Goal: Task Accomplishment & Management: Manage account settings

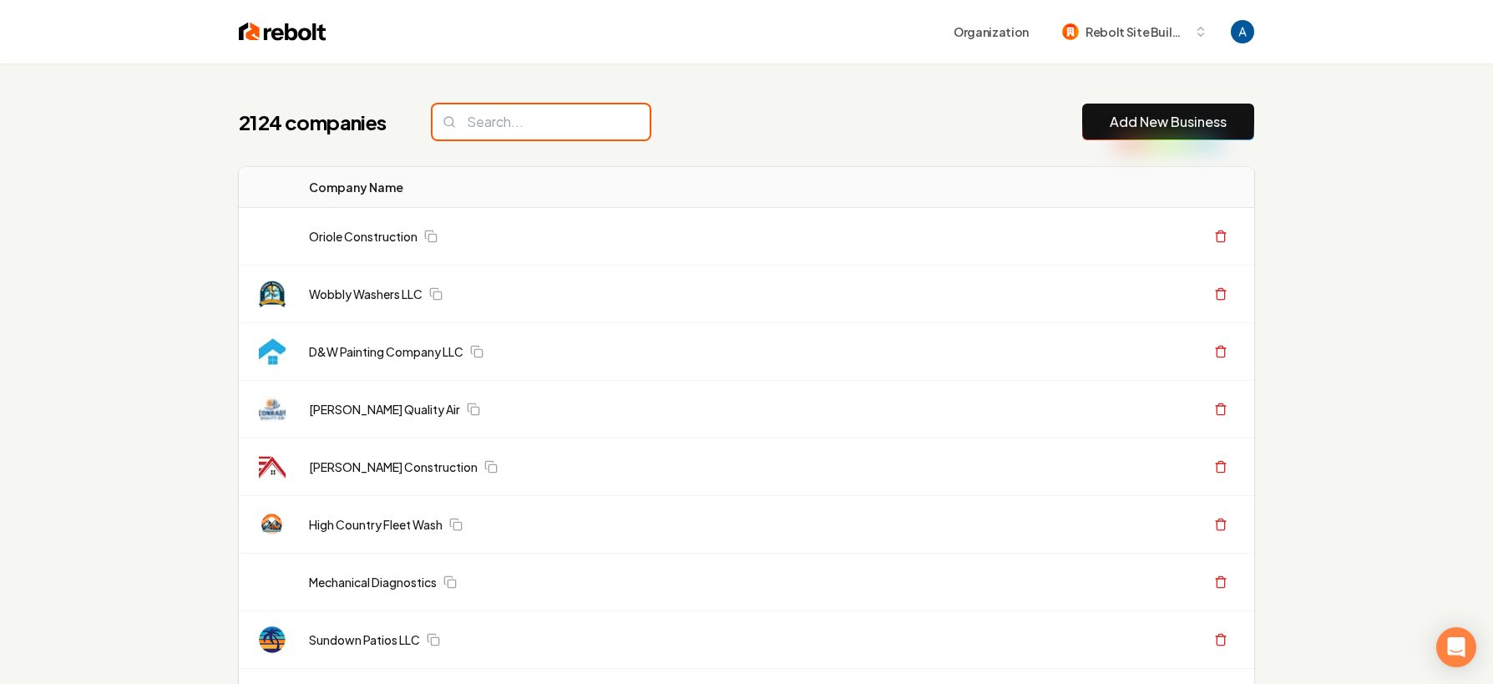
click at [544, 134] on input "search" at bounding box center [540, 121] width 217 height 35
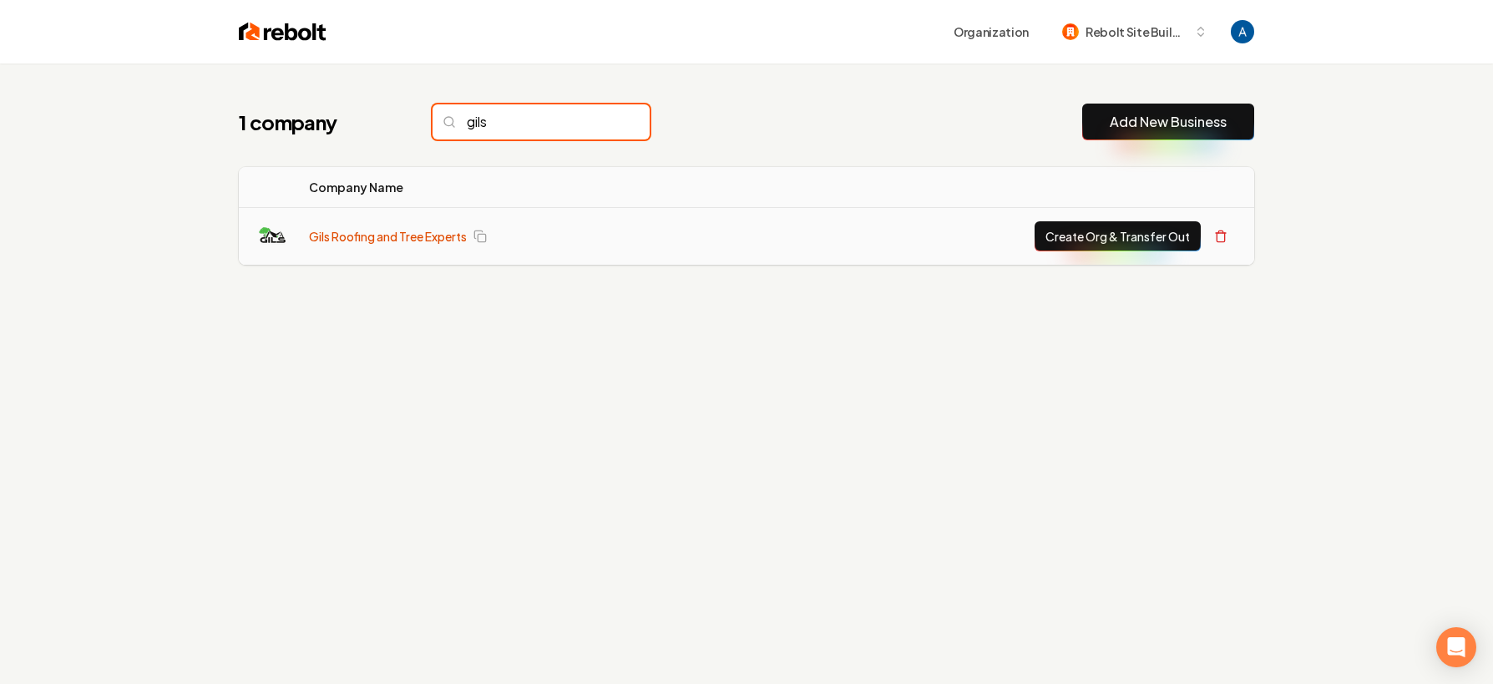
type input "gils"
click at [377, 230] on link "Gils Roofing and Tree Experts" at bounding box center [388, 236] width 158 height 17
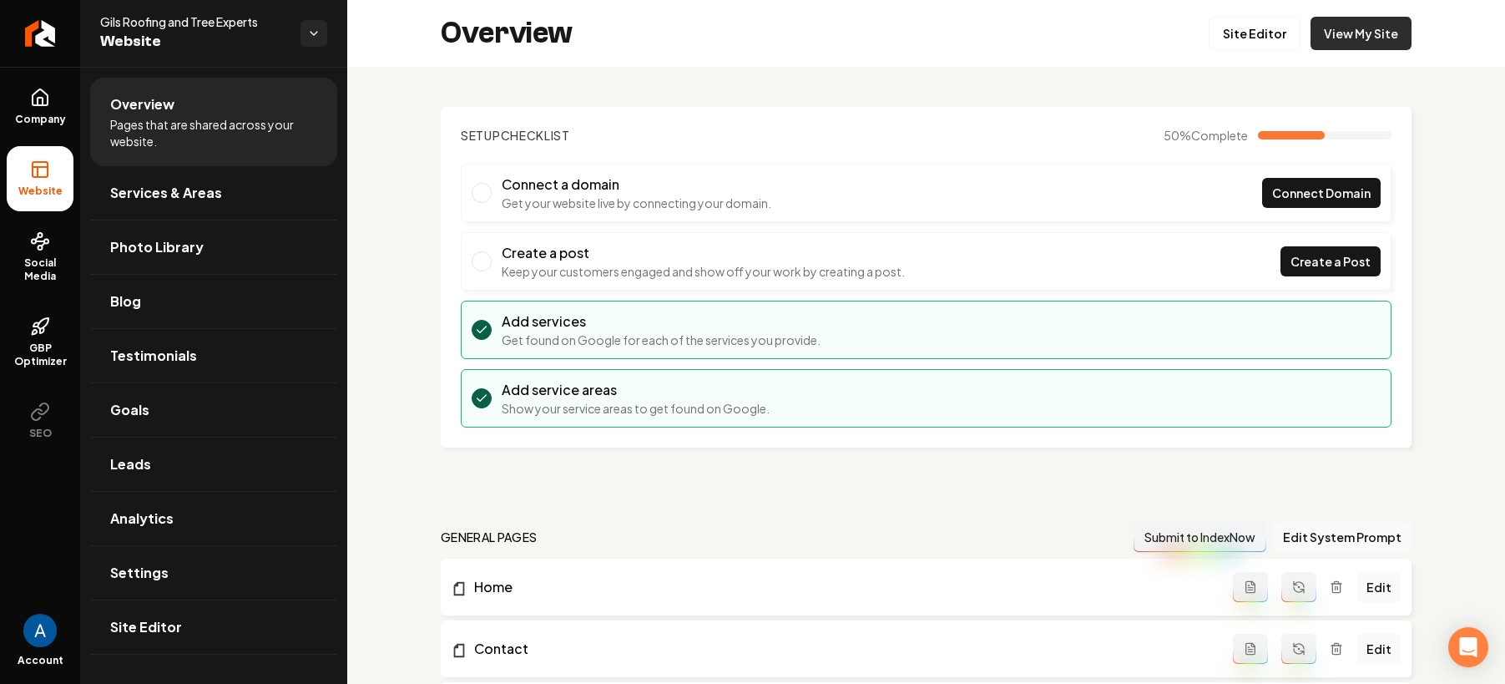
click at [1312, 39] on link "View My Site" at bounding box center [1361, 33] width 101 height 33
click at [1233, 38] on link "Site Editor" at bounding box center [1255, 33] width 92 height 33
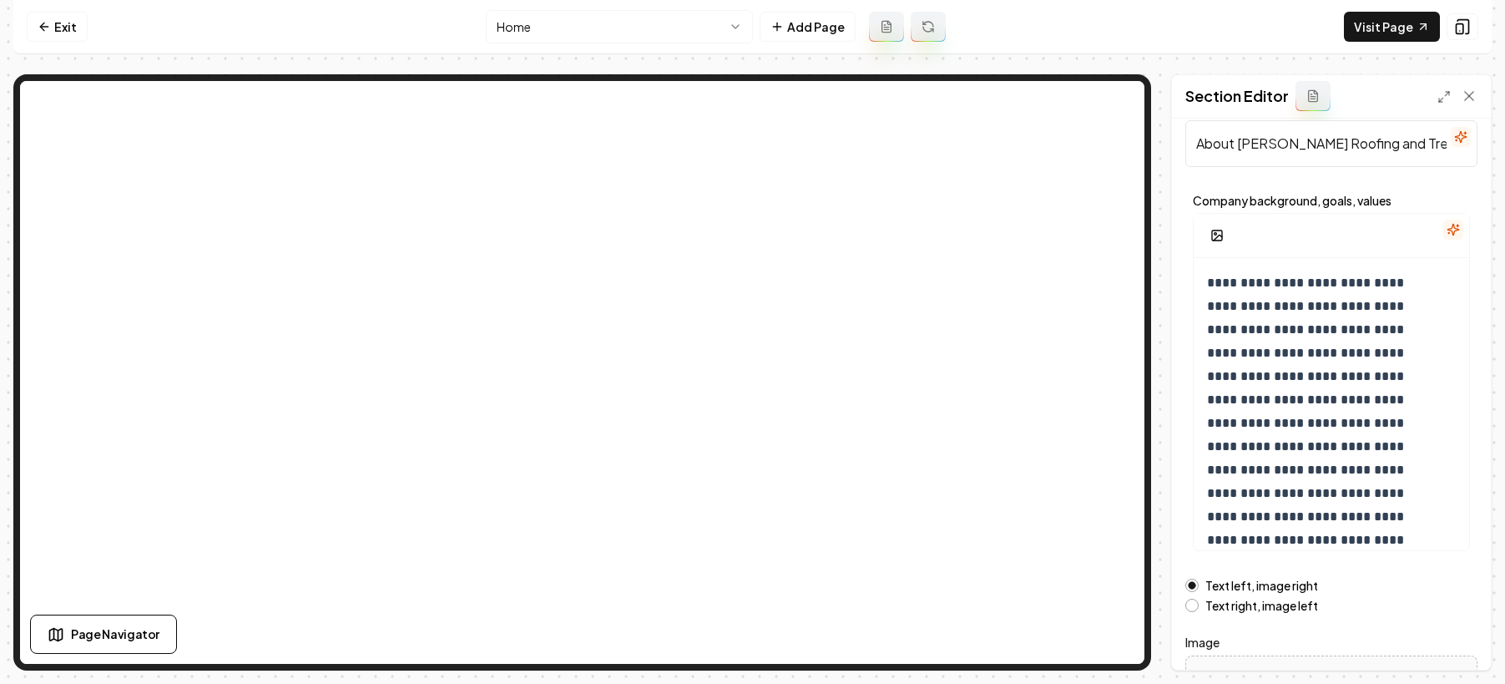
scroll to position [218, 0]
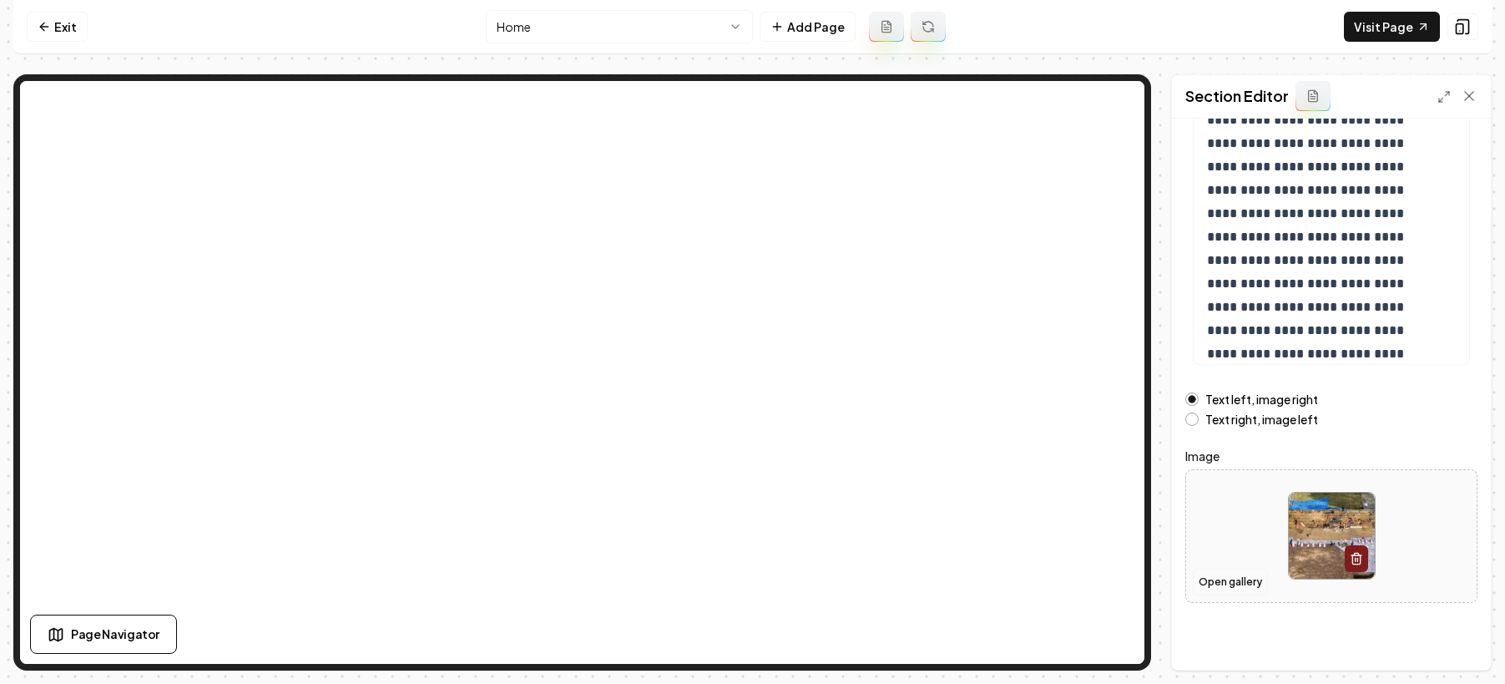
click at [1227, 574] on button "Open gallery" at bounding box center [1230, 582] width 75 height 27
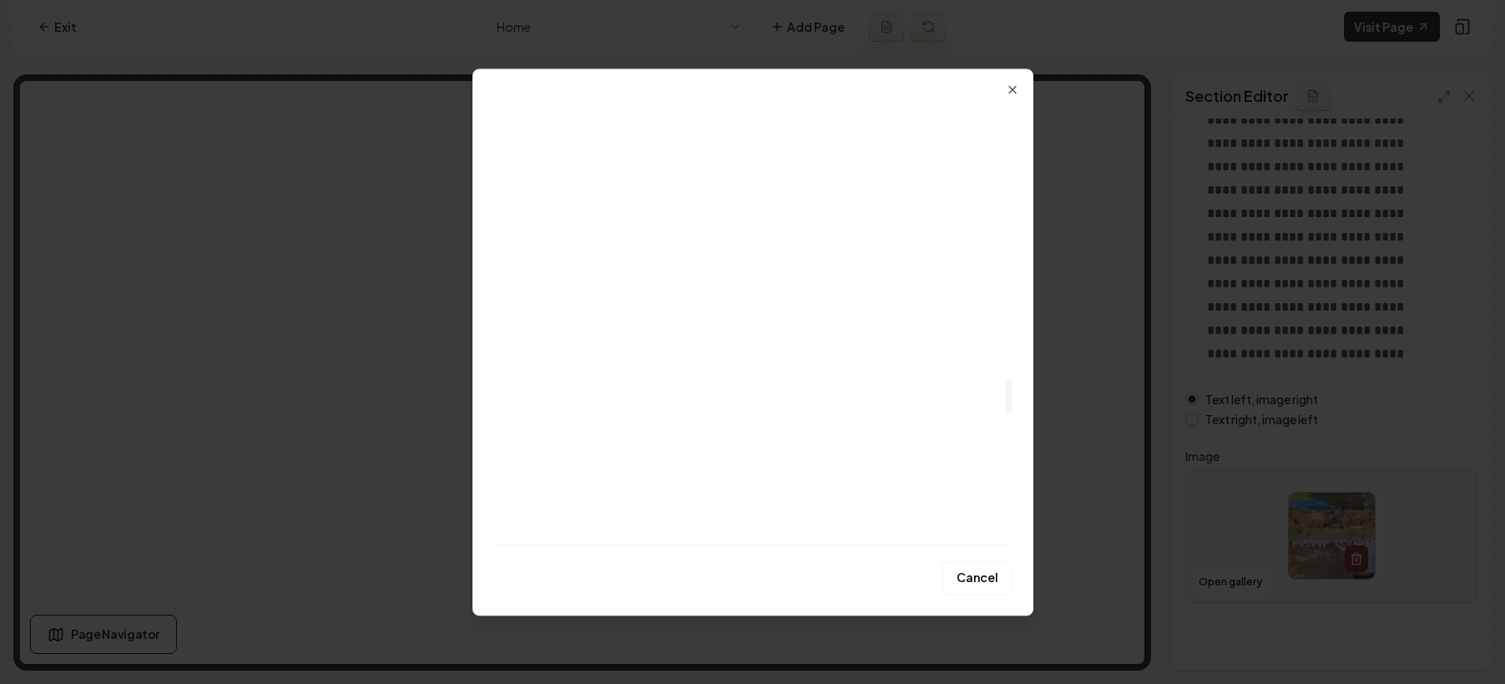
scroll to position [2927, 0]
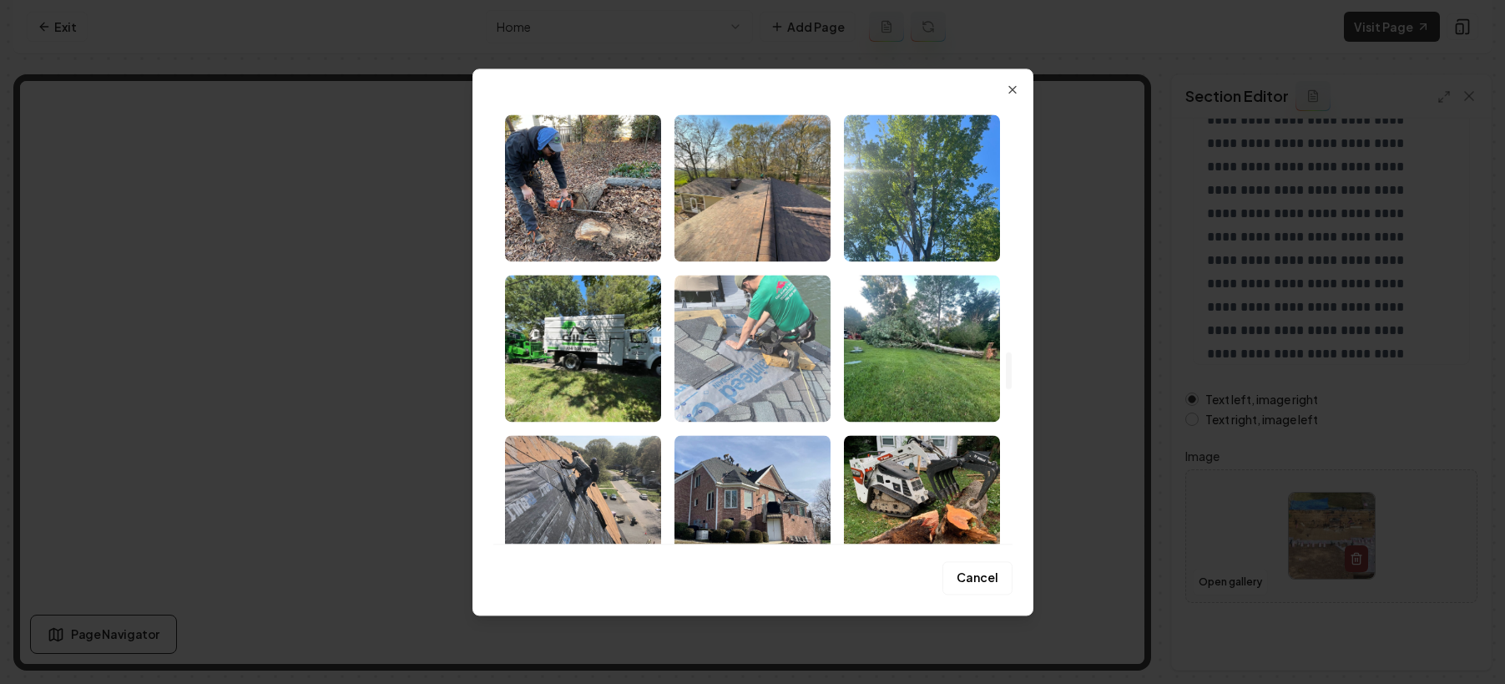
click at [758, 350] on img "Select image image_68a4b05d5c7cd75eb8de17b5.jpeg" at bounding box center [753, 348] width 156 height 147
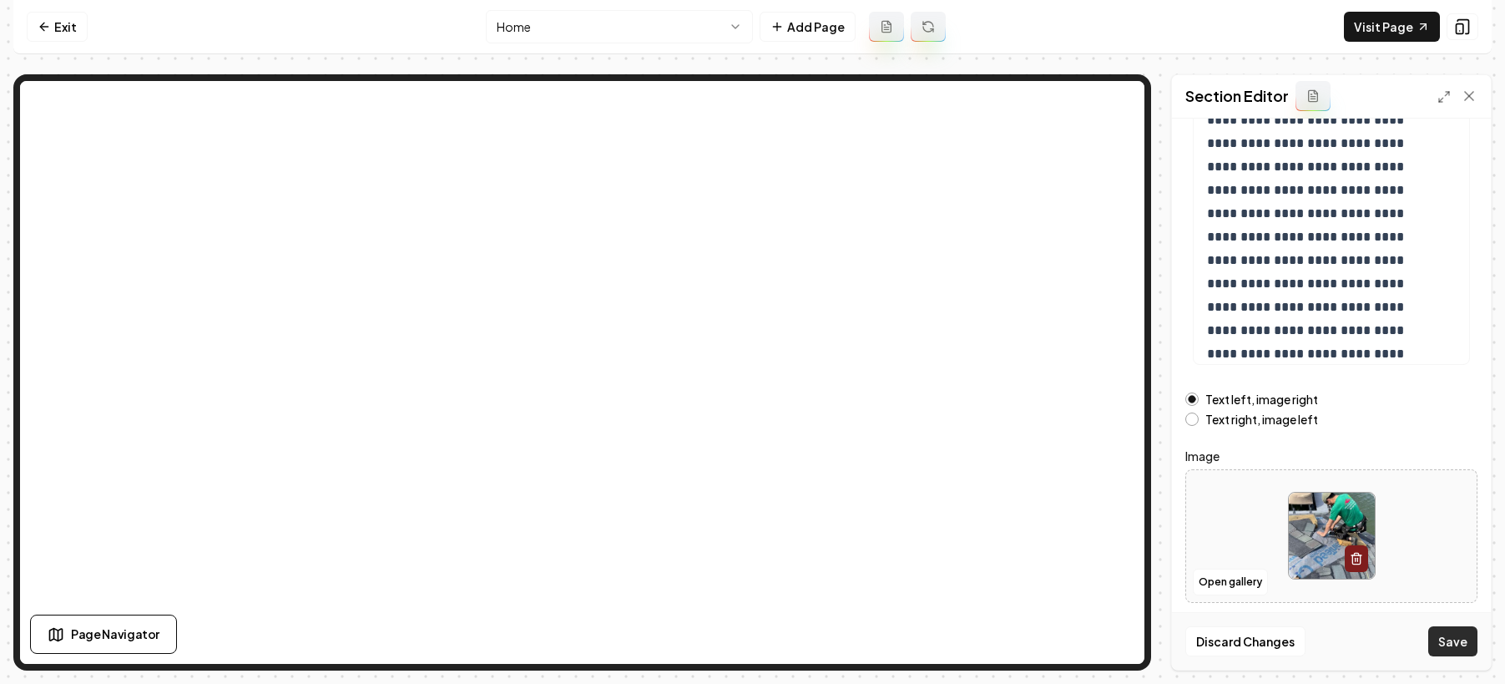
click at [1440, 632] on button "Save" at bounding box center [1452, 641] width 49 height 30
click at [1224, 578] on button "Open gallery" at bounding box center [1230, 582] width 75 height 27
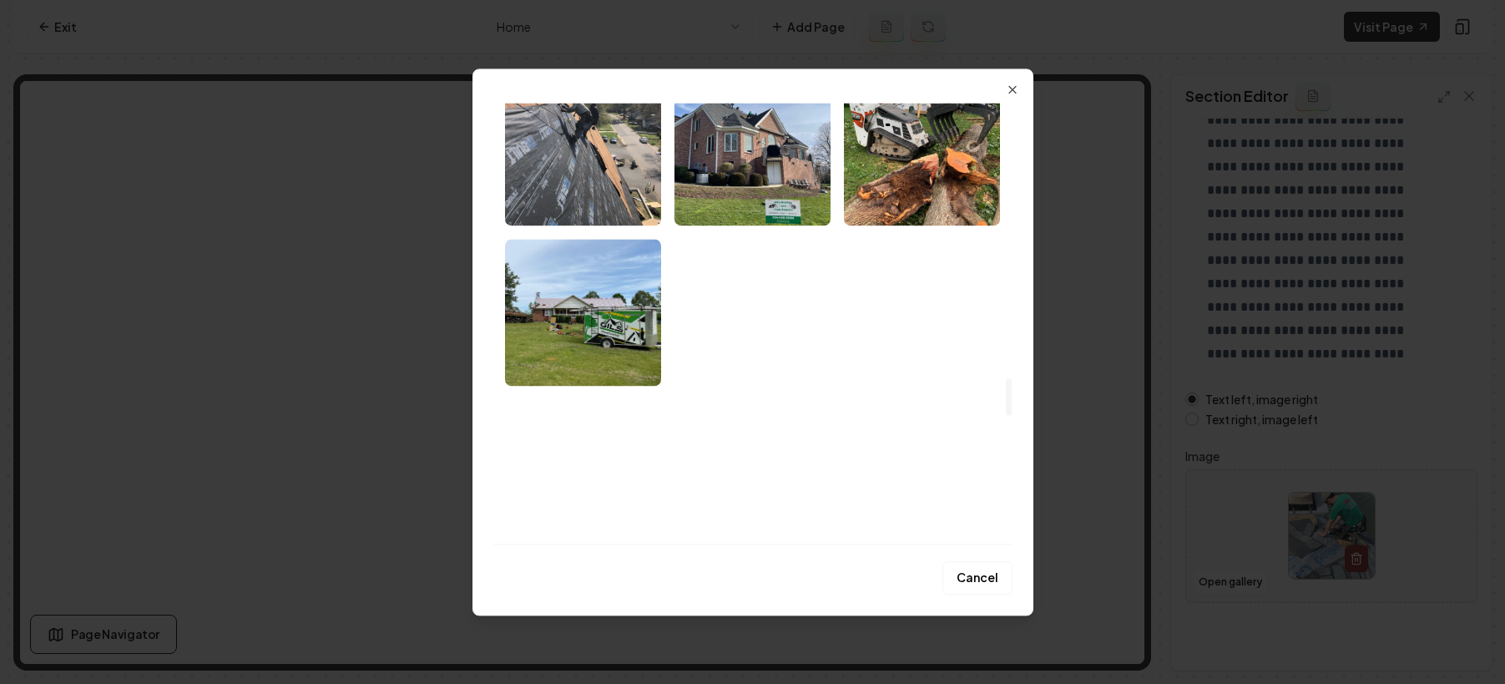
scroll to position [3328, 0]
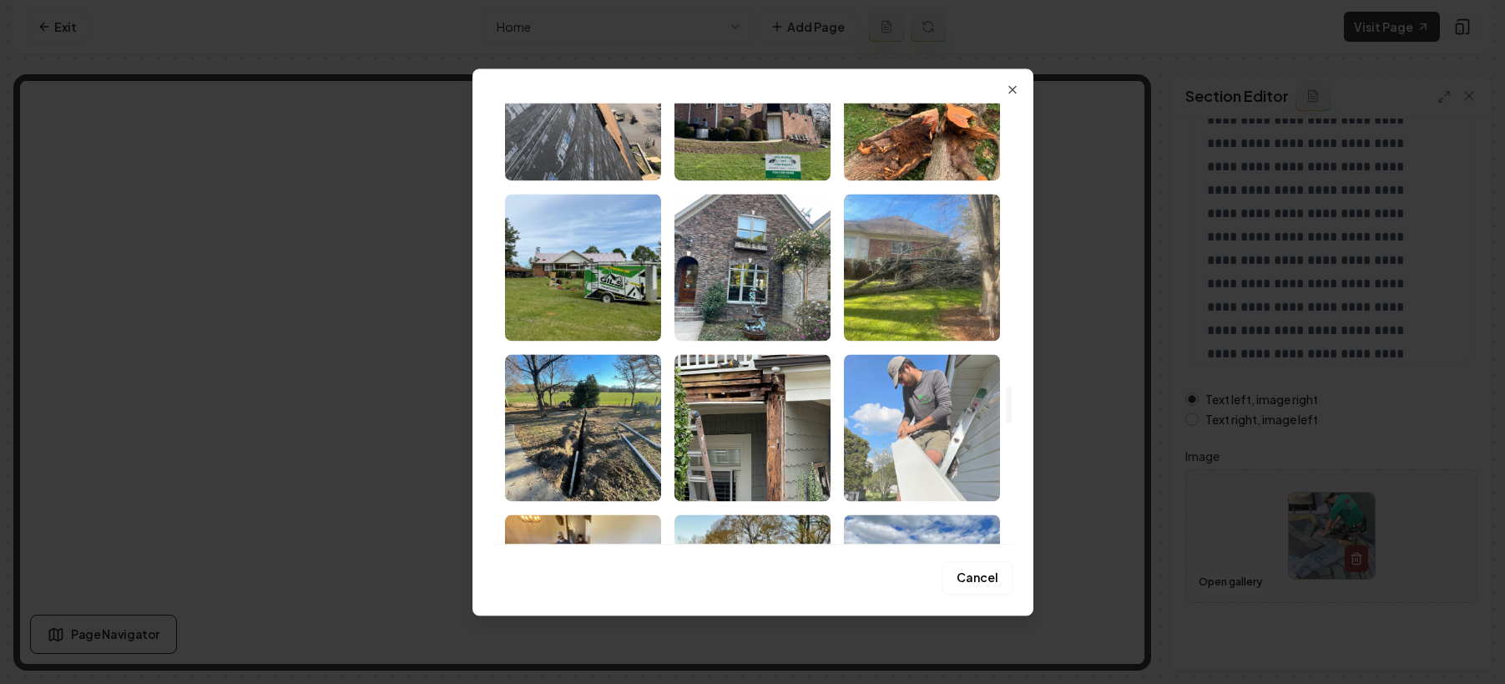
click at [908, 408] on img "Select image image_68a4b05d5c7cd75eb8de17c8.jpeg" at bounding box center [922, 427] width 156 height 147
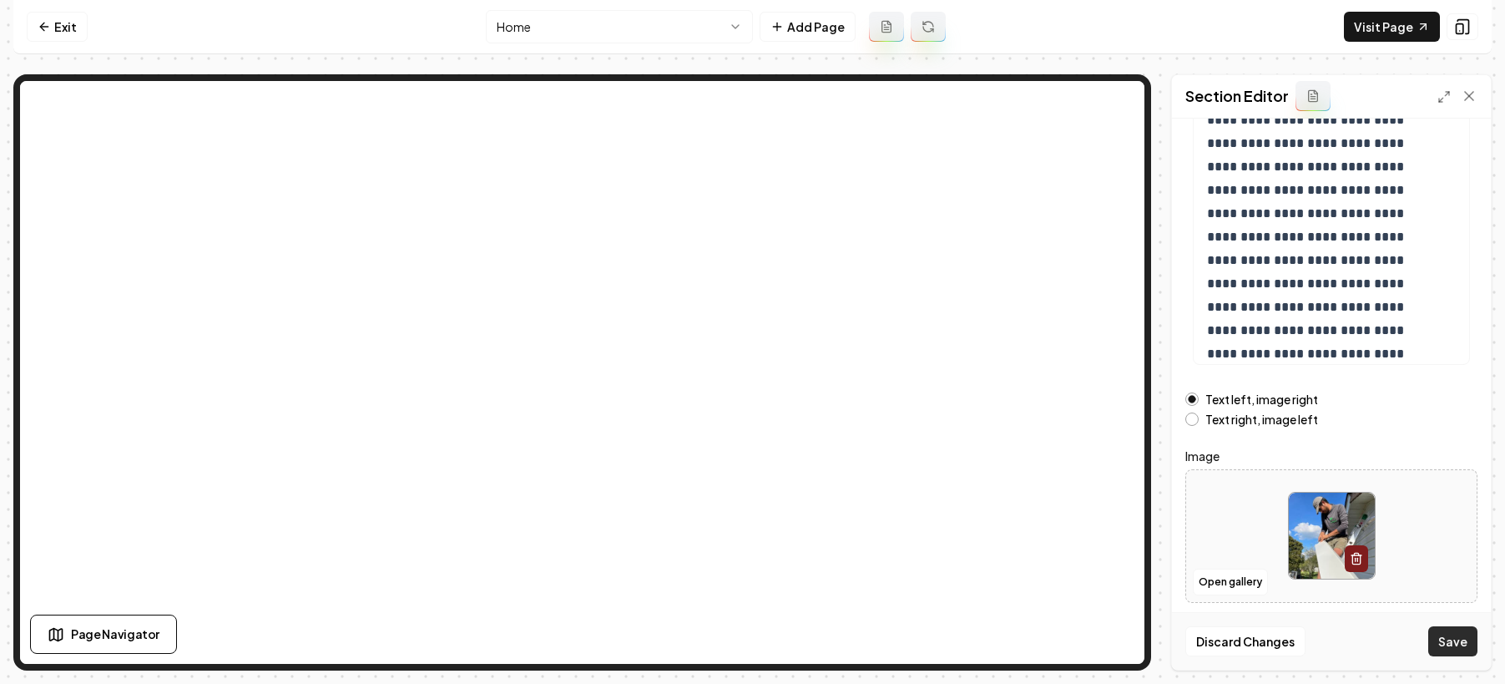
click at [1443, 630] on button "Save" at bounding box center [1452, 641] width 49 height 30
click at [62, 33] on link "Exit" at bounding box center [57, 27] width 61 height 30
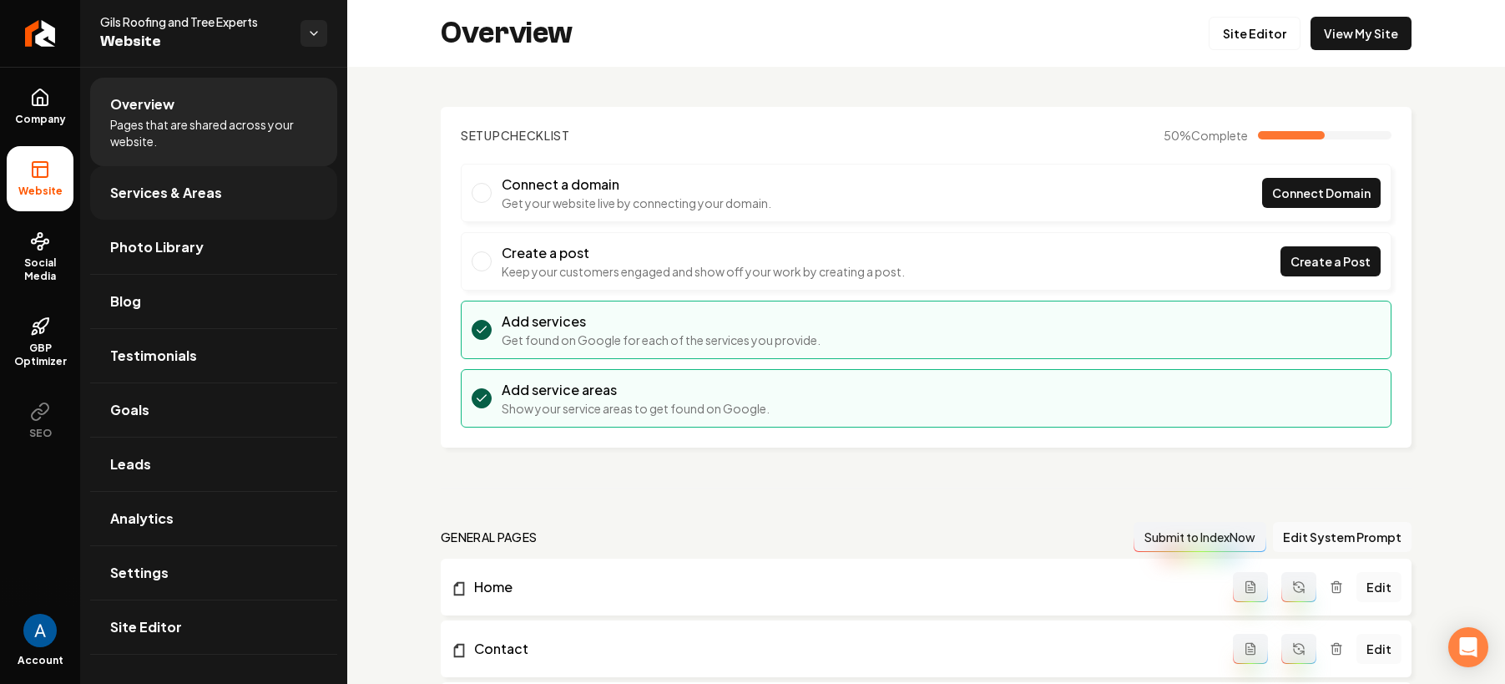
click at [171, 194] on span "Services & Areas" at bounding box center [166, 193] width 112 height 20
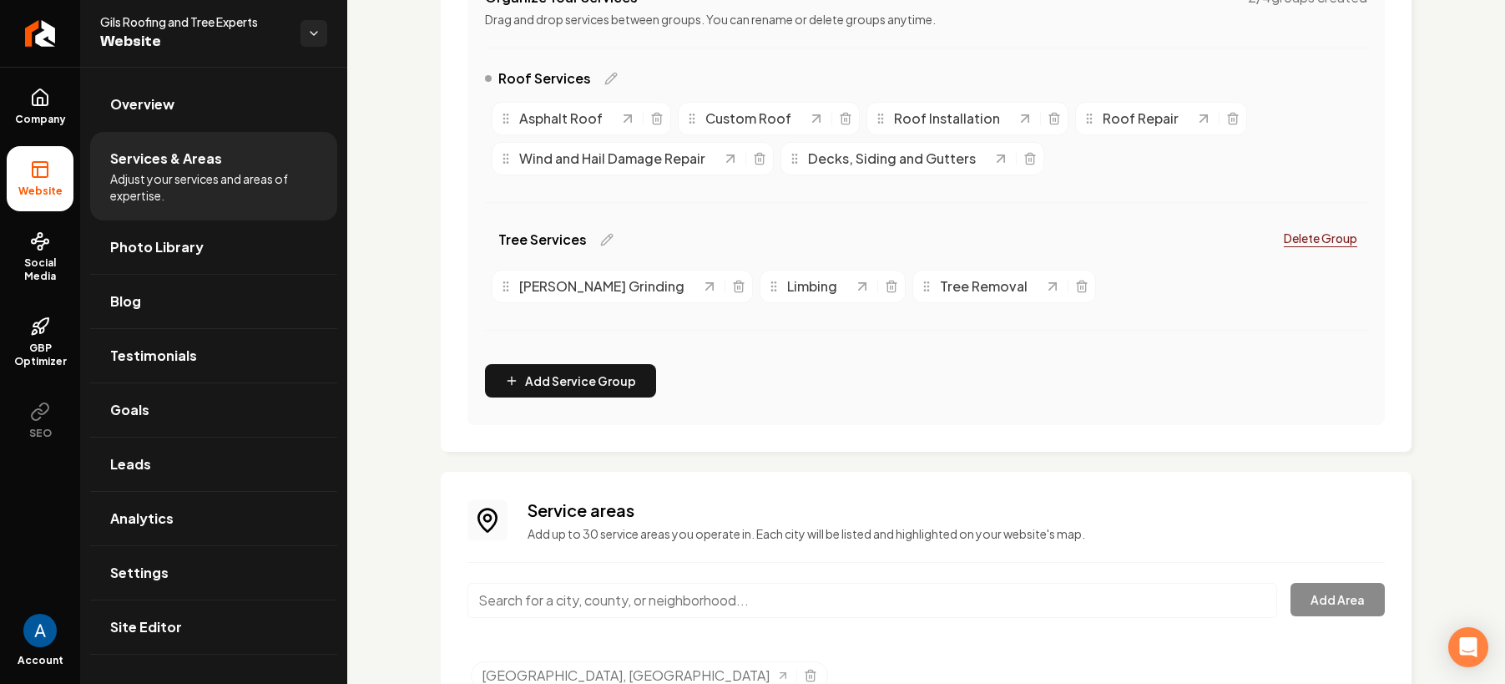
scroll to position [446, 0]
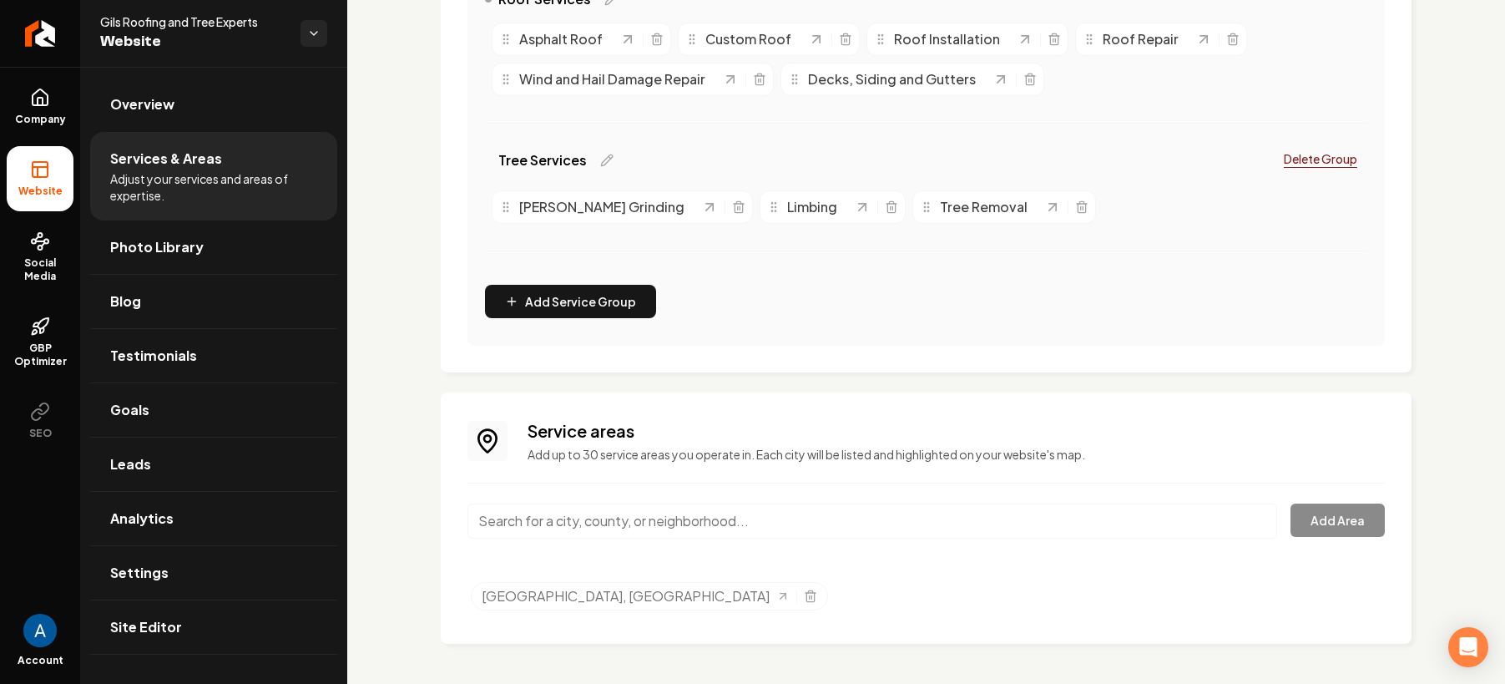
click at [588, 532] on input "Main content area" at bounding box center [873, 520] width 810 height 35
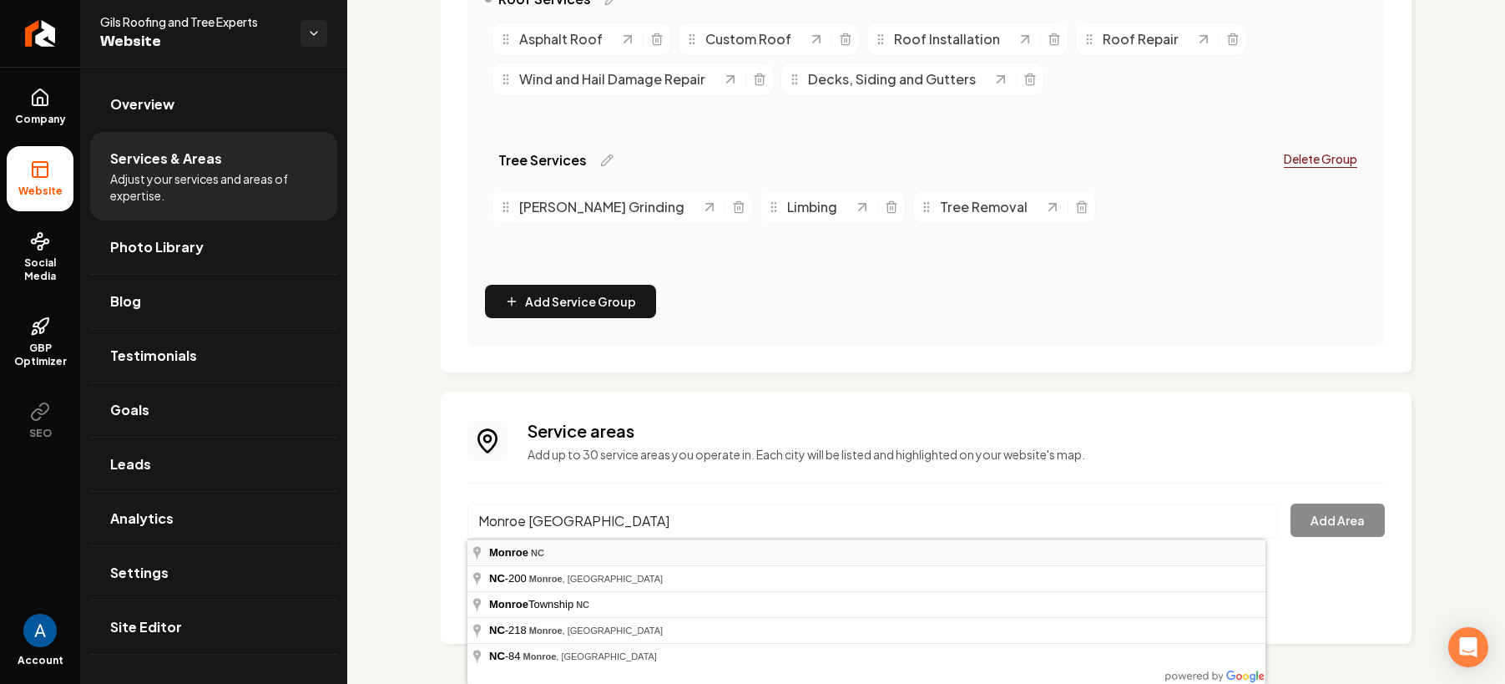
type input "Monroe, NC"
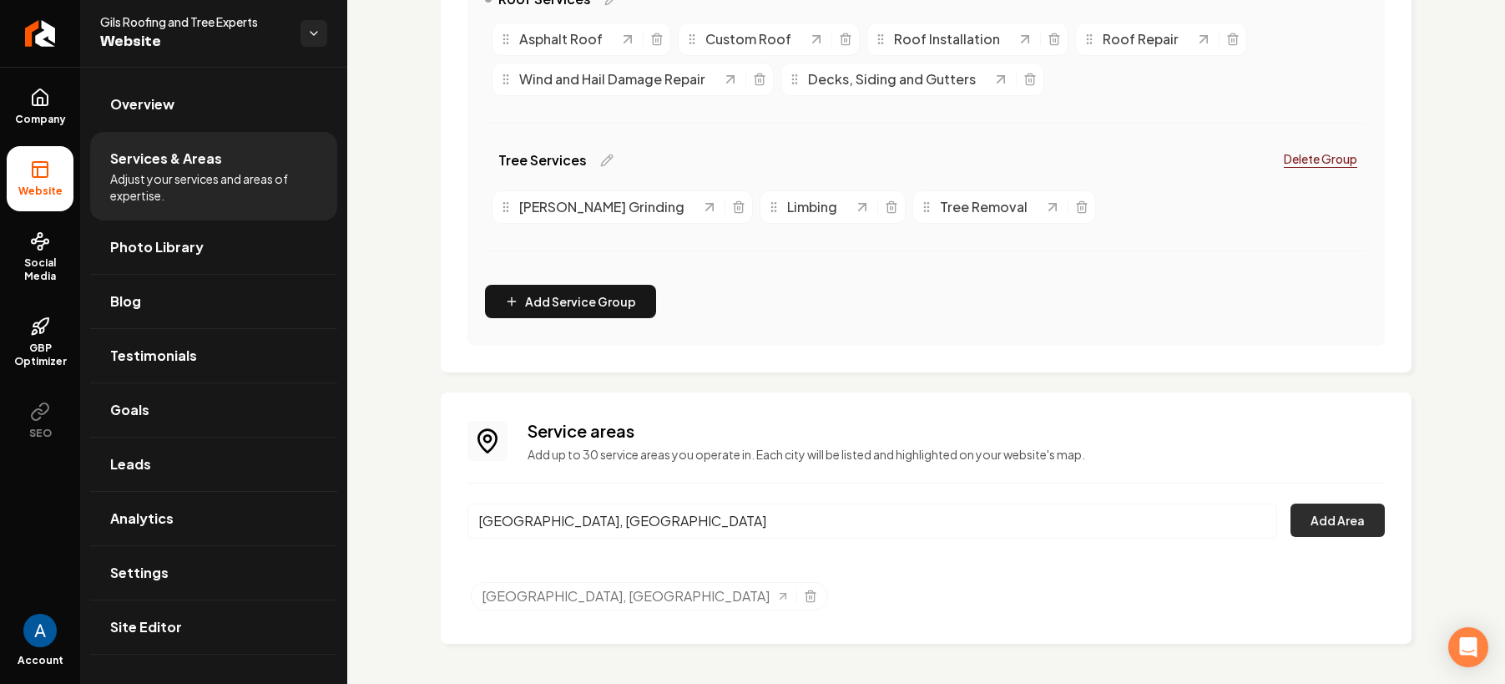
click at [1332, 525] on button "Add Area" at bounding box center [1338, 519] width 94 height 33
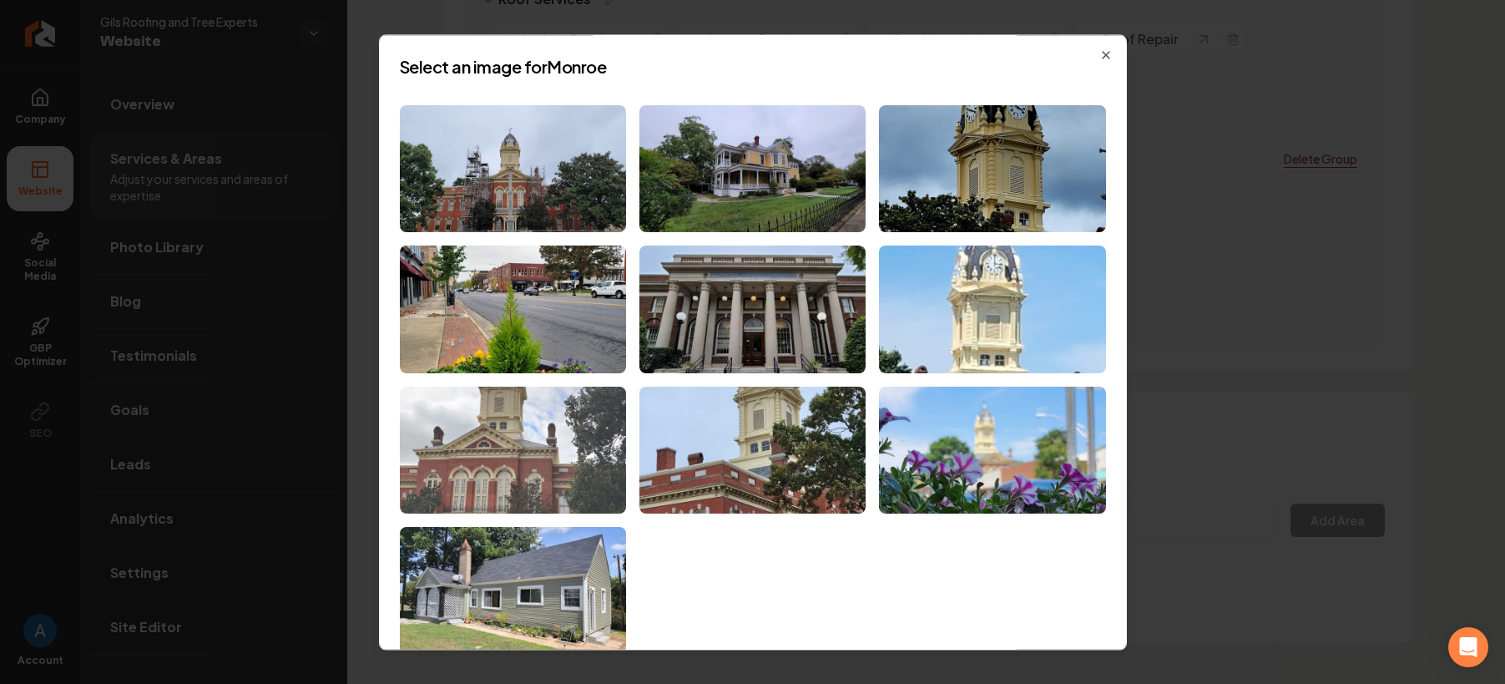
click at [491, 452] on img at bounding box center [513, 451] width 226 height 128
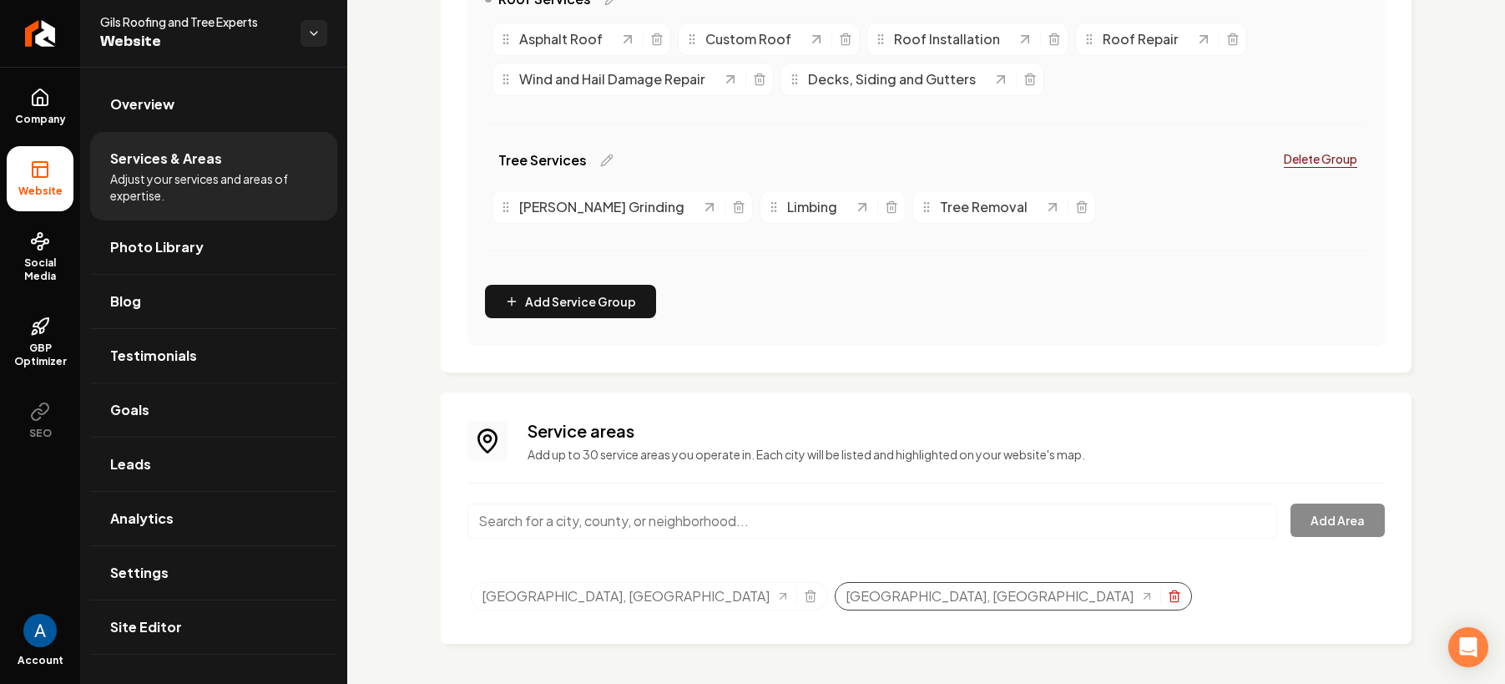
click at [1170, 598] on icon "Selected tags" at bounding box center [1174, 597] width 8 height 9
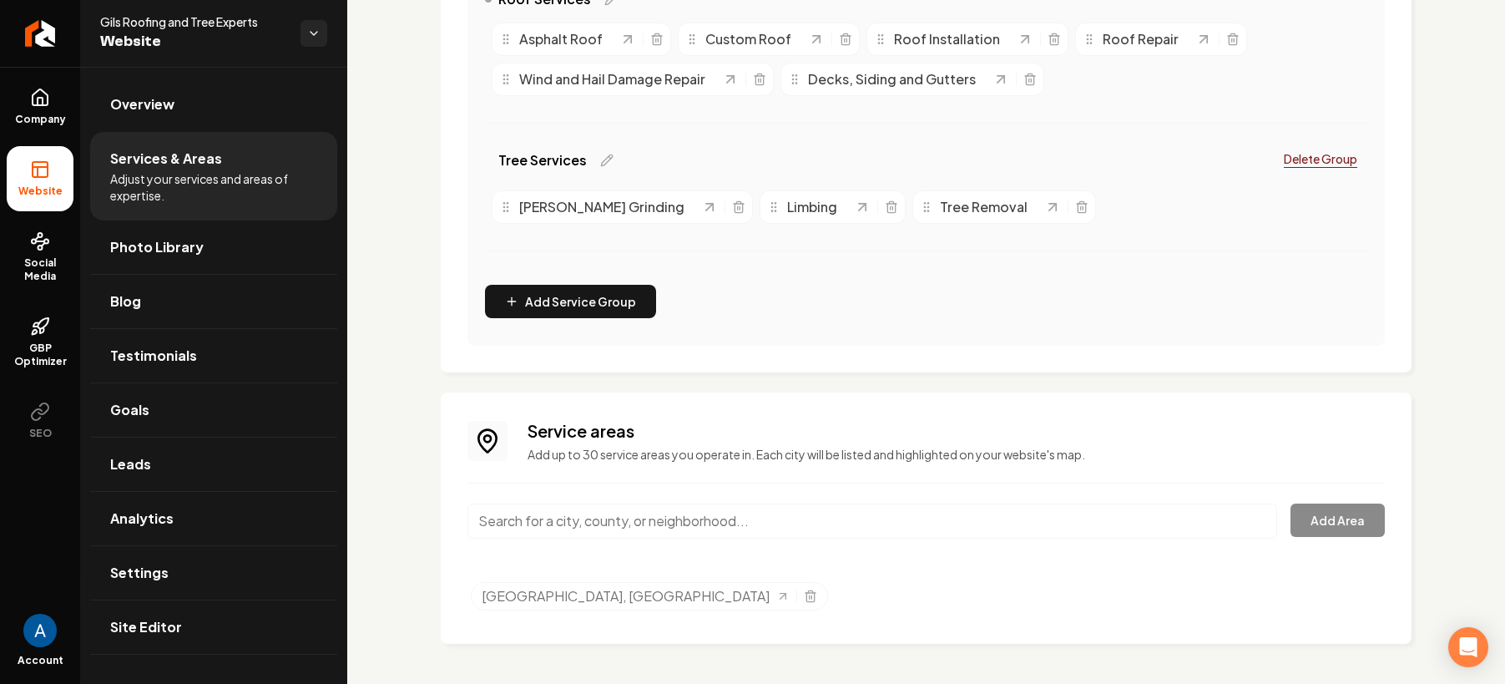
click at [704, 519] on input "Main content area" at bounding box center [873, 520] width 810 height 35
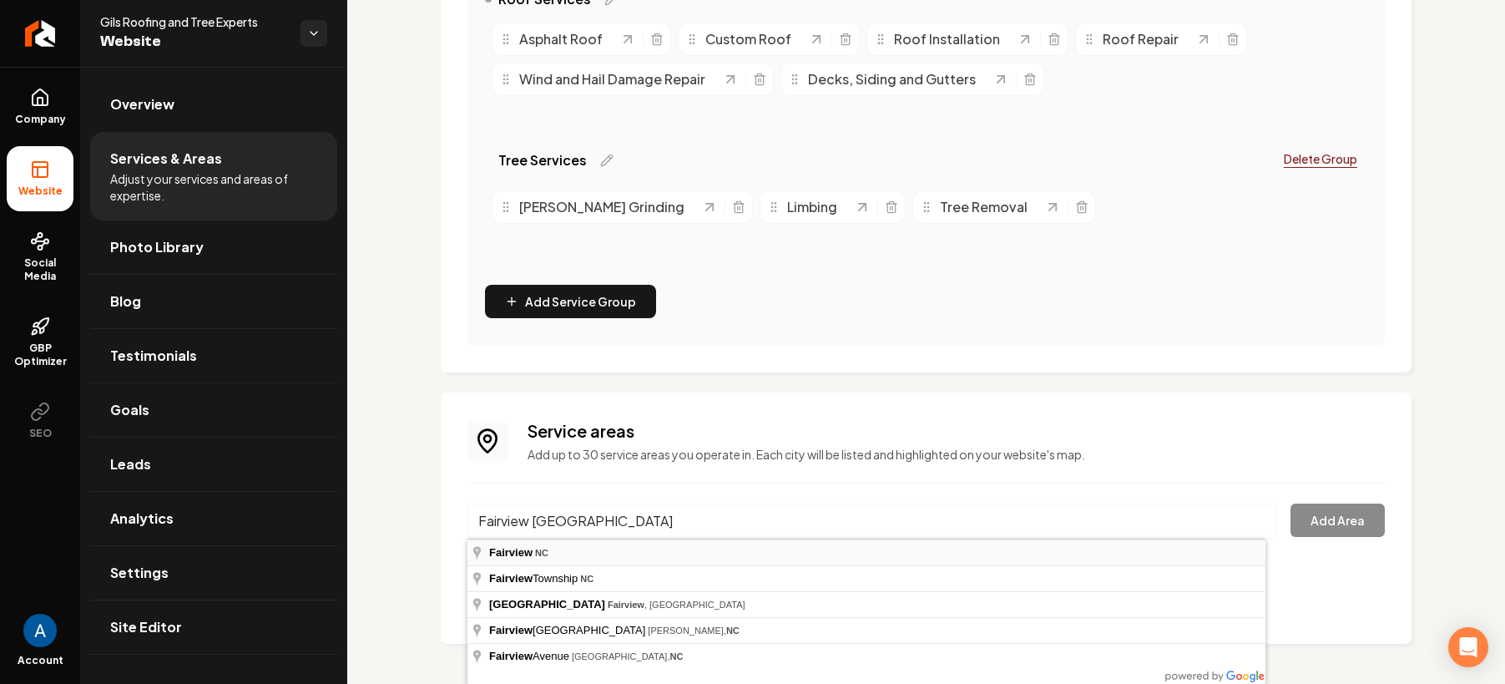
type input "Fairview, NC"
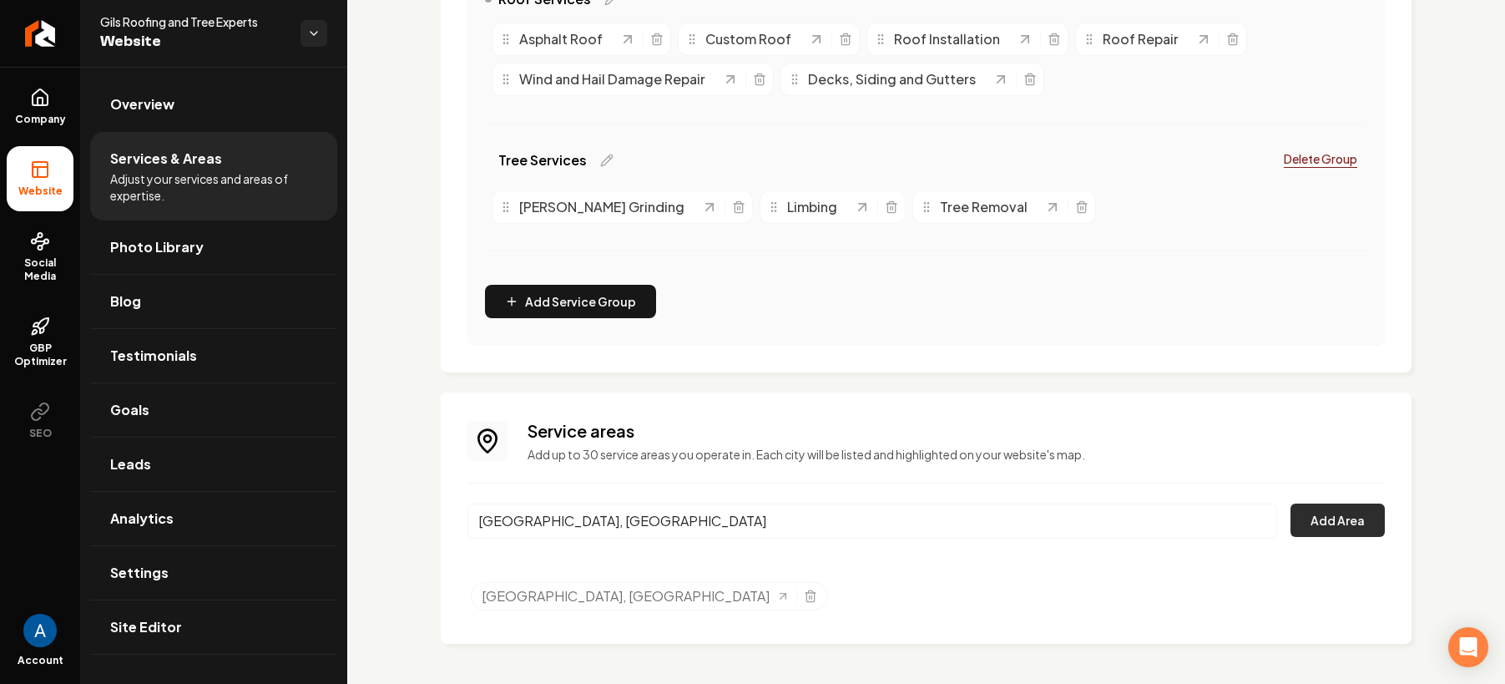
click at [1314, 523] on button "Add Area" at bounding box center [1338, 519] width 94 height 33
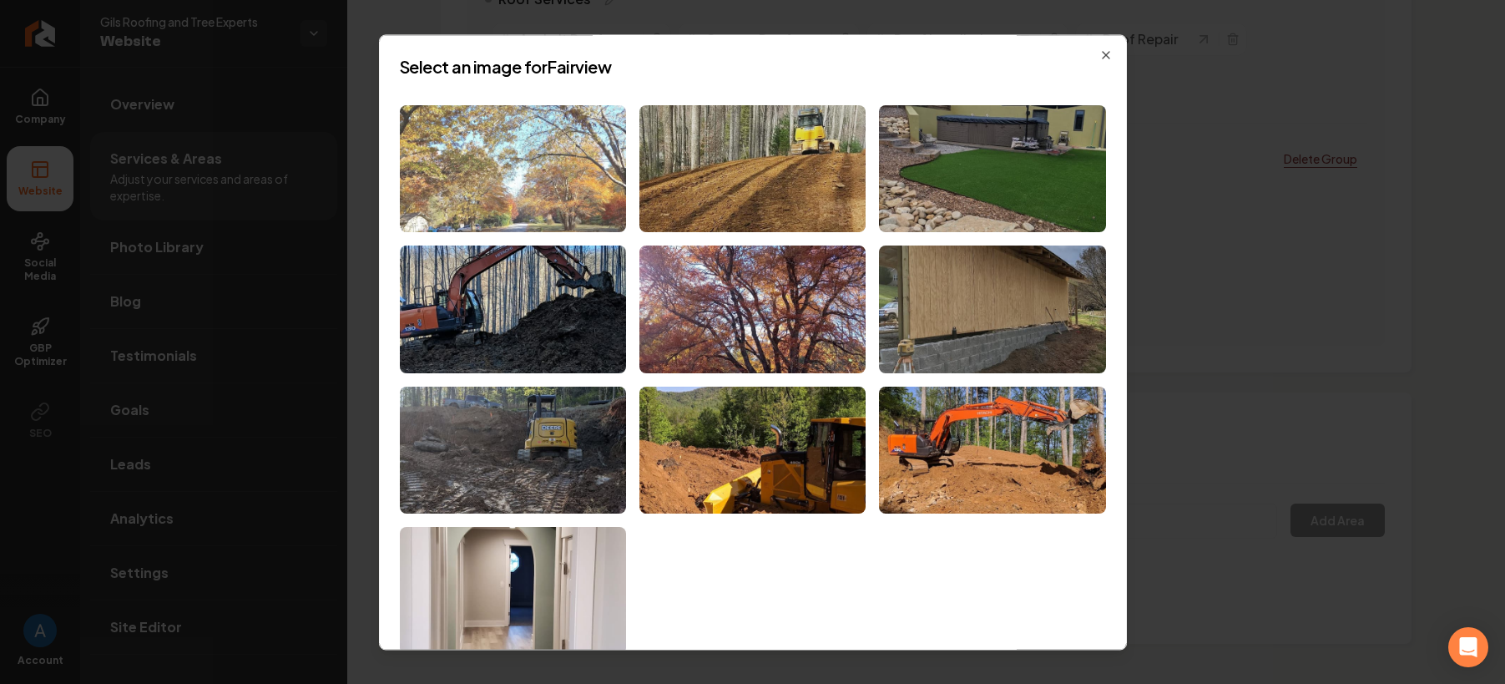
click at [515, 161] on img at bounding box center [513, 169] width 226 height 128
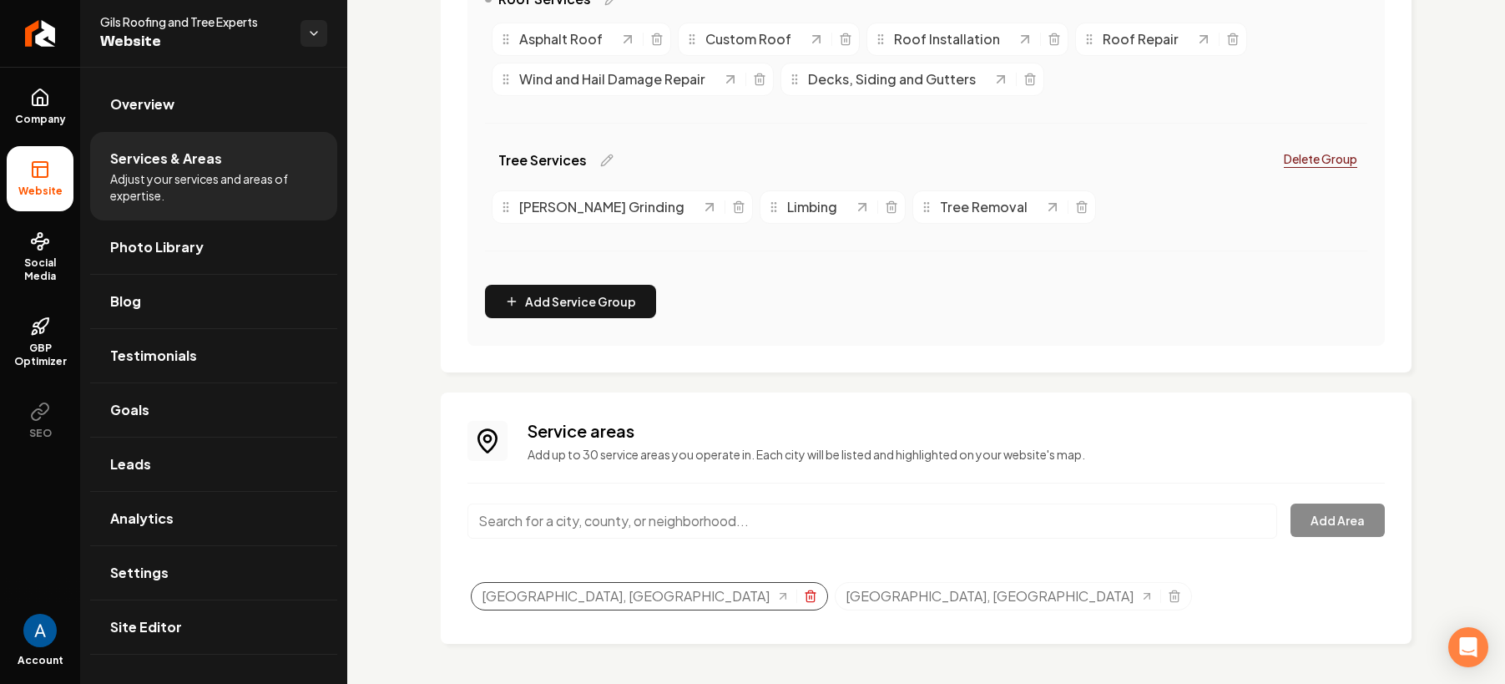
click at [804, 598] on icon "Selected tags" at bounding box center [810, 595] width 13 height 13
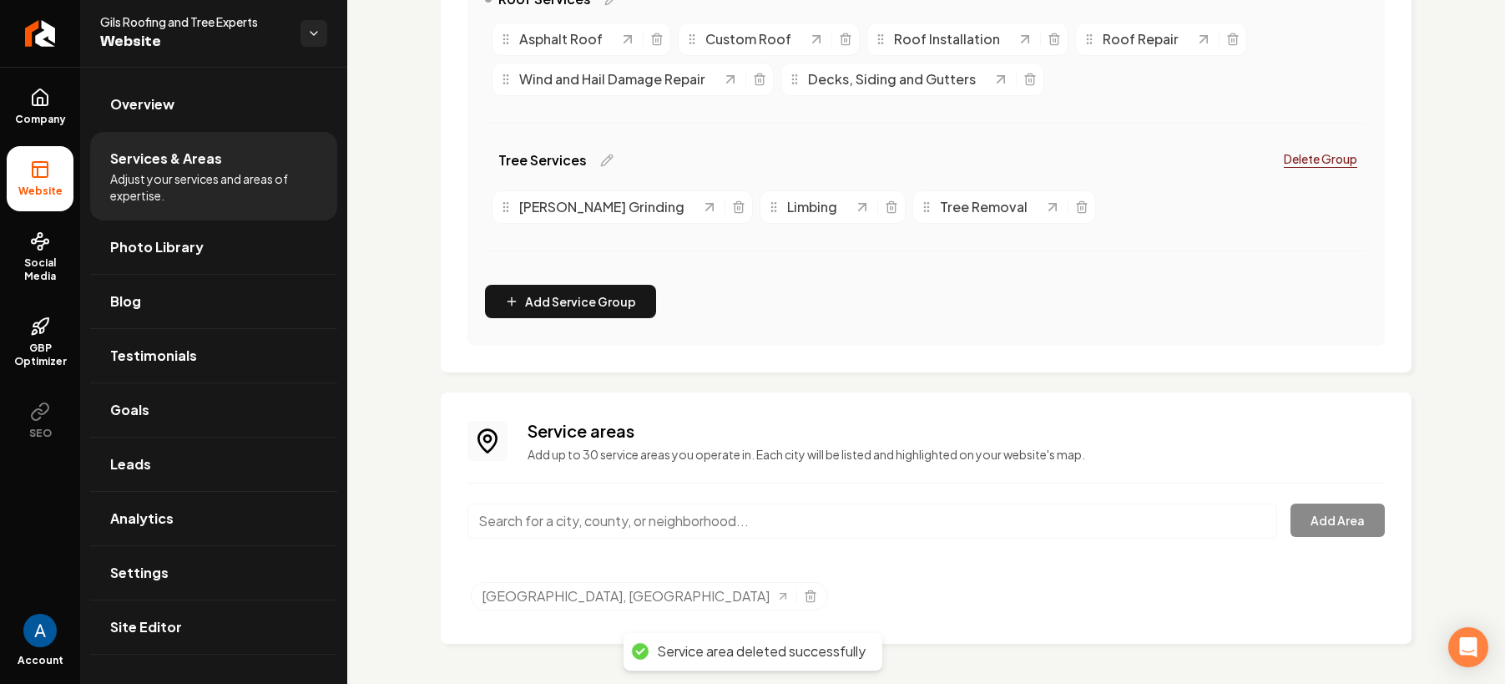
click at [637, 527] on input "Main content area" at bounding box center [873, 520] width 810 height 35
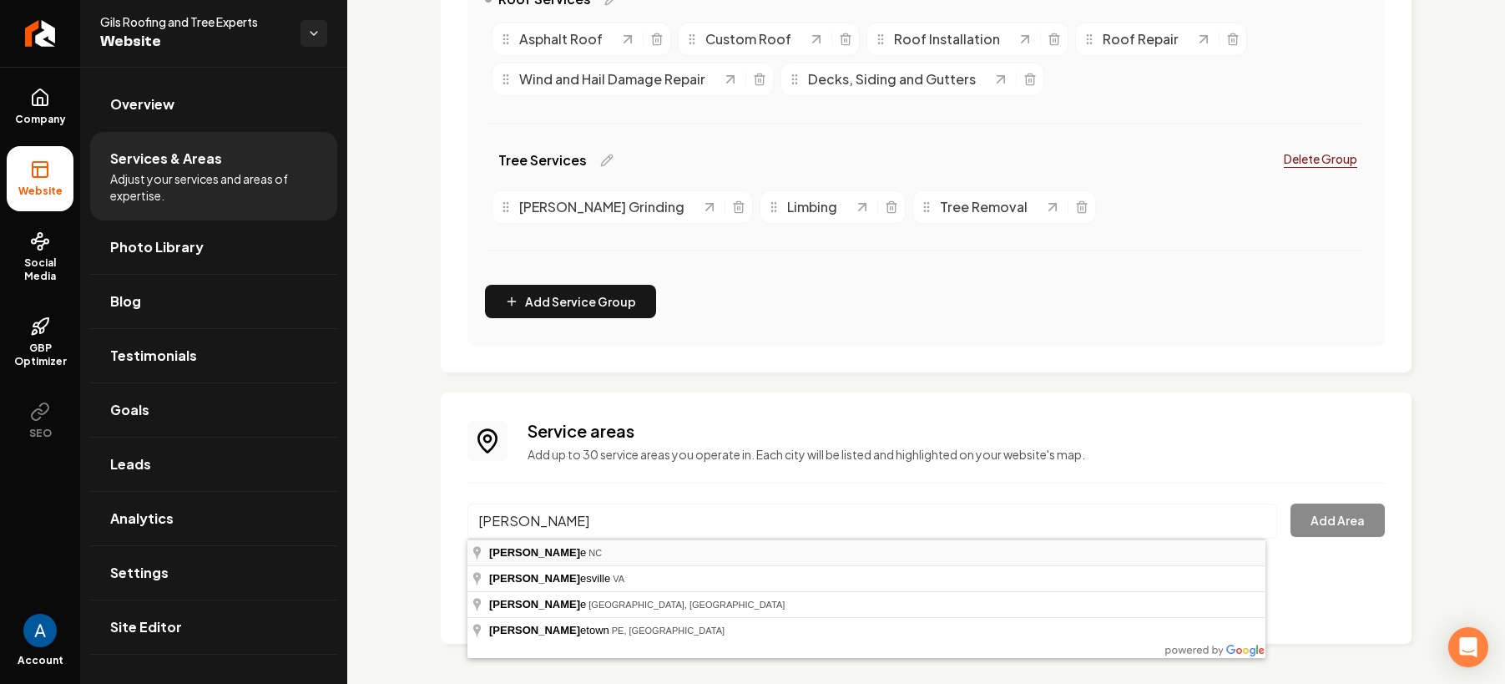
type input "Charlotte, NC"
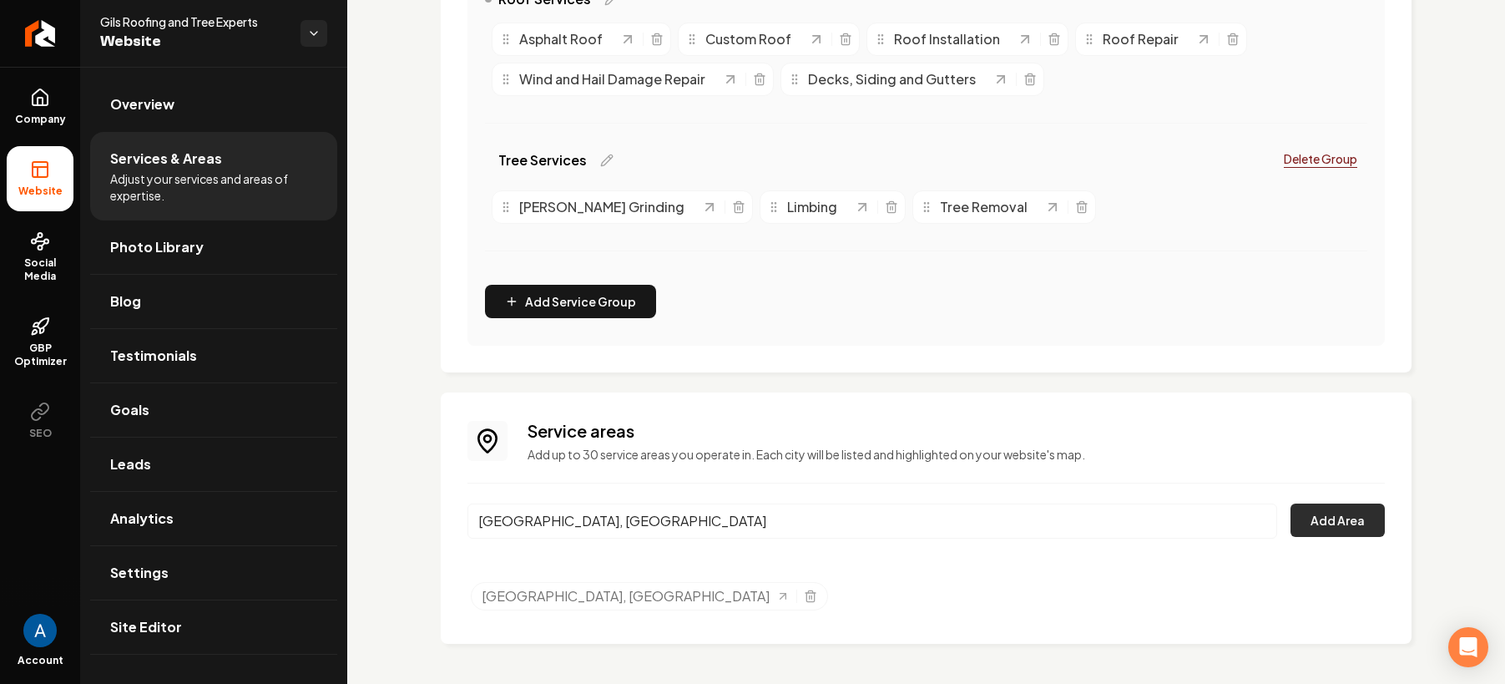
click at [1309, 523] on button "Add Area" at bounding box center [1338, 519] width 94 height 33
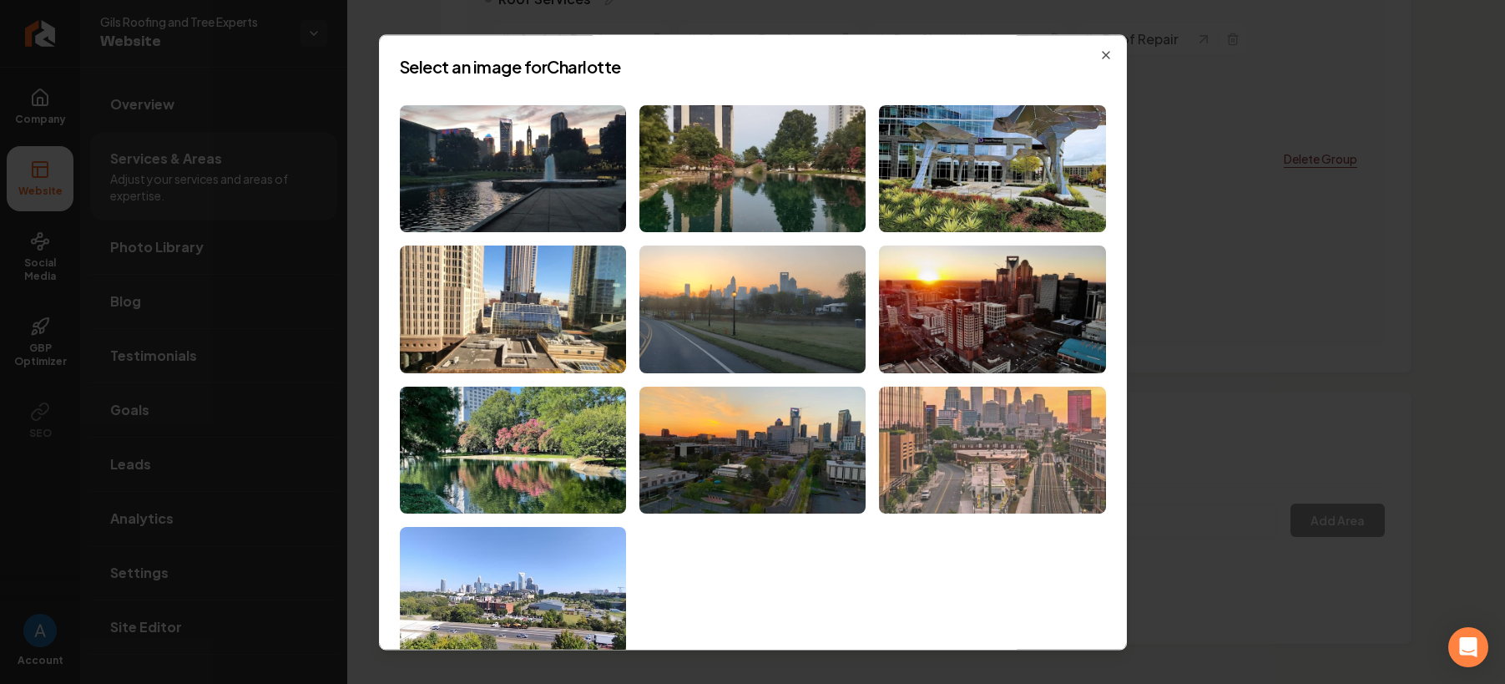
click at [991, 462] on img at bounding box center [992, 451] width 226 height 128
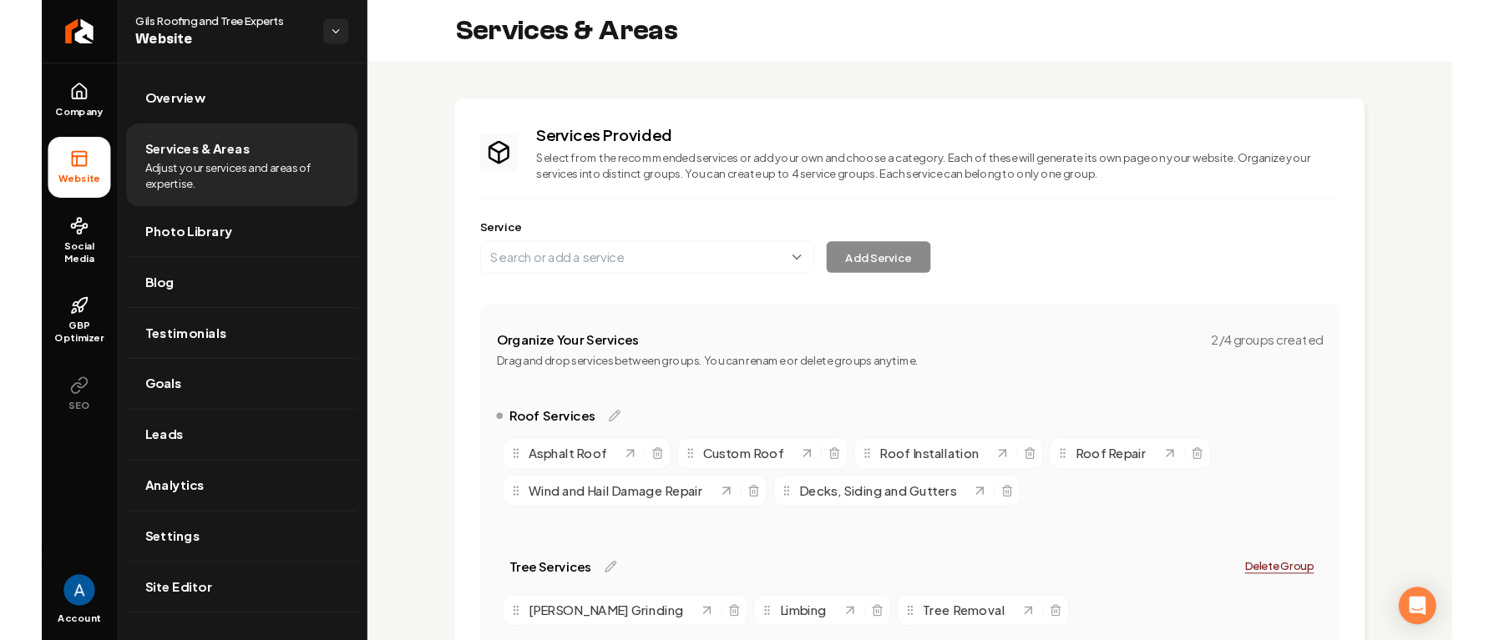
scroll to position [0, 0]
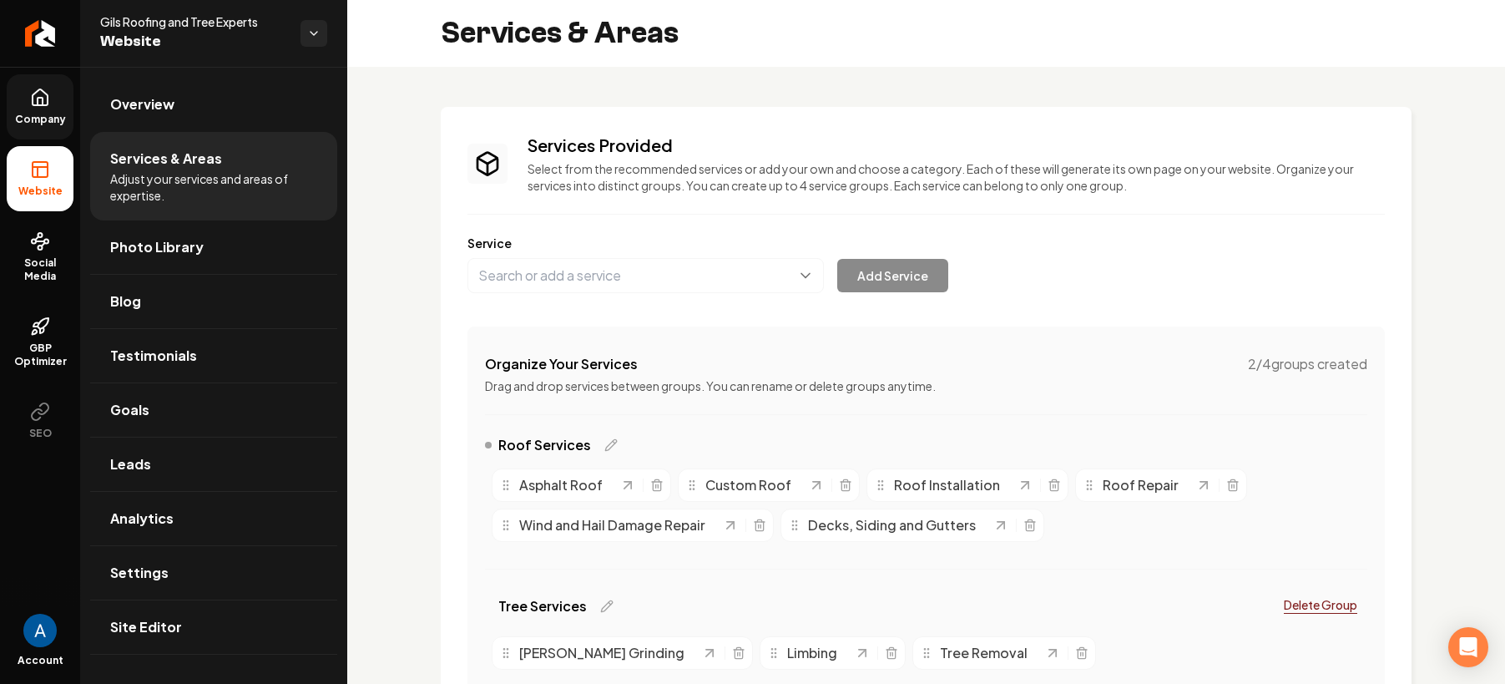
click at [41, 103] on icon at bounding box center [40, 102] width 5 height 8
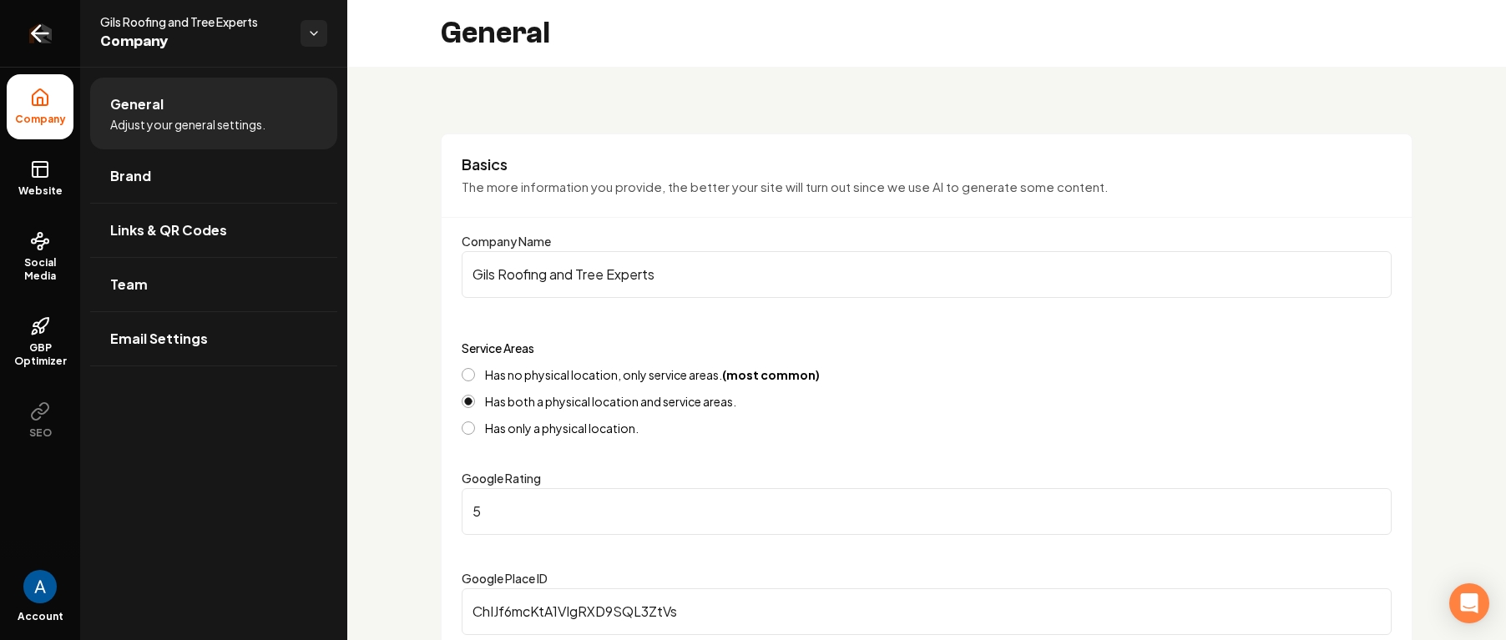
click at [27, 33] on icon "Return to dashboard" at bounding box center [40, 33] width 27 height 27
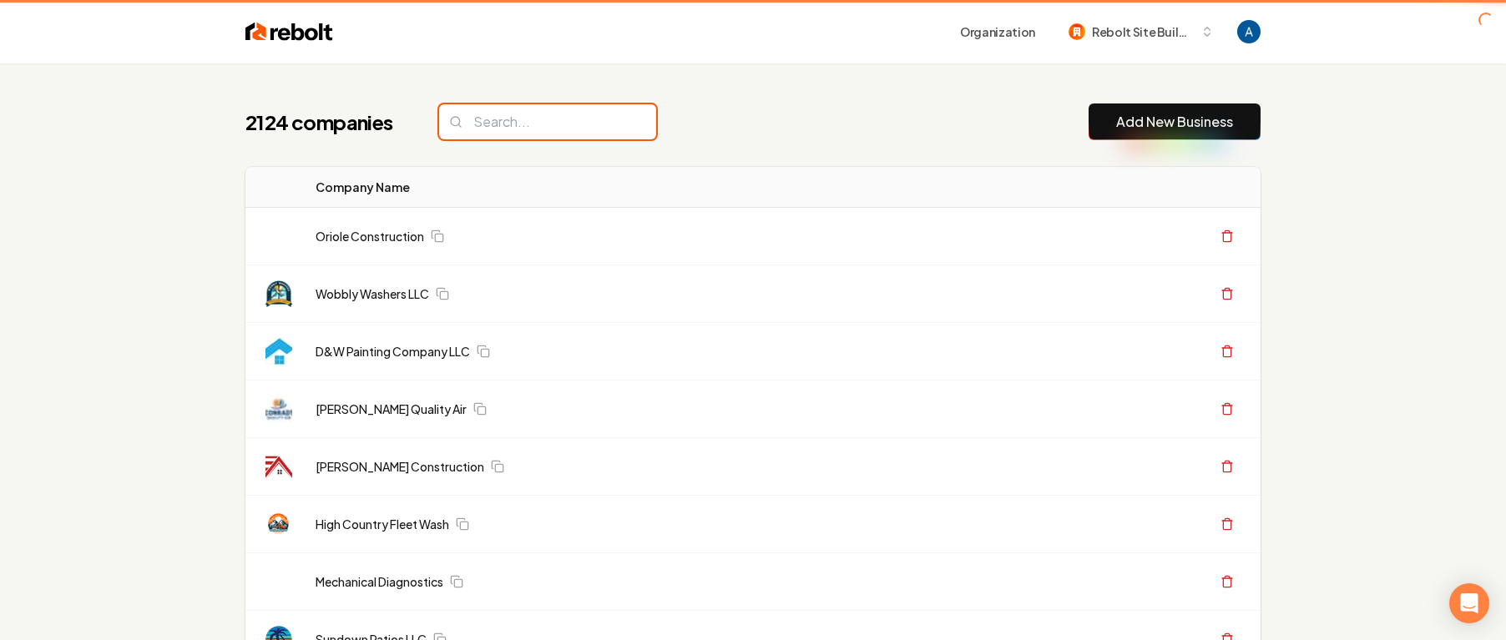
click at [551, 125] on input "search" at bounding box center [547, 121] width 217 height 35
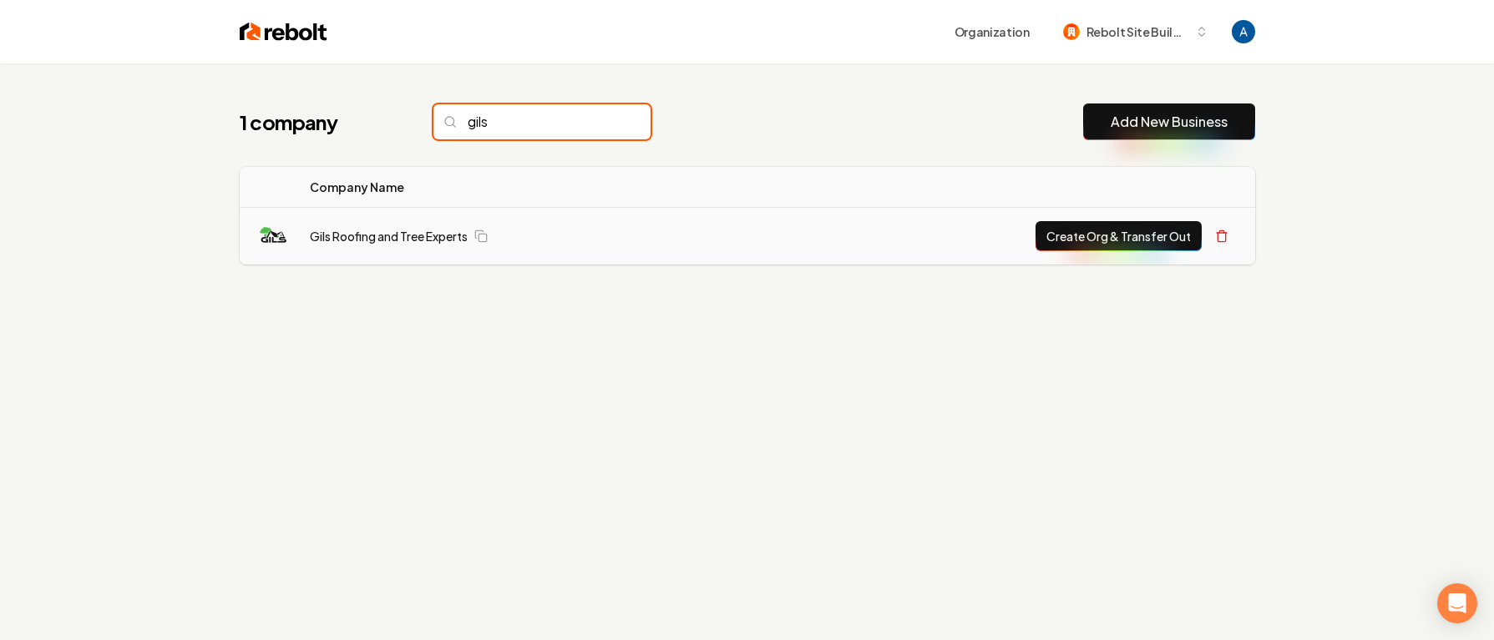
type input "gils"
click at [1108, 233] on button "Create Org & Transfer Out" at bounding box center [1118, 236] width 166 height 30
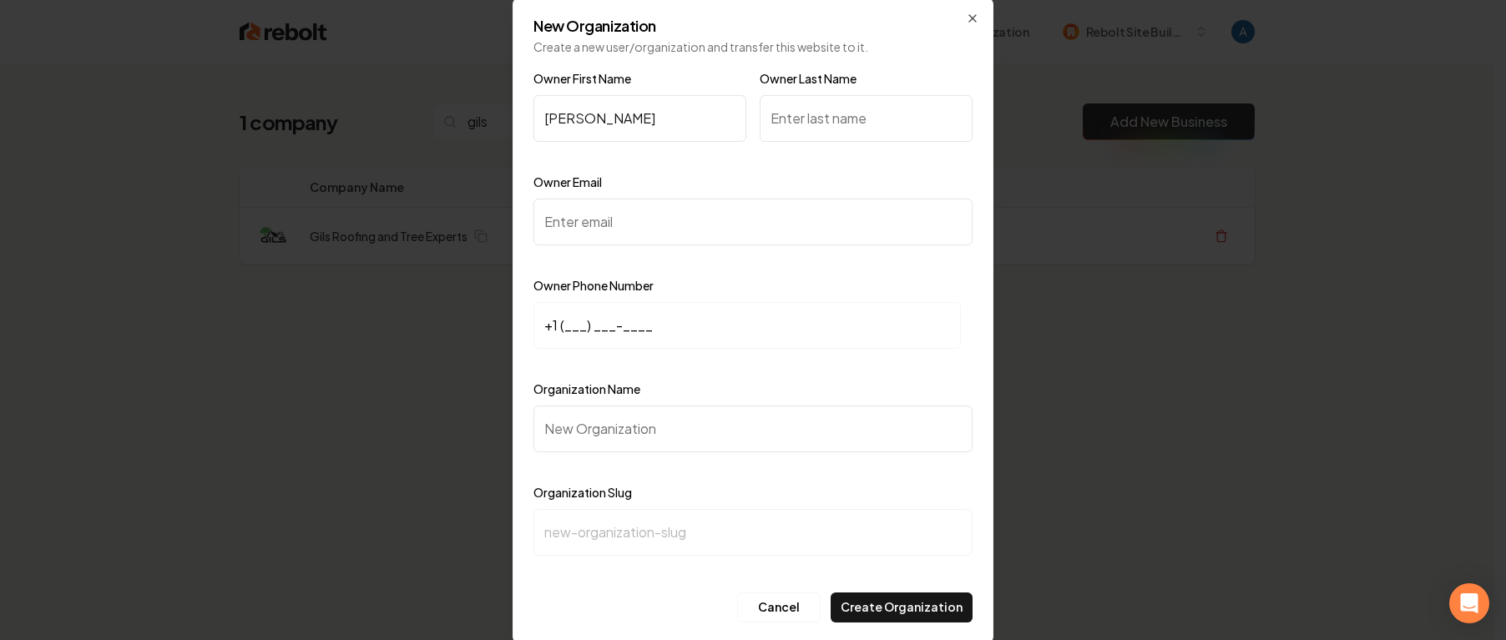
type input "Gildardo"
click at [841, 119] on input "Owner Last Name" at bounding box center [866, 118] width 213 height 47
type input "Garcia"
drag, startPoint x: 705, startPoint y: 240, endPoint x: 694, endPoint y: 235, distance: 11.6
click at [699, 237] on input "Owner Email" at bounding box center [752, 222] width 439 height 47
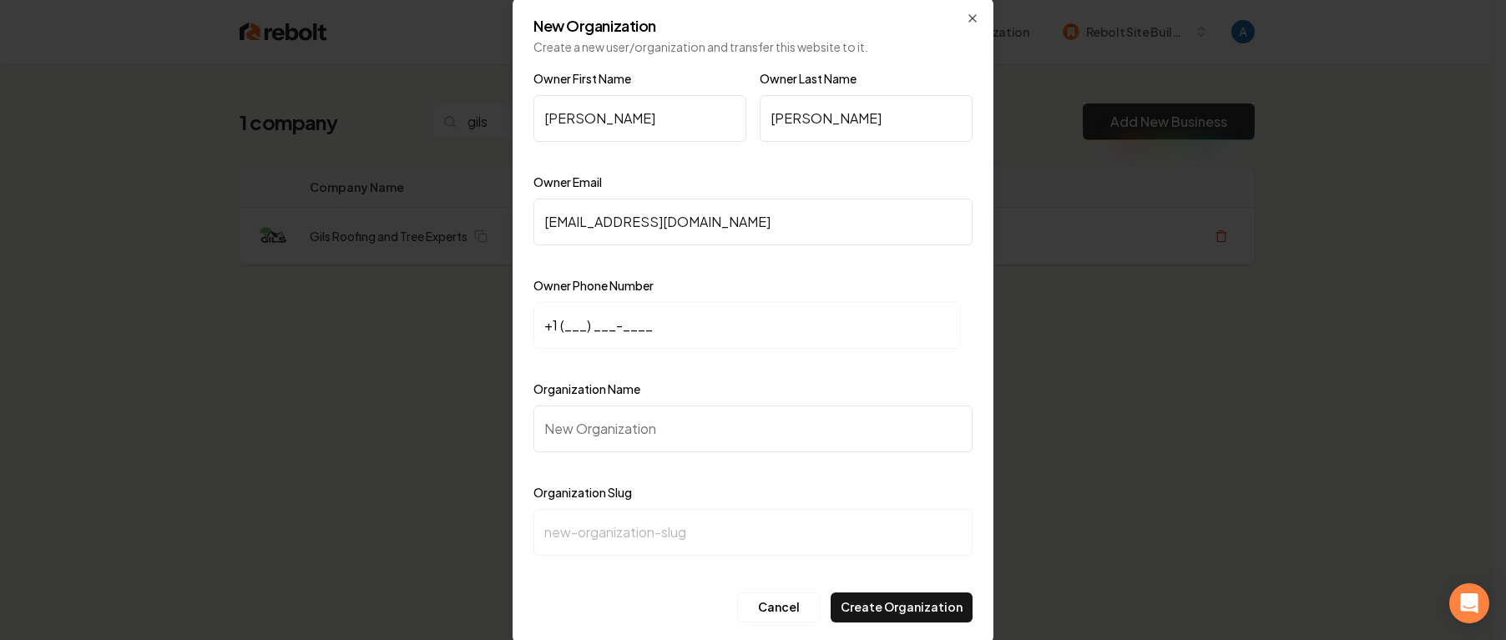
type input "gilsroofingandtree.experts@gmail.com"
click at [565, 327] on input "+1 (___) ___-____" at bounding box center [746, 325] width 427 height 47
paste input "704) 808-9080"
type input "+1 (704) 808-9080"
click at [624, 423] on input "Organization Name" at bounding box center [752, 429] width 439 height 47
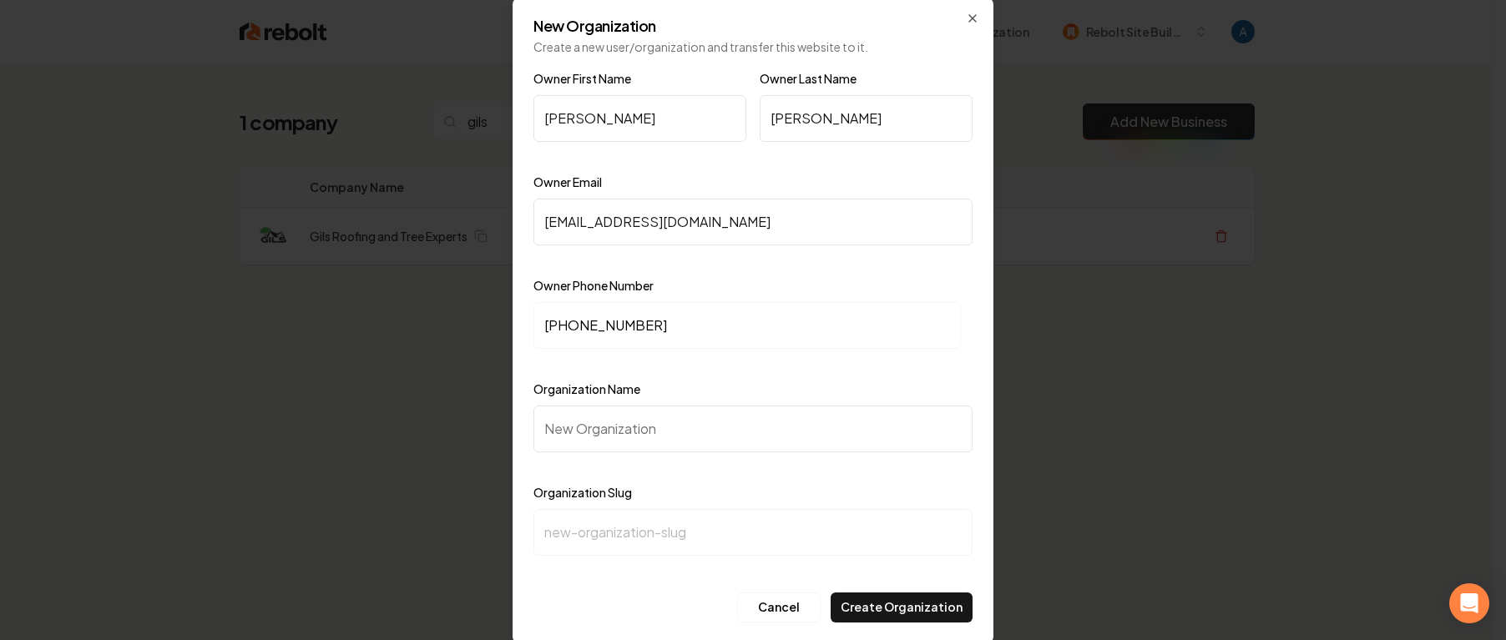
type input "G"
type input "g"
type input "Gi"
type input "gi"
type input "Gil"
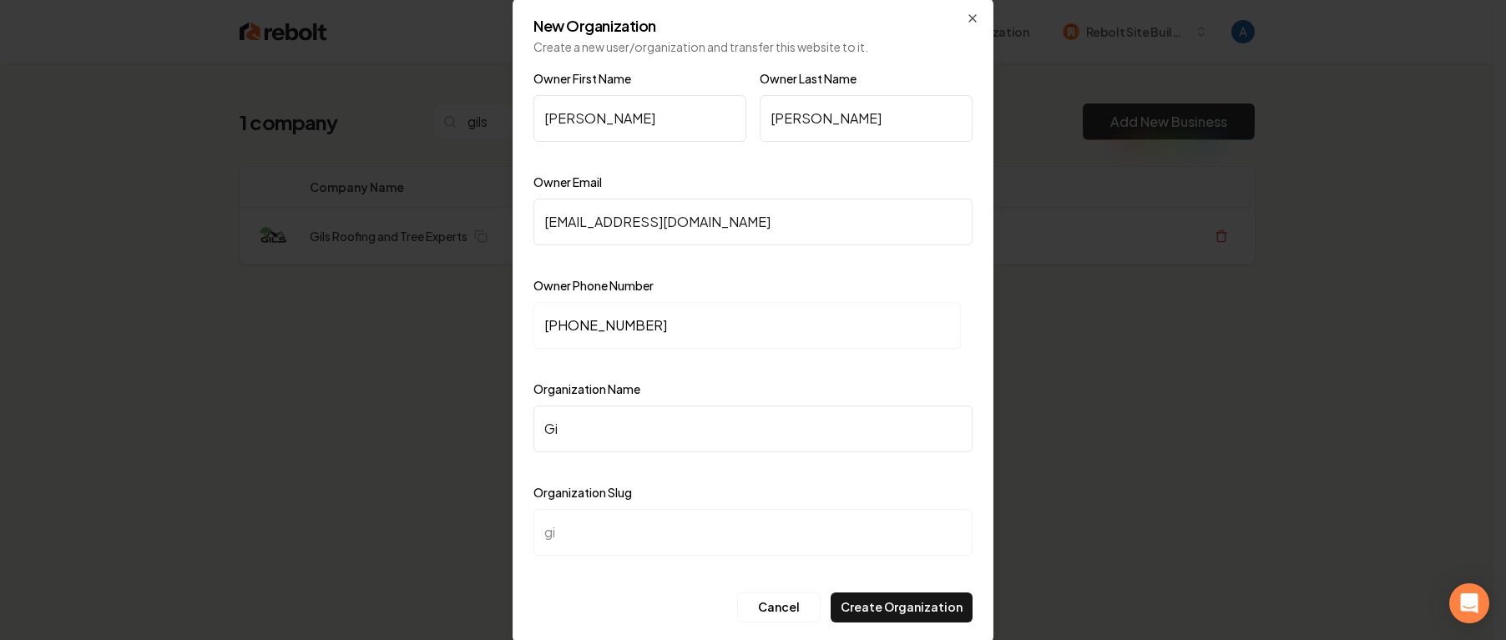
type input "gil"
type input "Gils"
type input "gils"
type input "Gils R"
type input "gils-r"
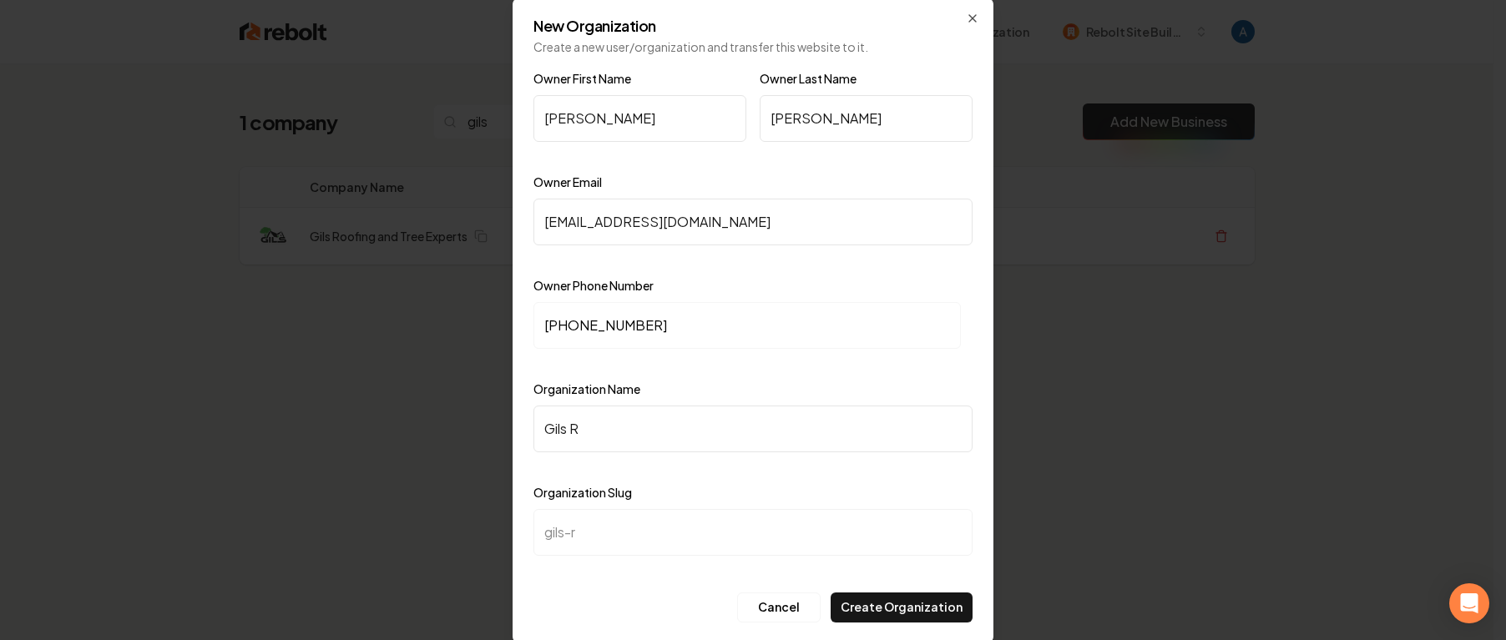
type input "Gils Ro"
type input "gils-ro"
type input "Gils Rof"
type input "gils-rof"
type input "Gils Roff"
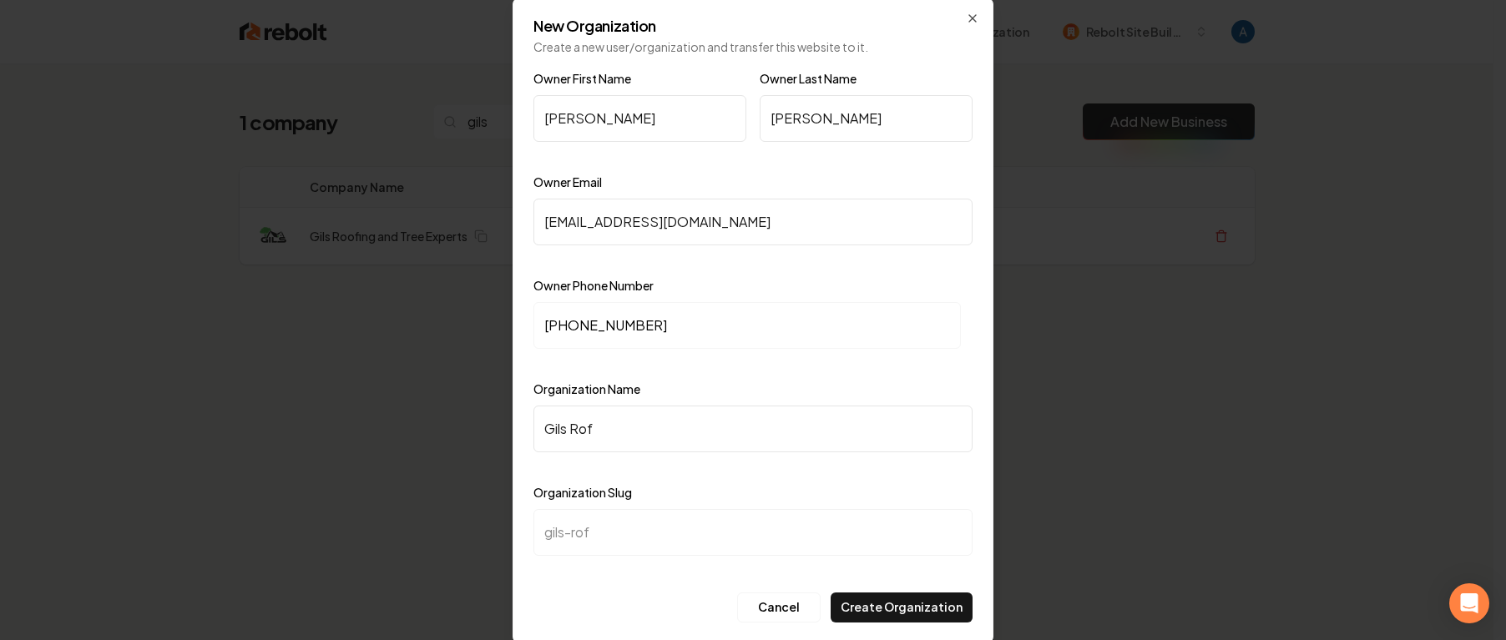
type input "gils-roff"
type input "Gils Roffi"
type input "gils-roffi"
type input "Gils Roff"
type input "gils-roff"
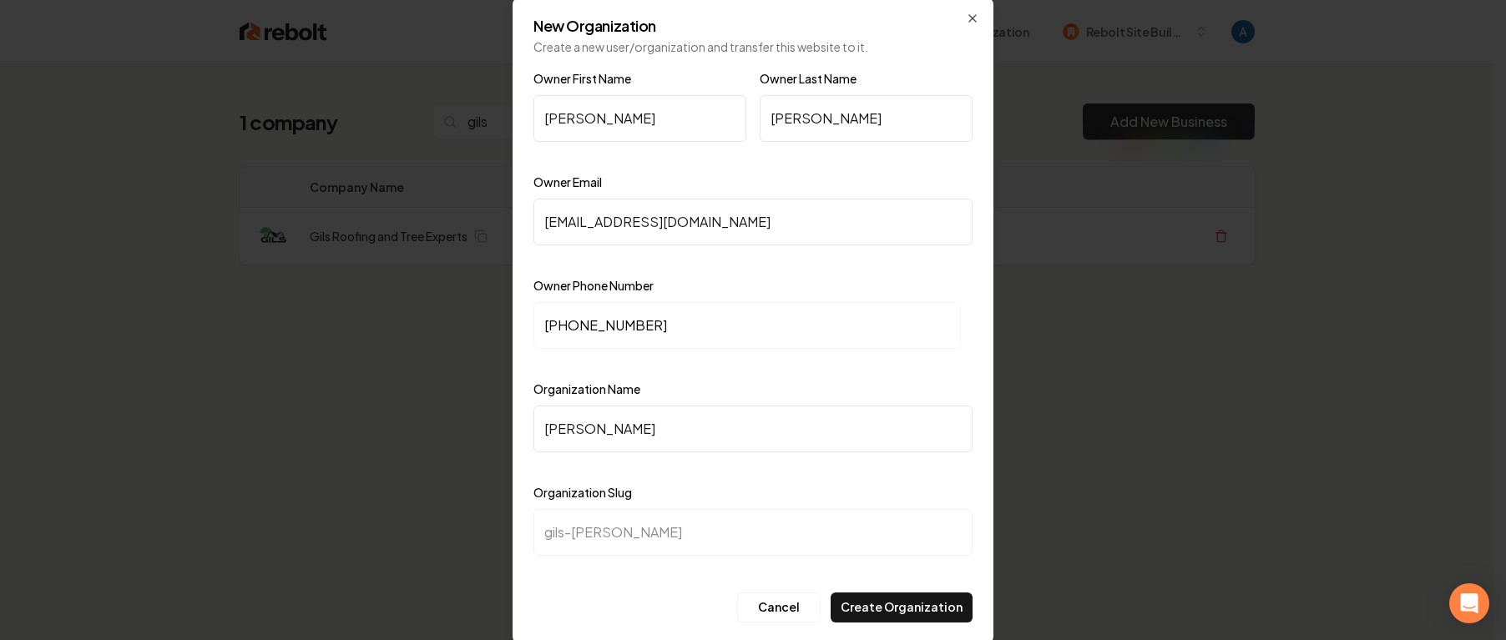
type input "Gils Rof"
type input "gils-rof"
type input "Gils Ro"
type input "gils-ro"
type input "Gils Roo"
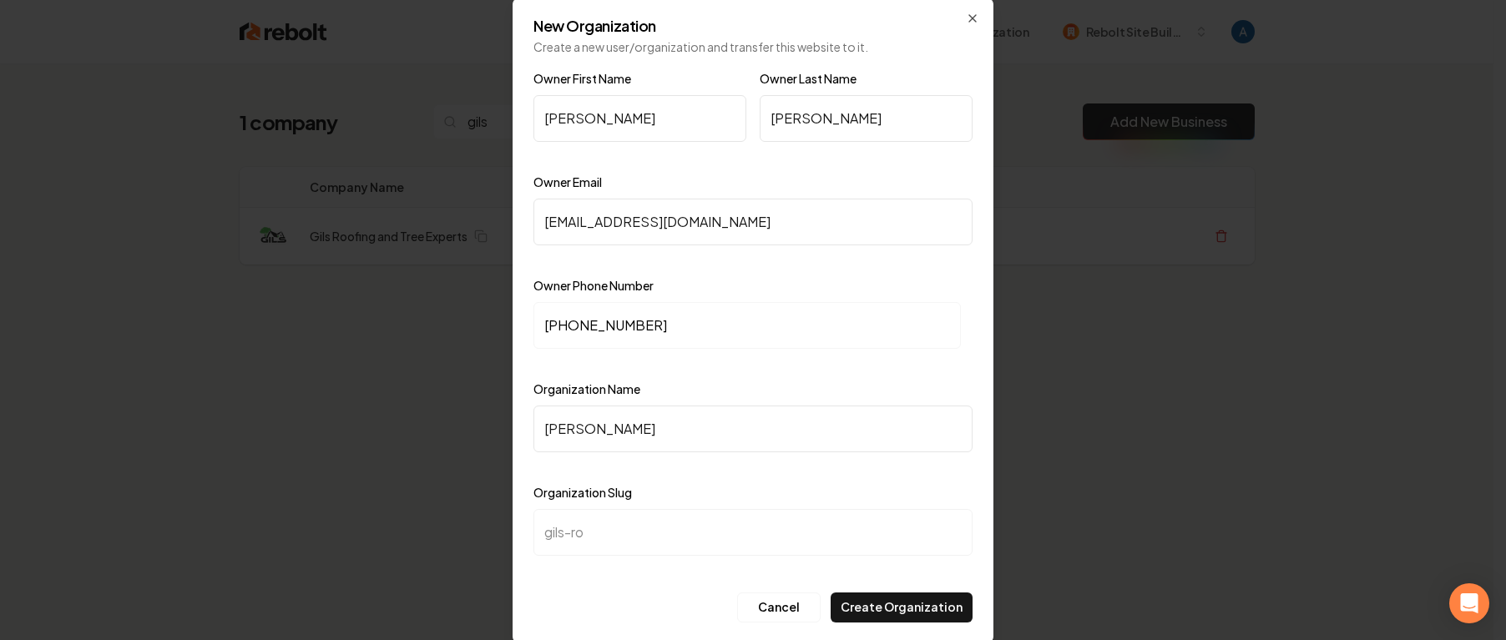
type input "gils-roo"
type input "Gils Roof"
type input "gils-roof"
type input "Gils Roofi"
type input "gils-roofi"
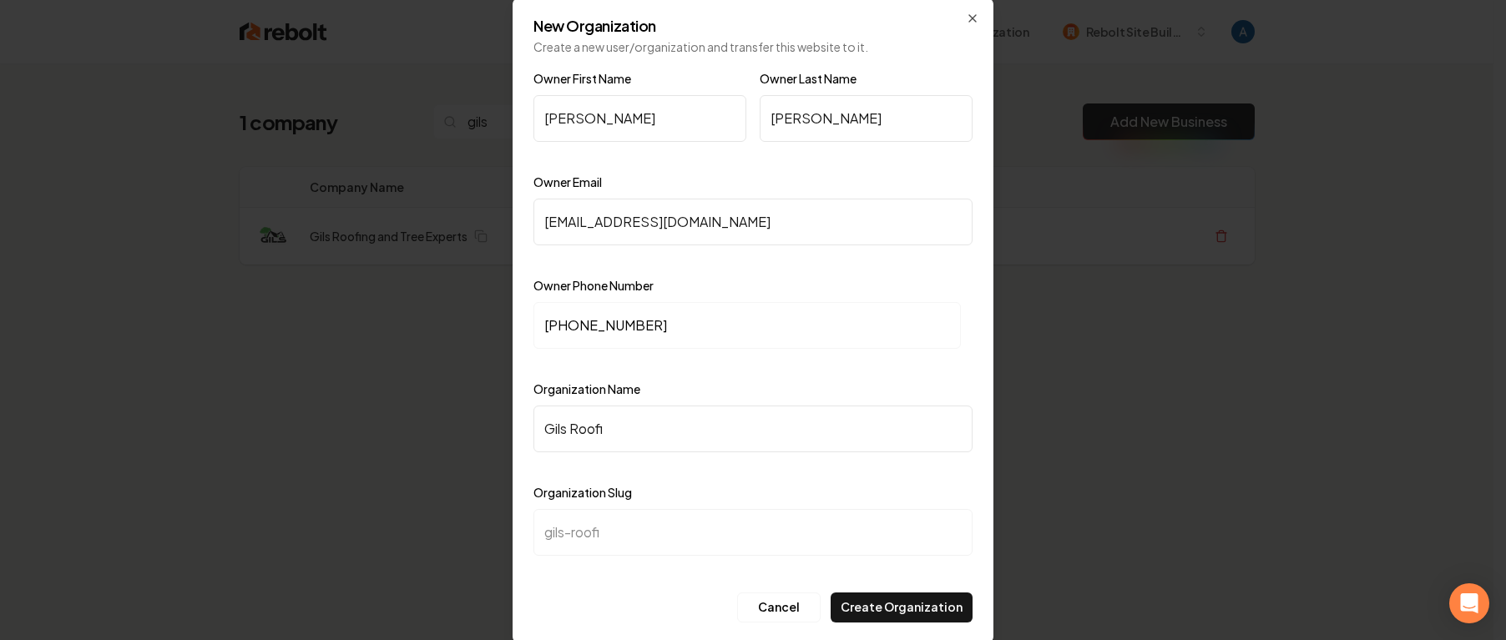
type input "Gils Roofin"
type input "gils-roofin"
type input "Gils Roofing"
type input "gils-roofing"
type input "Gils Roofing a"
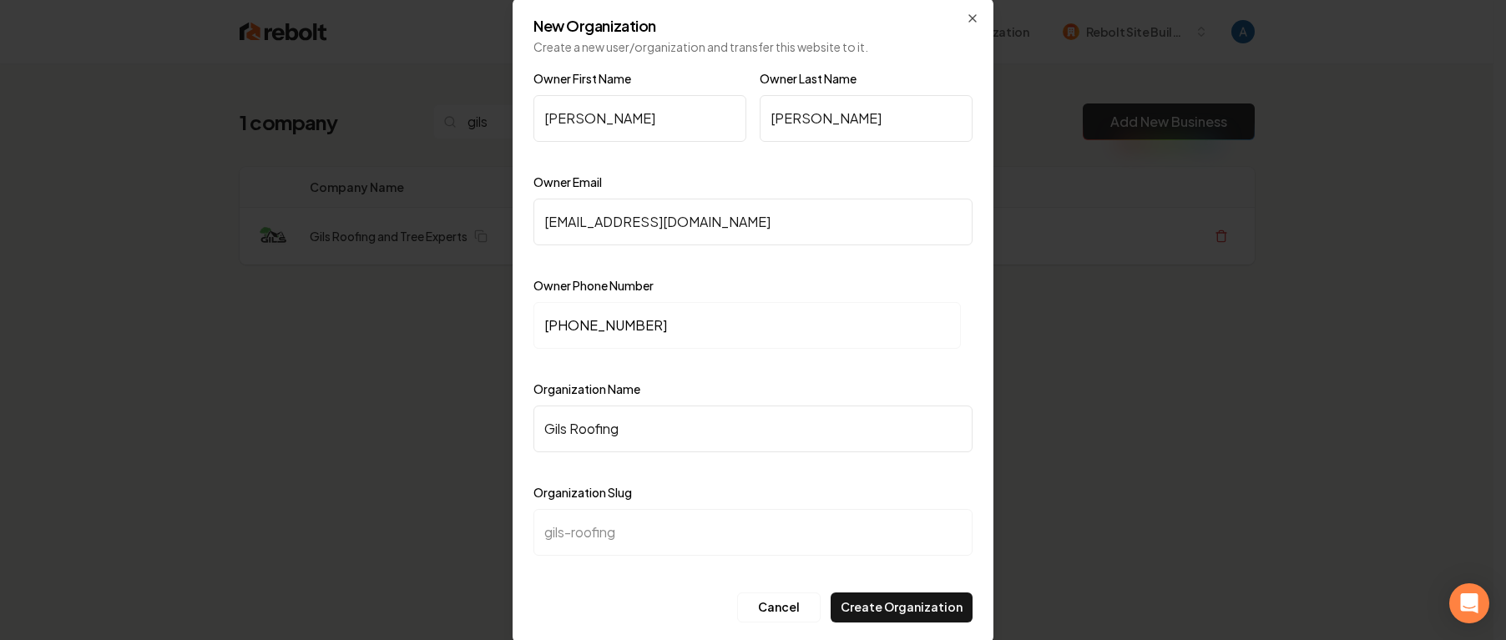
type input "gils-roofing-a"
type input "Gils Roofing an"
type input "gils-roofing-an"
type input "Gils Roofing and"
type input "gils-roofing-and"
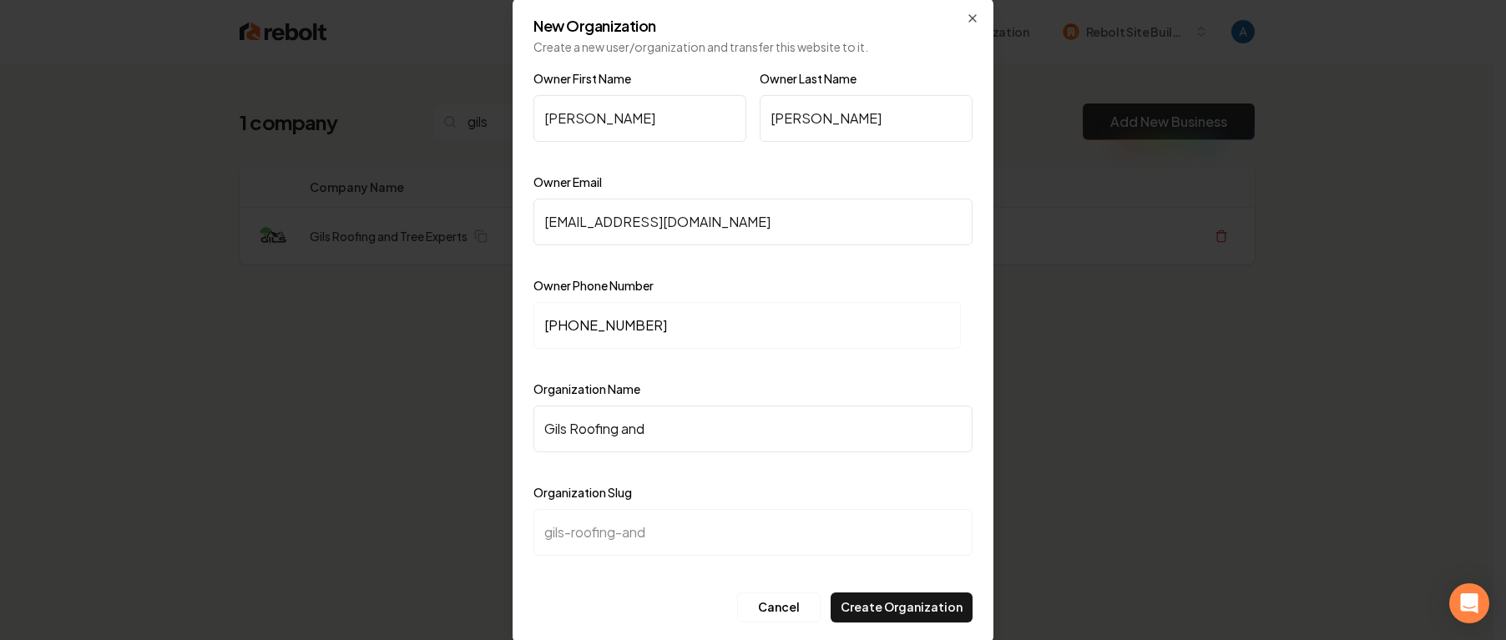
type input "Gils Roofing and T"
type input "gils-roofing-and-t"
type input "Gils Roofing and Tr"
type input "gils-roofing-and-tr"
type input "Gils Roofing and Tre"
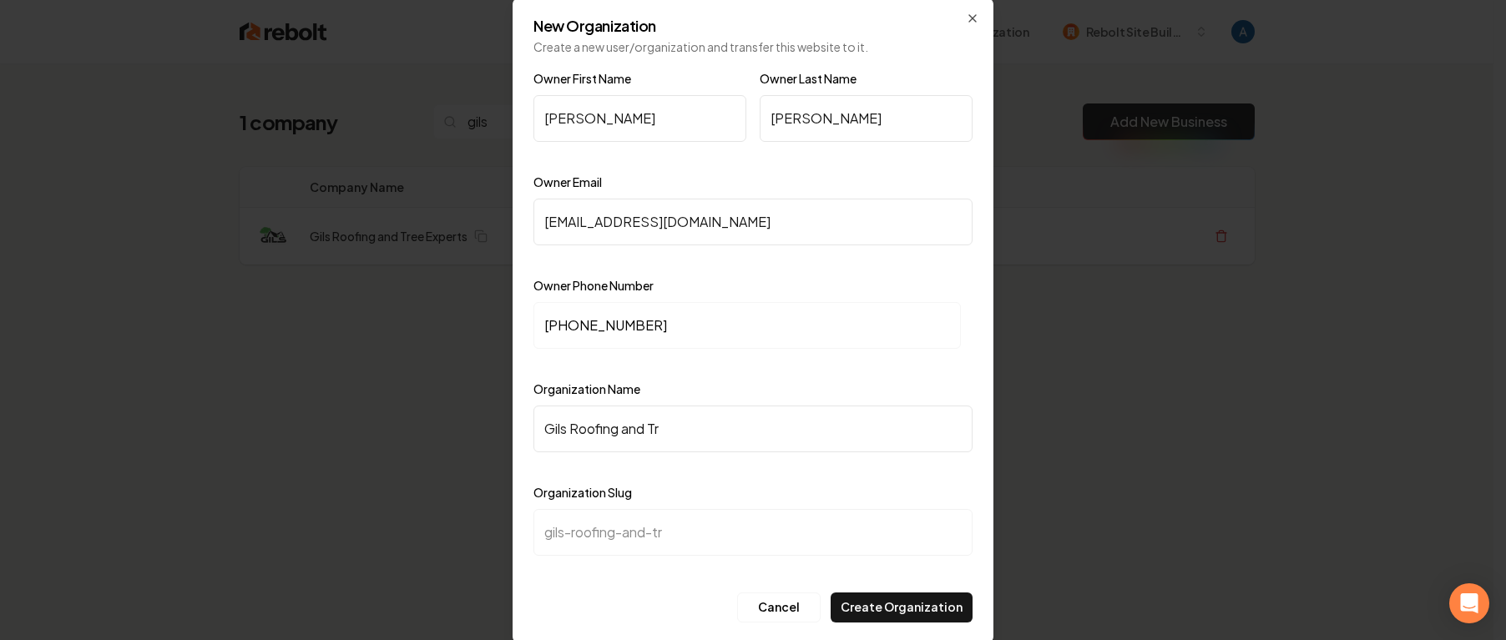
type input "gils-roofing-and-tre"
type input "Gils Roofing and Tree"
type input "gils-roofing-and-tree"
type input "Gils Roofing and Tree E"
type input "gils-roofing-and-tree-e"
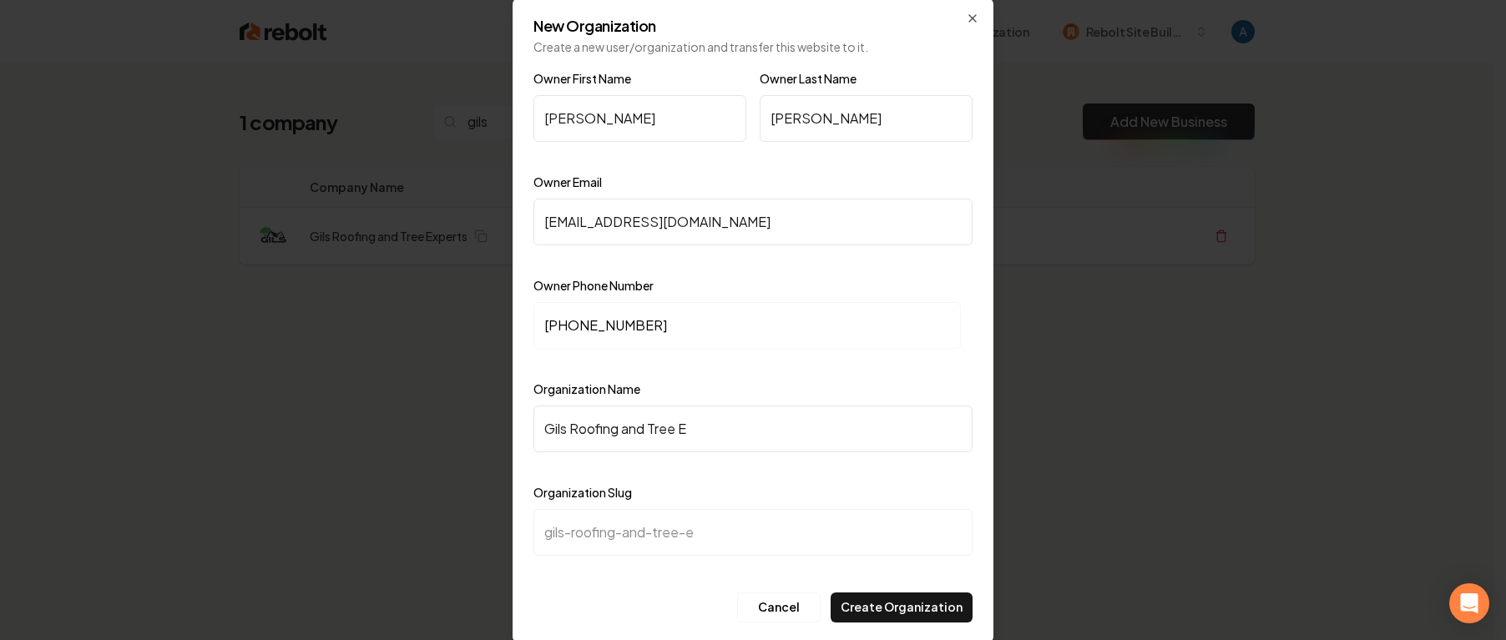
type input "Gils Roofing and Tree Ex"
type input "gils-roofing-and-tree-ex"
type input "Gils Roofing and Tree Exp"
type input "gils-roofing-and-tree-exp"
type input "Gils Roofing and Tree Expe"
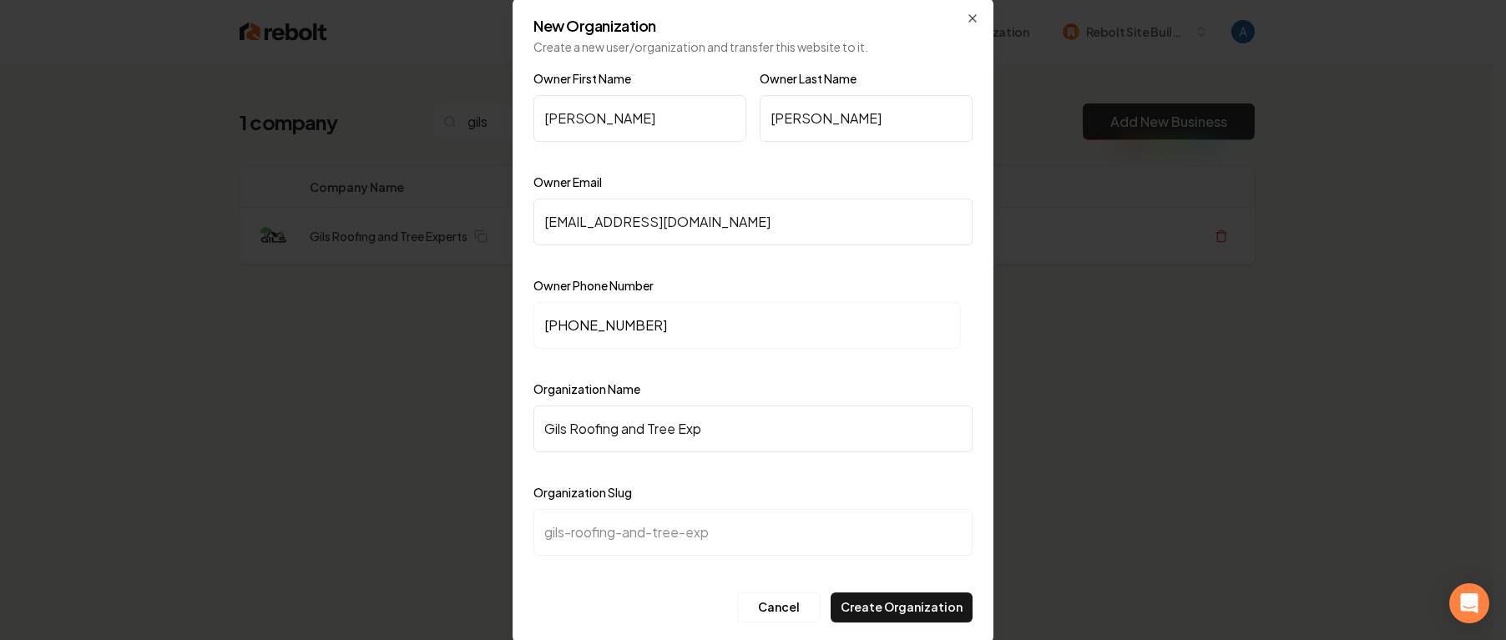
type input "gils-roofing-and-tree-expe"
type input "Gils Roofing and Tree Exper"
type input "gils-roofing-and-tree-exper"
type input "Gils Roofing and Tree Expert"
type input "gils-roofing-and-tree-expert"
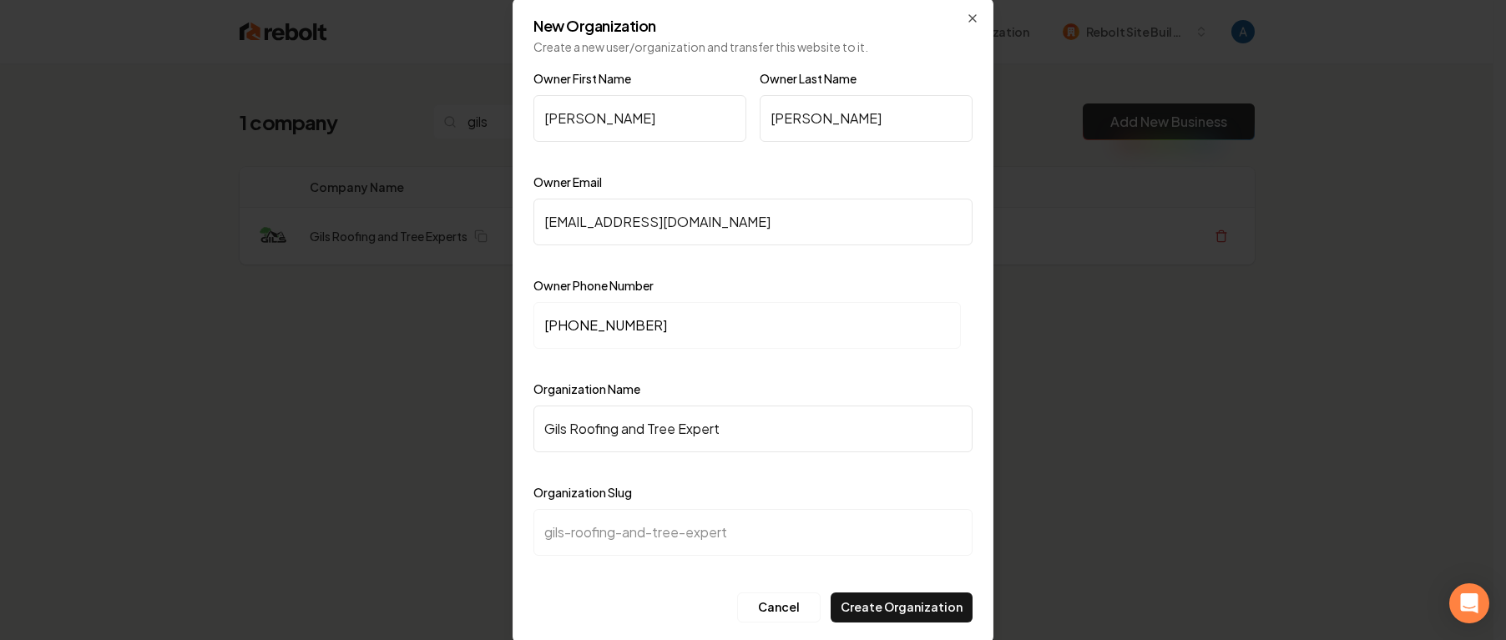
type input "Gils Roofing and Tree Experts"
type input "gils-roofing-and-tree-experts"
type input "Gils Roofing and Tree Experts"
click at [887, 607] on button "Create Organization" at bounding box center [902, 608] width 142 height 30
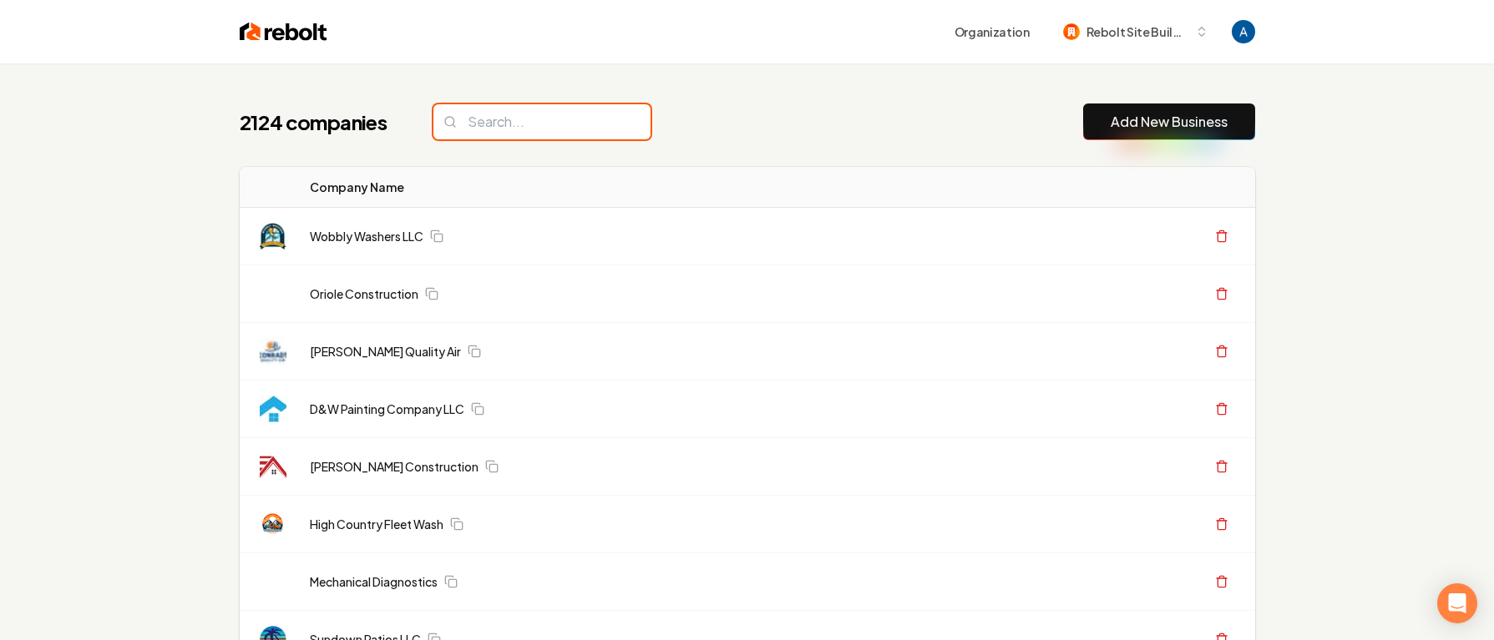
click at [473, 129] on input "search" at bounding box center [541, 121] width 217 height 35
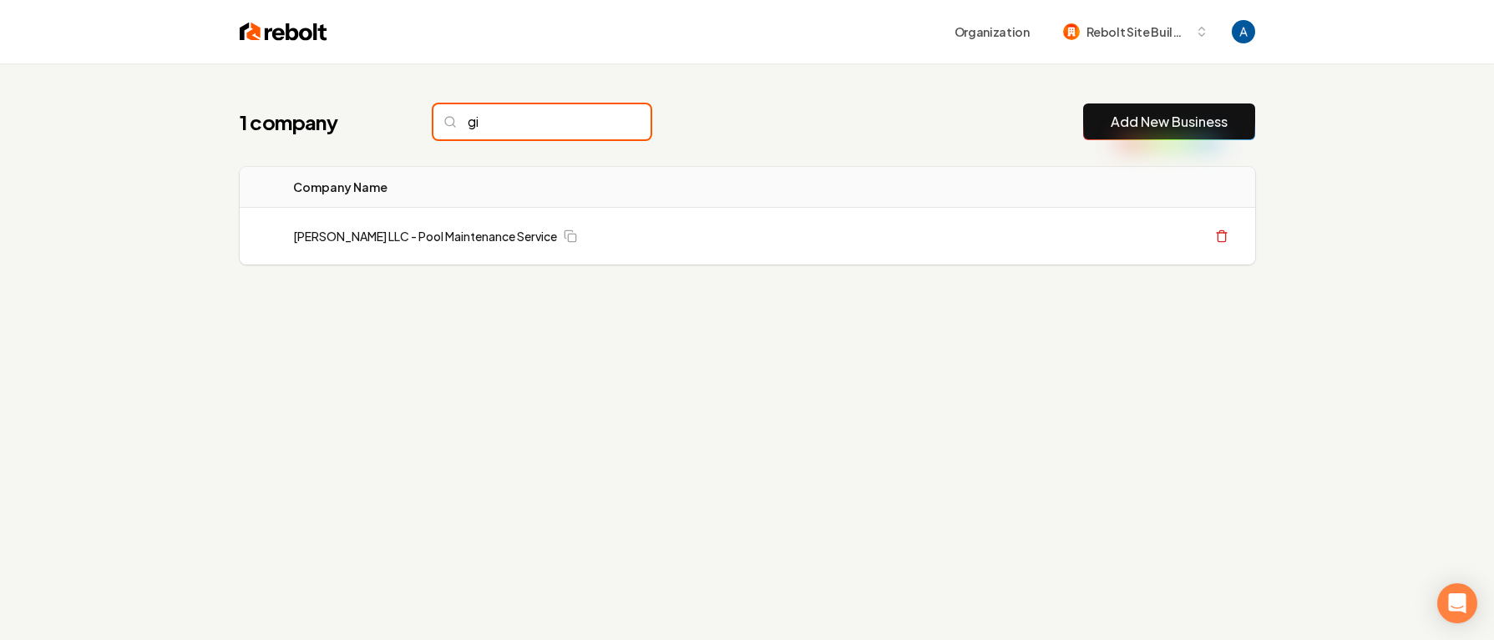
type input "g"
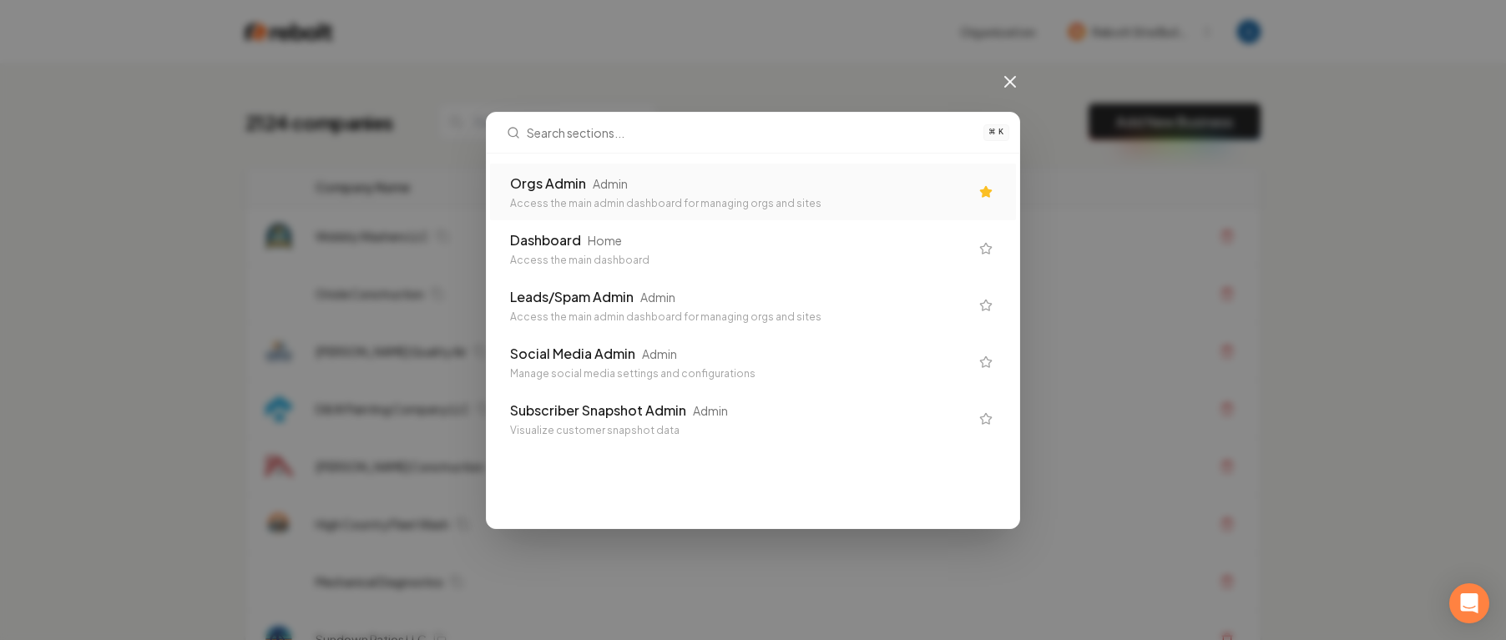
click at [541, 188] on div "Orgs Admin" at bounding box center [548, 184] width 76 height 20
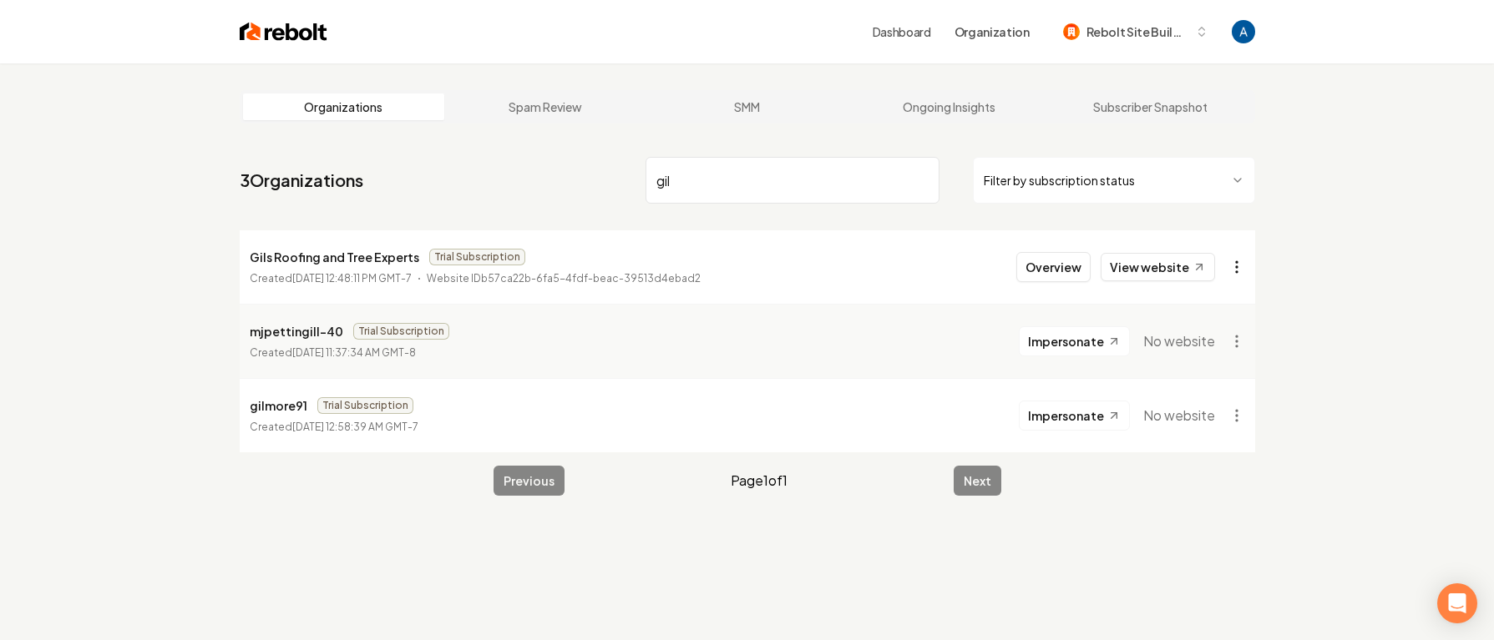
type input "gil"
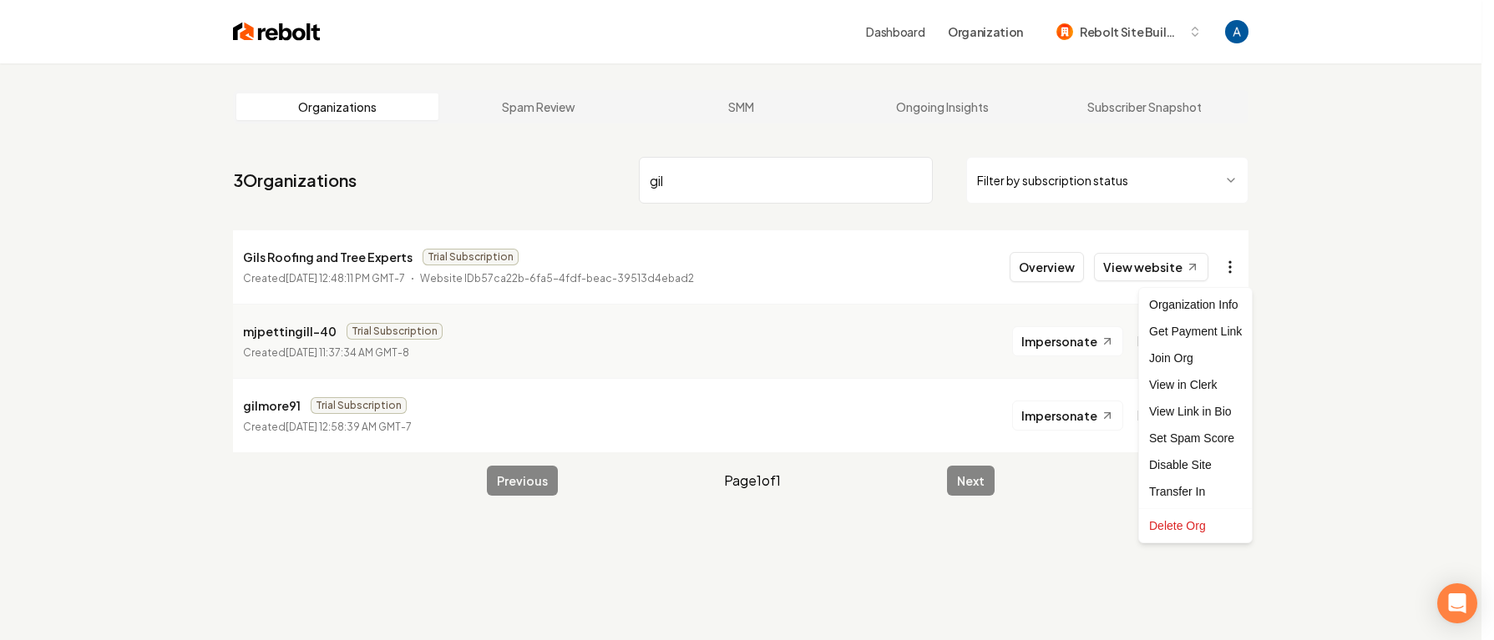
click at [1241, 271] on html "Dashboard Organization Rebolt Site Builder Organizations Spam Review SMM Ongoin…" at bounding box center [747, 320] width 1494 height 640
click at [1200, 335] on div "Get Payment Link" at bounding box center [1195, 331] width 106 height 27
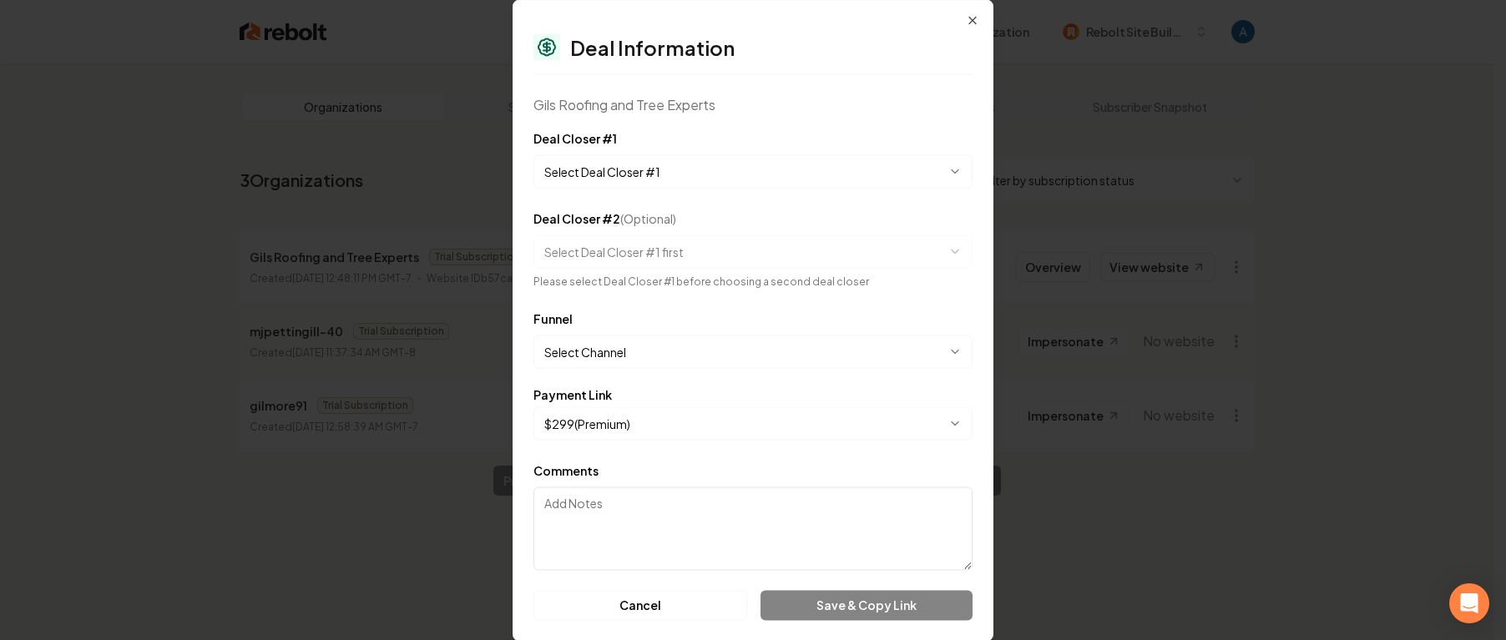
click at [682, 178] on body "**********" at bounding box center [747, 320] width 1494 height 640
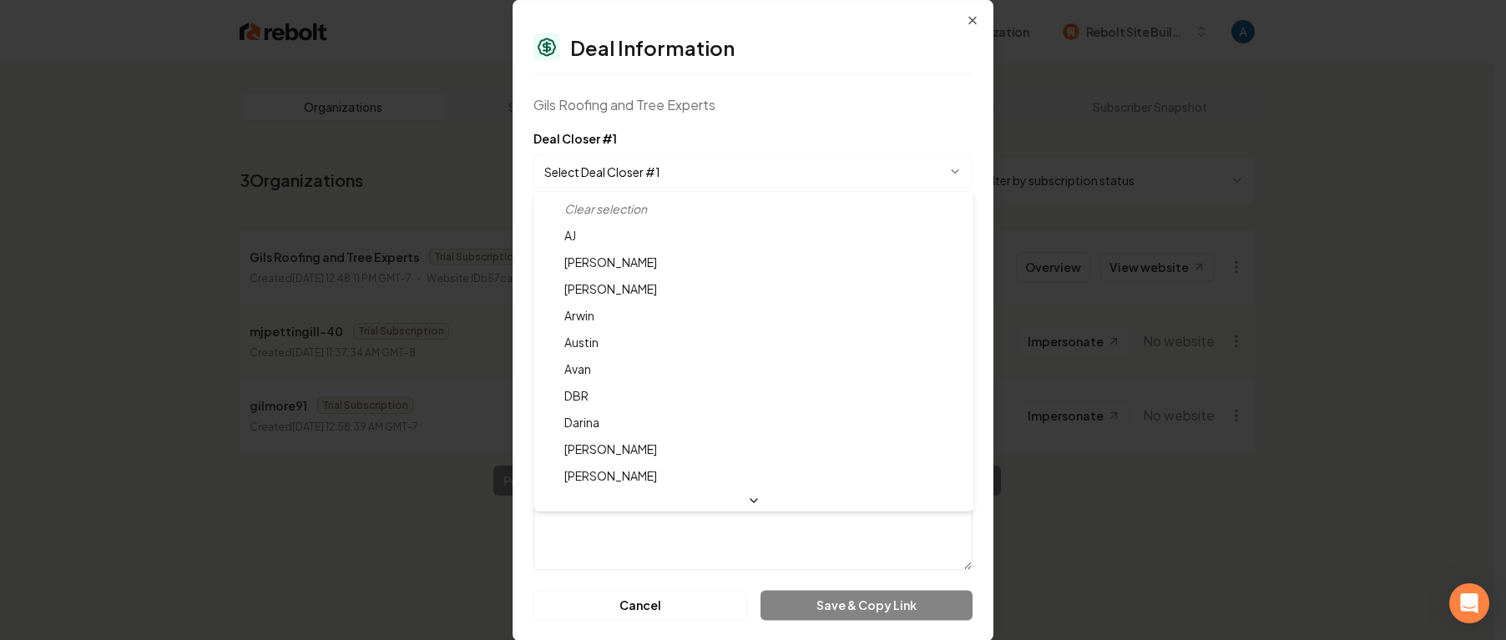
select select "**********"
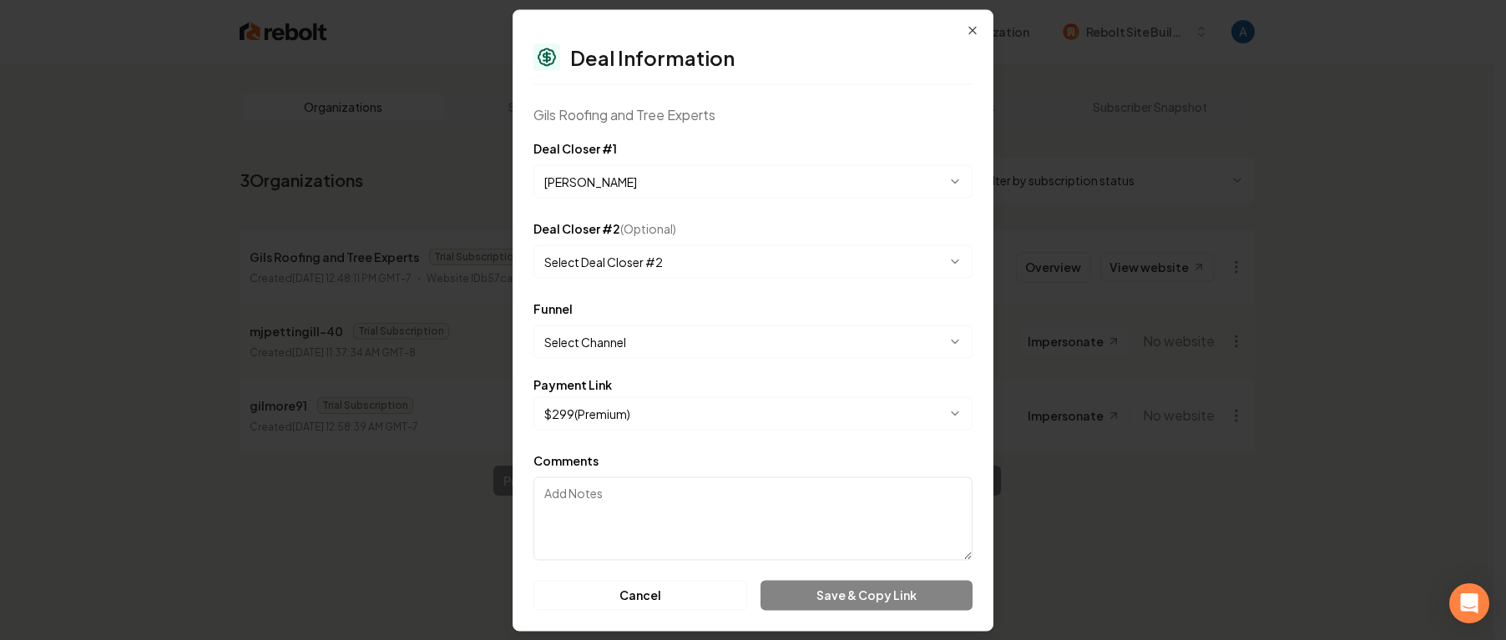
click at [604, 354] on body "**********" at bounding box center [747, 320] width 1494 height 640
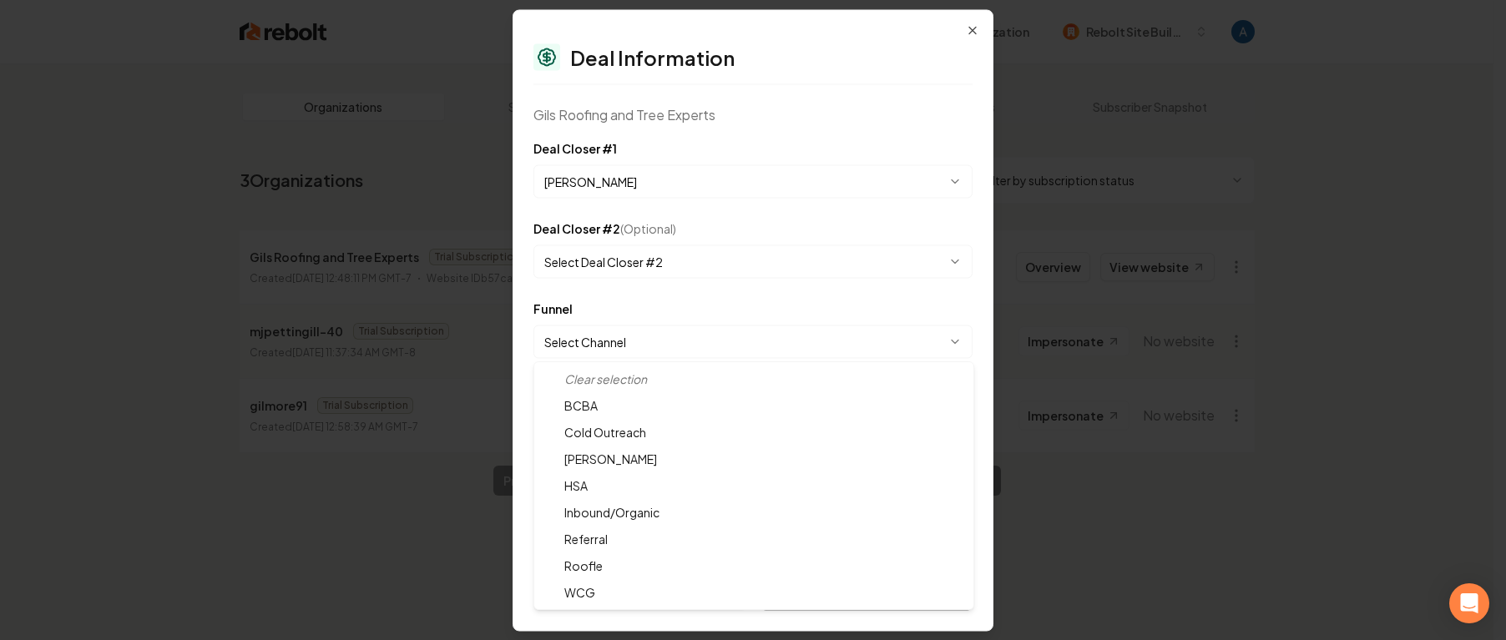
select select "**********"
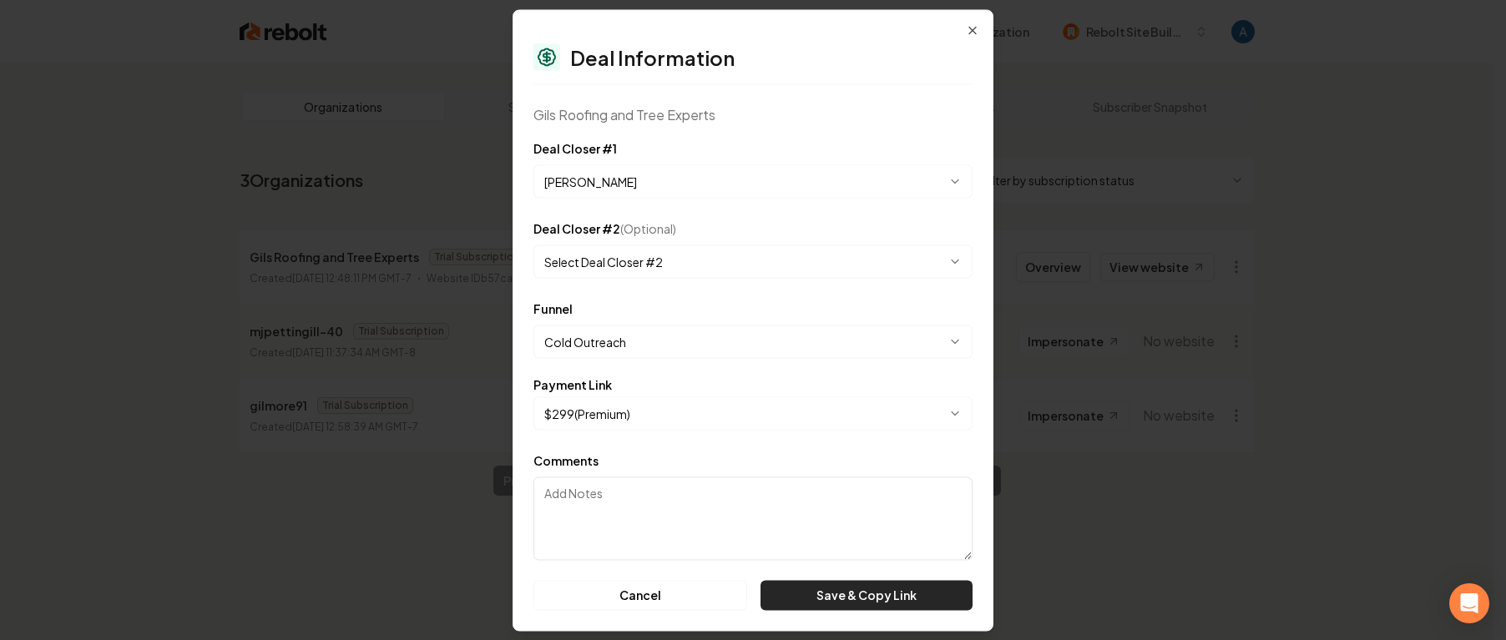
click at [841, 596] on button "Save & Copy Link" at bounding box center [867, 595] width 212 height 30
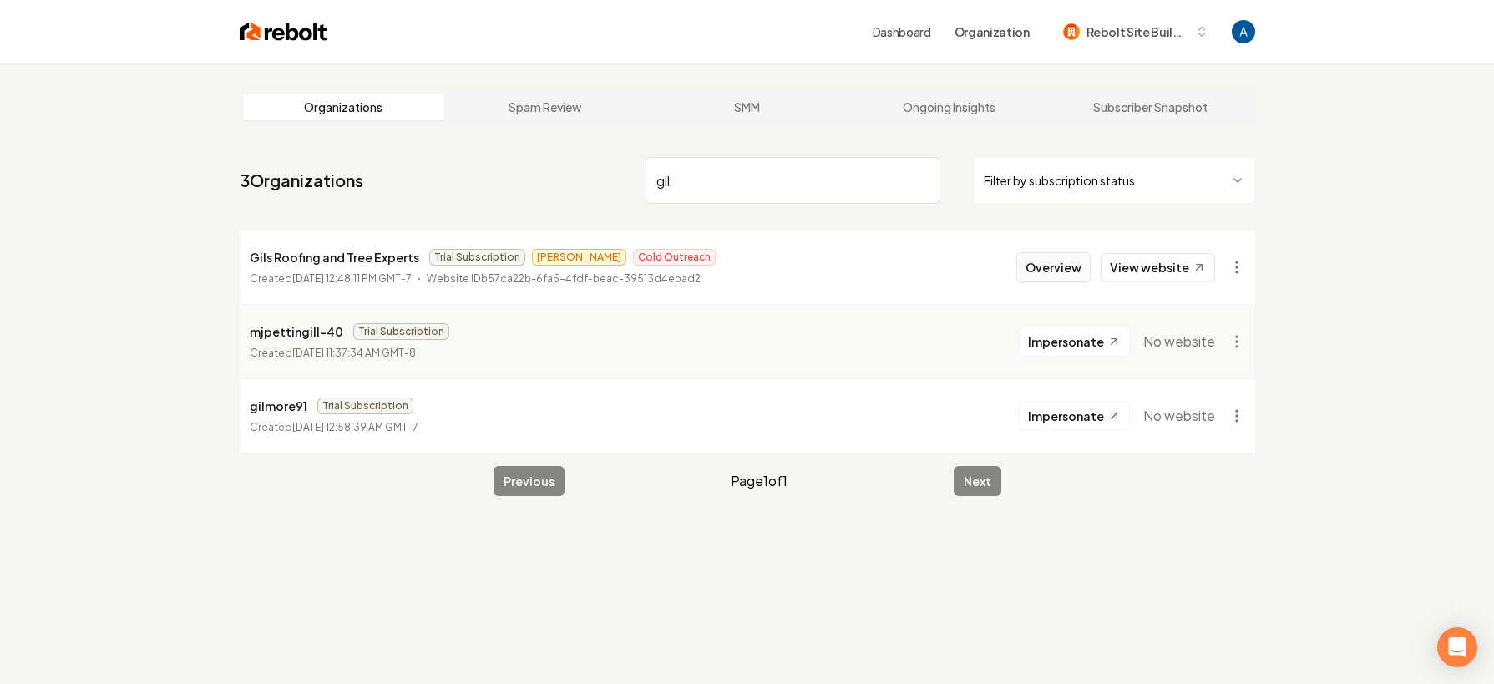
click at [1052, 270] on button "Overview" at bounding box center [1053, 267] width 74 height 30
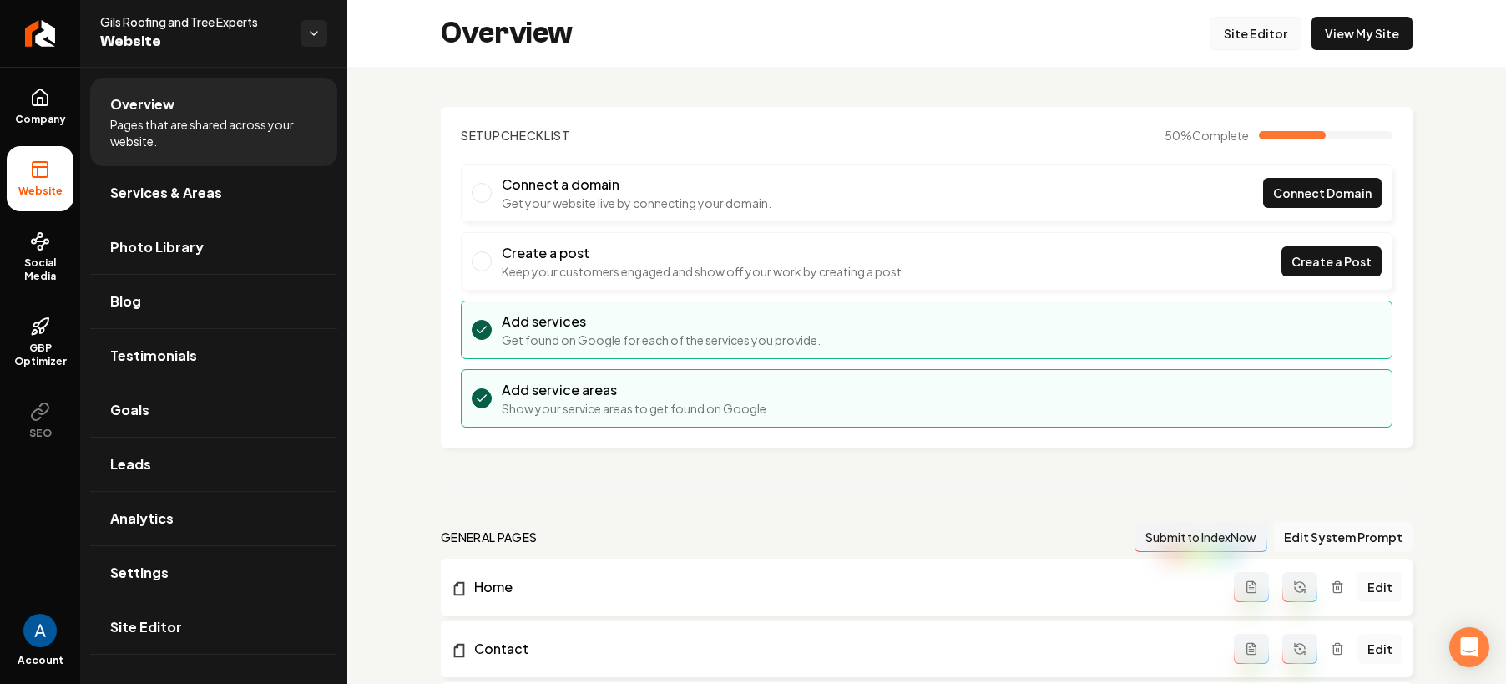
click at [1221, 37] on link "Site Editor" at bounding box center [1256, 33] width 92 height 33
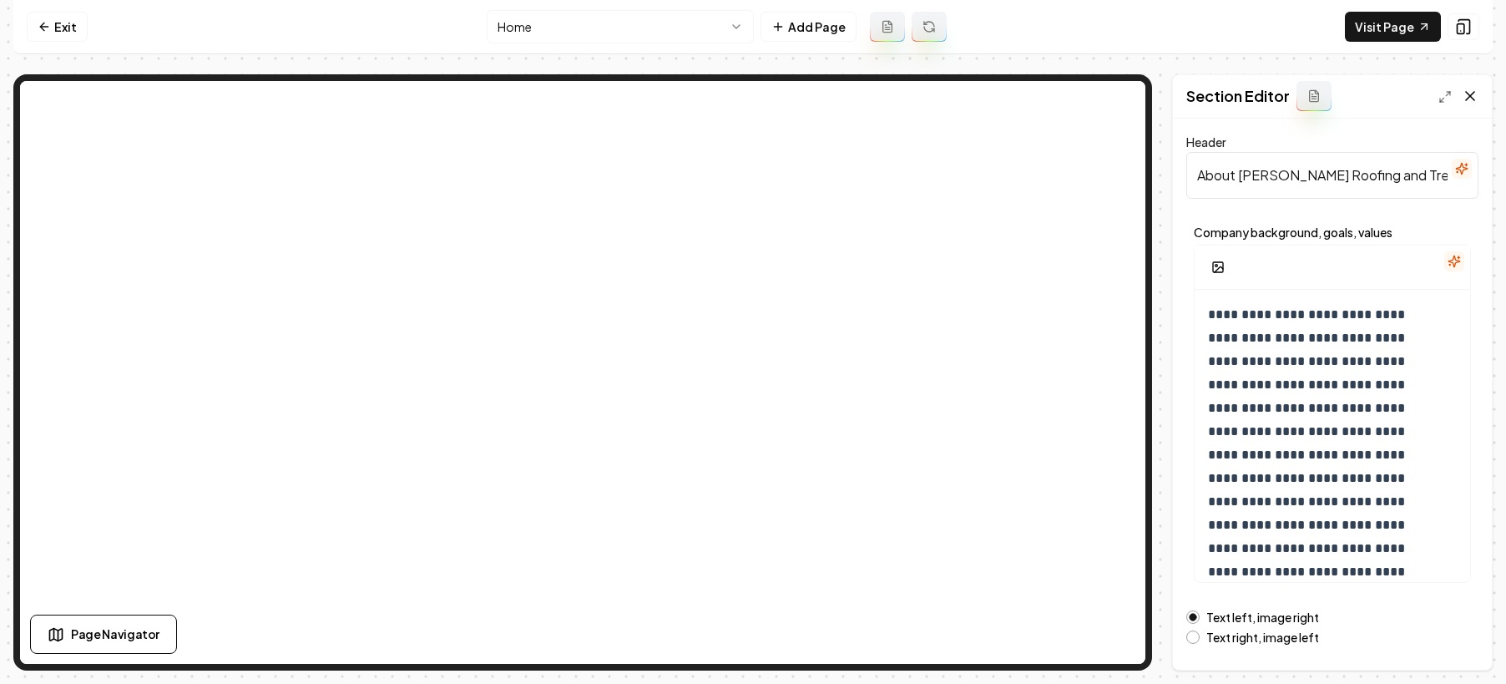
click at [1469, 98] on icon at bounding box center [1470, 96] width 17 height 17
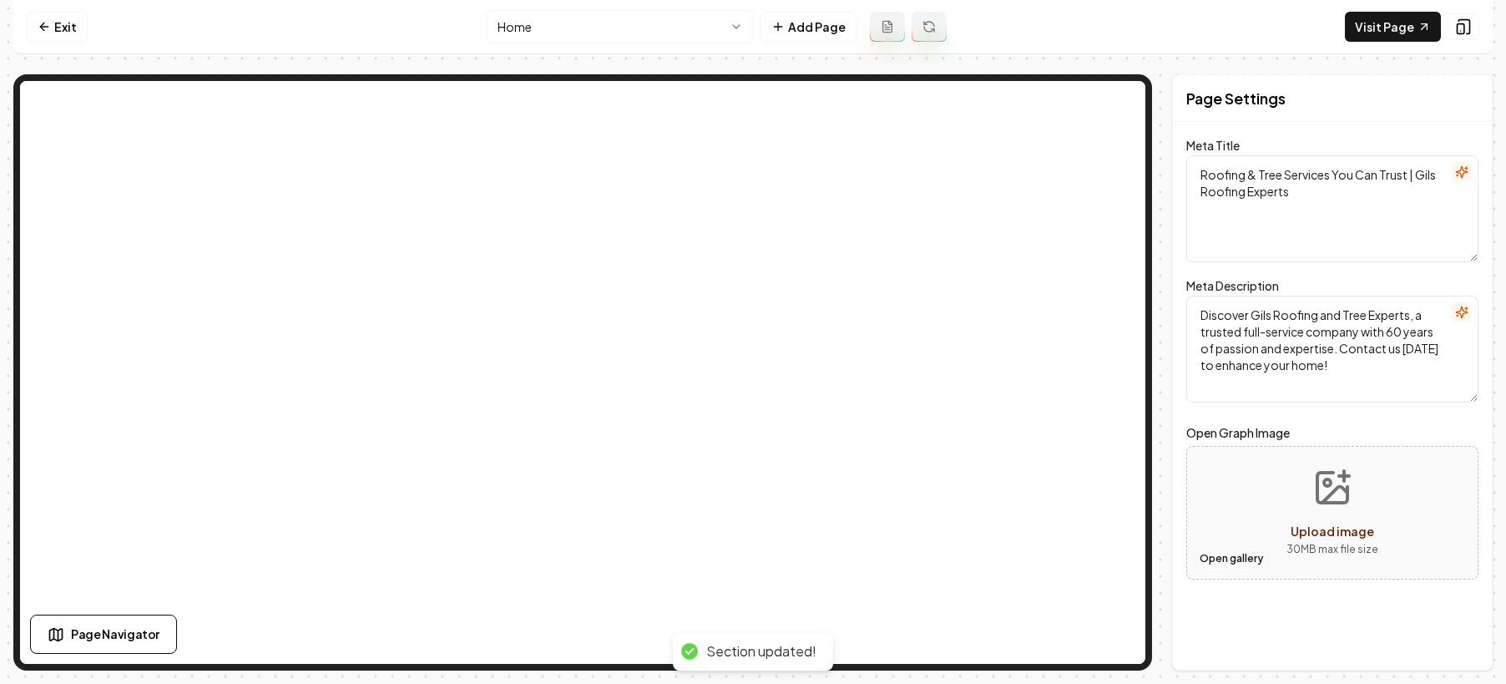
click at [1226, 560] on button "Open gallery" at bounding box center [1231, 558] width 75 height 27
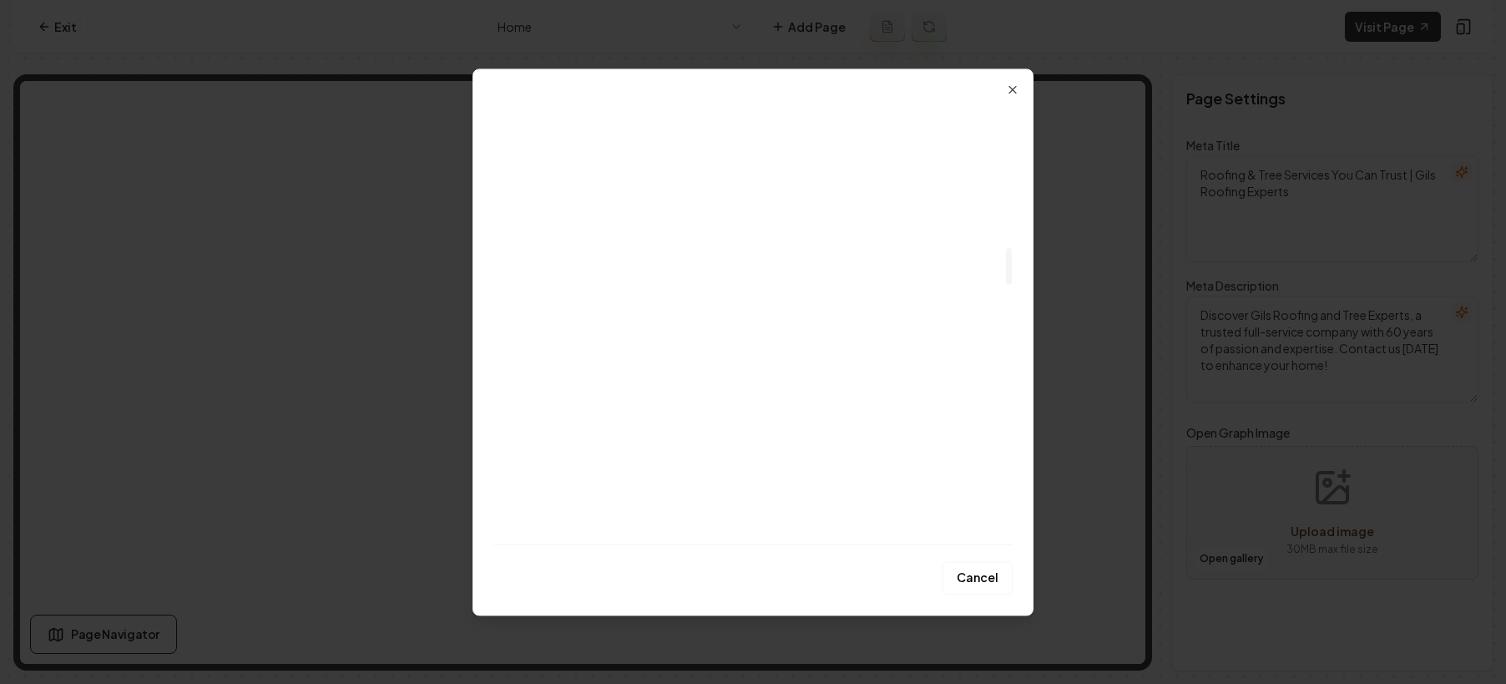
scroll to position [1833, 0]
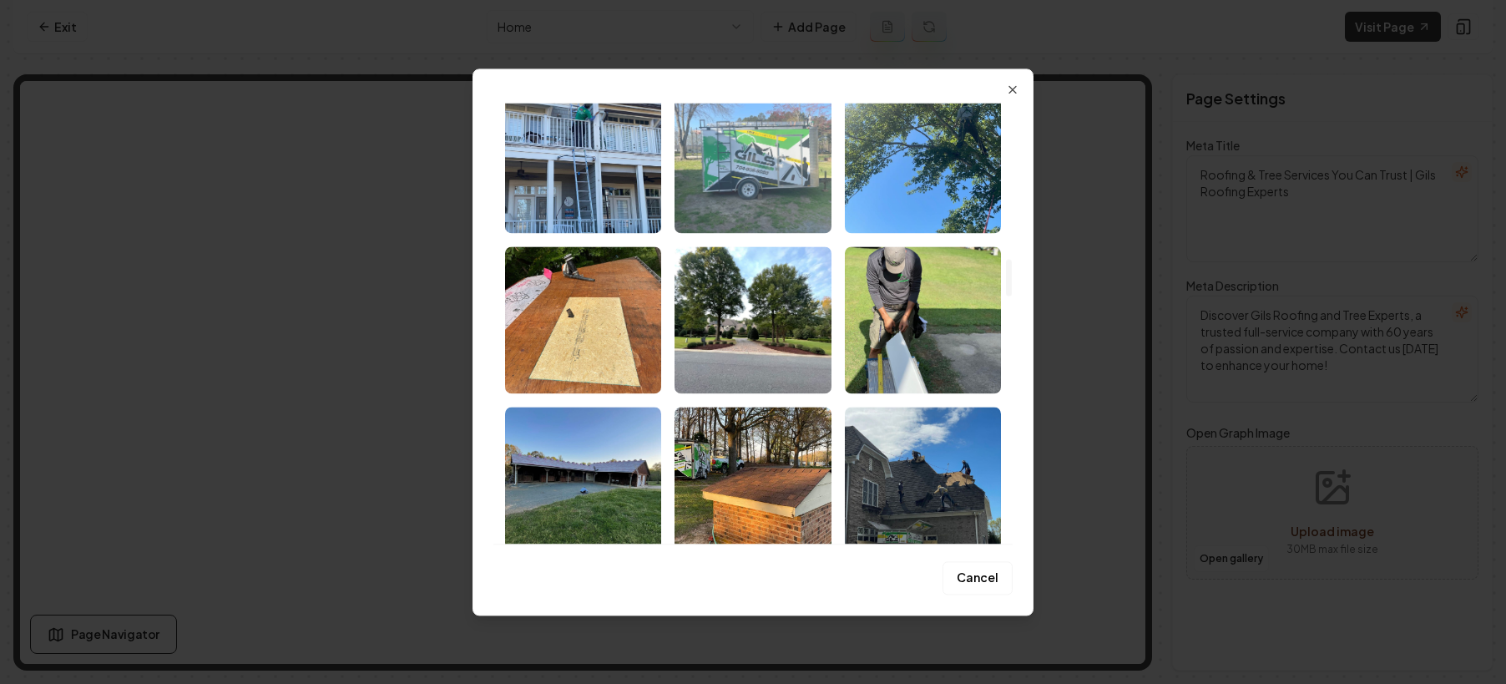
click at [756, 187] on img "Select image image_68a4b05f5c7cd75eb8de2384.jpeg" at bounding box center [753, 159] width 156 height 147
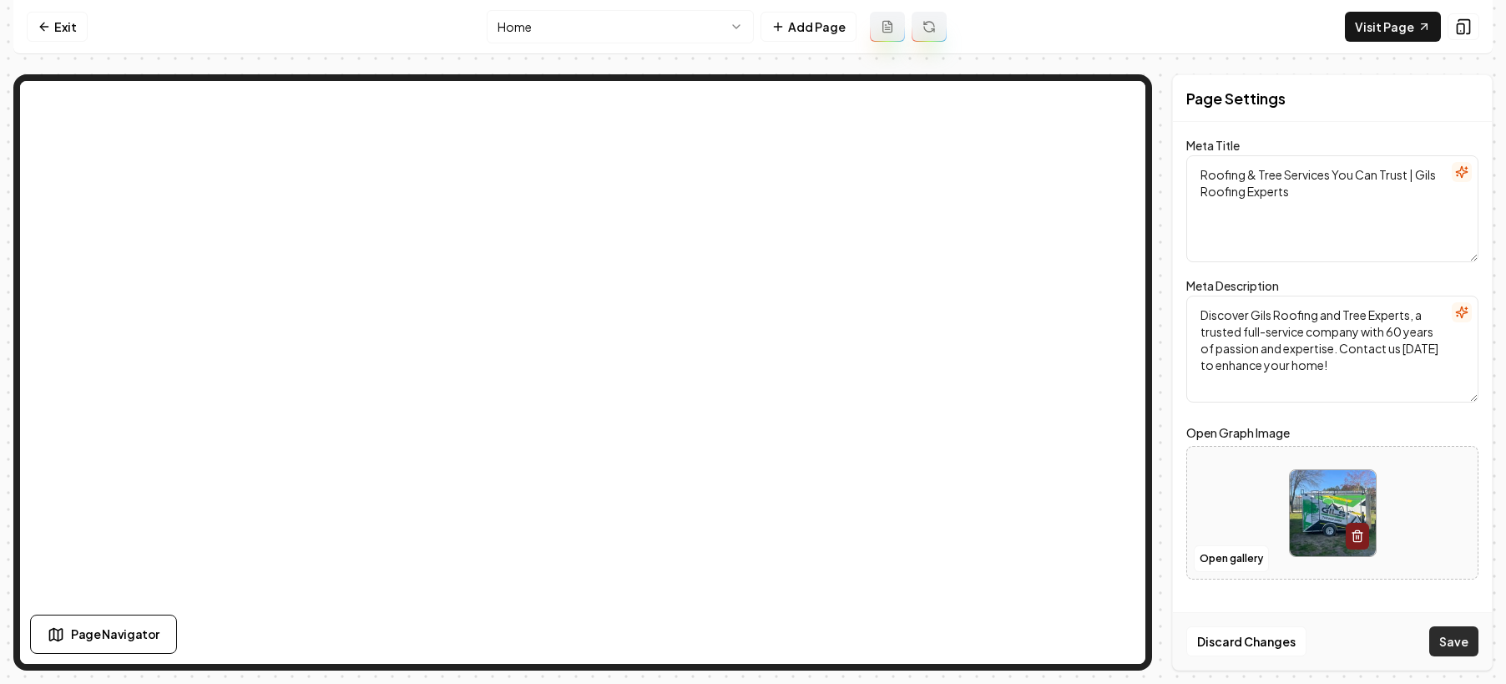
click at [1461, 639] on button "Save" at bounding box center [1453, 641] width 49 height 30
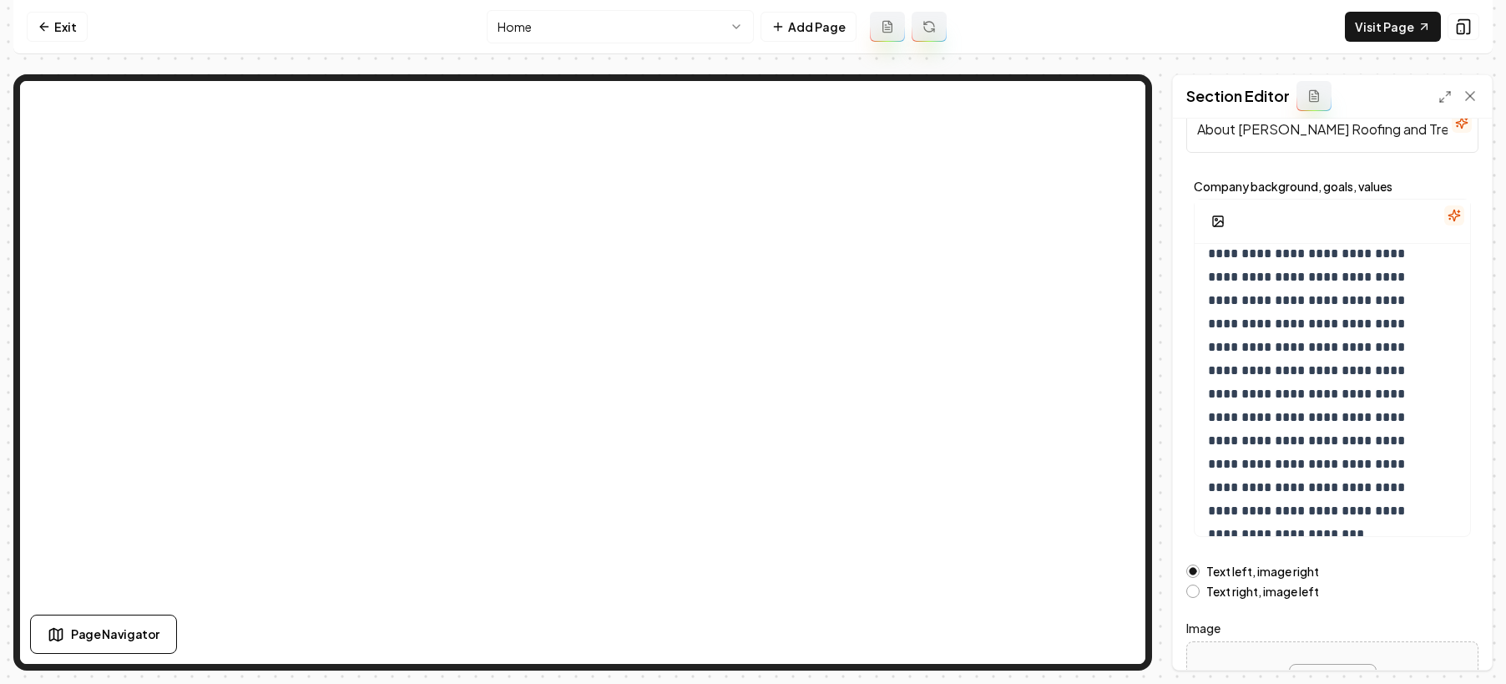
scroll to position [218, 0]
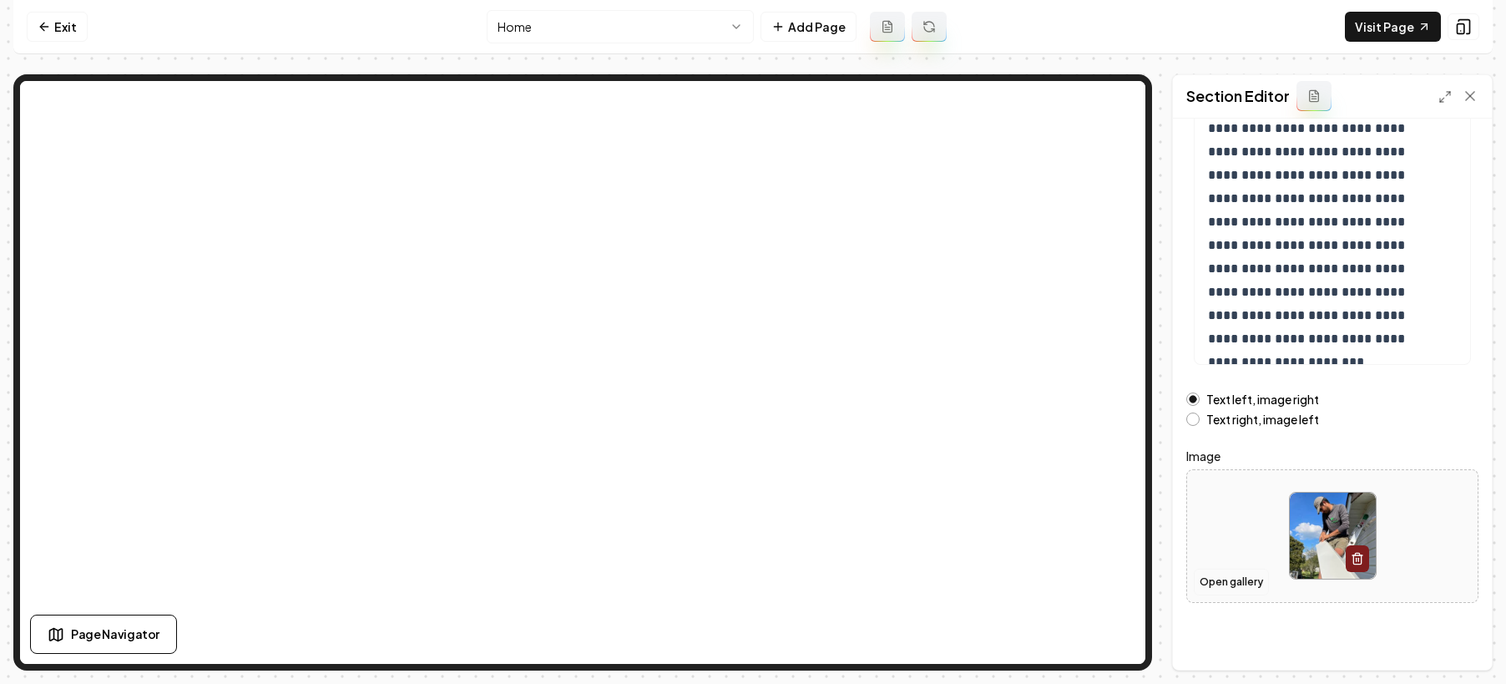
click at [1241, 576] on button "Open gallery" at bounding box center [1231, 582] width 75 height 27
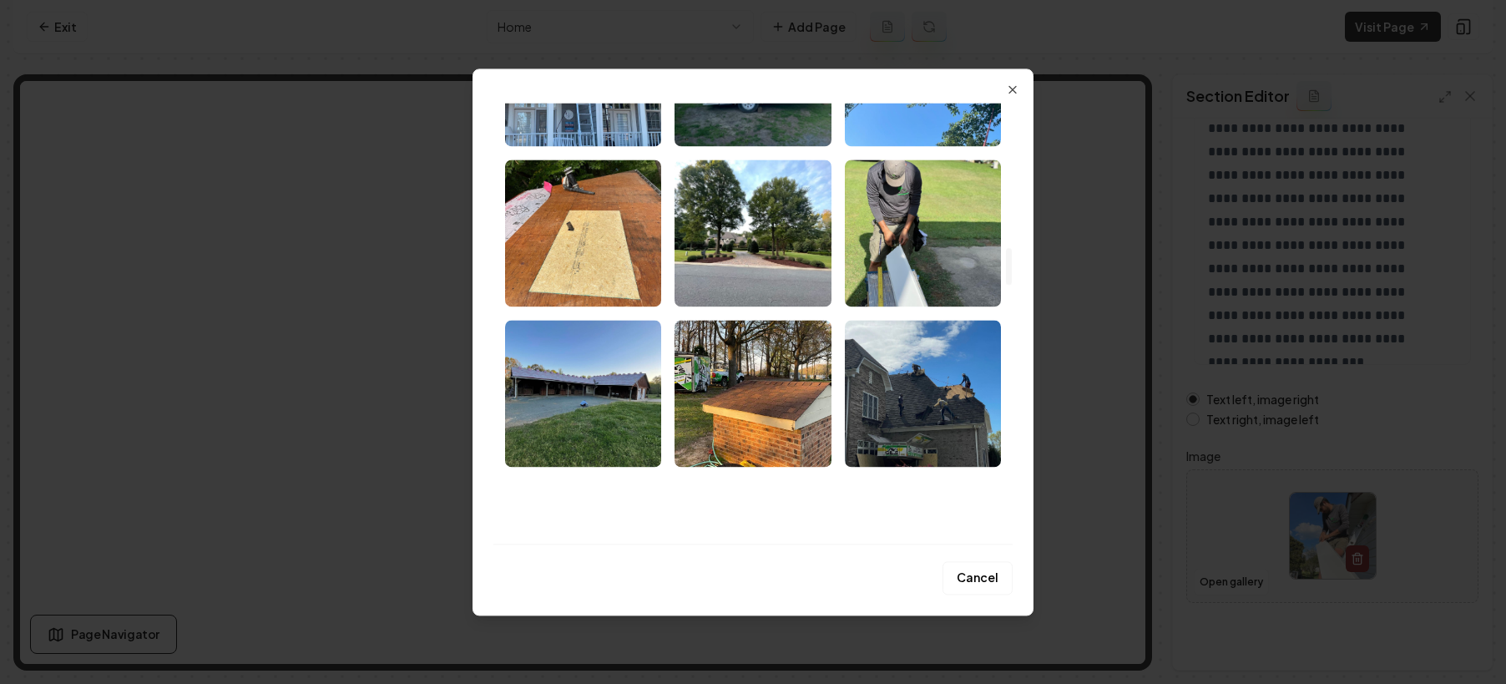
scroll to position [1673, 0]
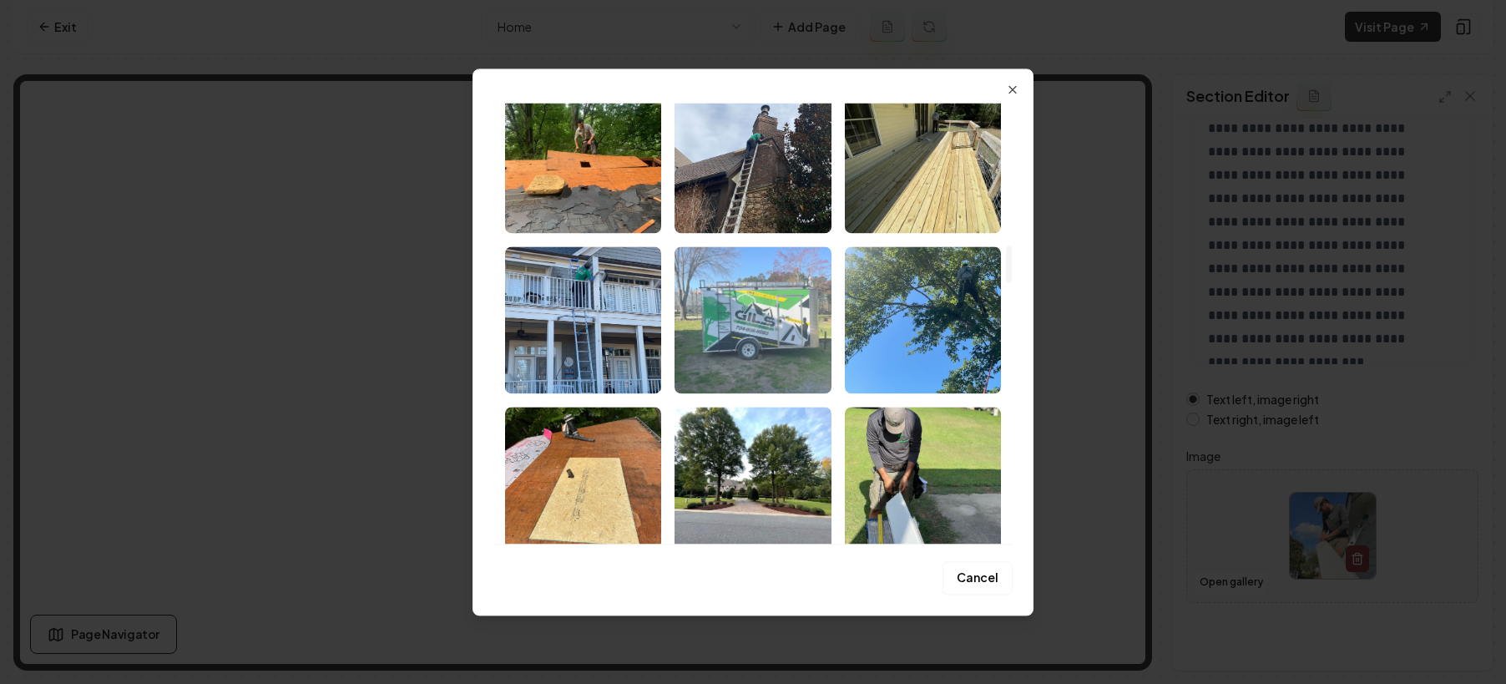
click at [760, 309] on img "Select image image_68a4b05f5c7cd75eb8de2384.jpeg" at bounding box center [753, 319] width 156 height 147
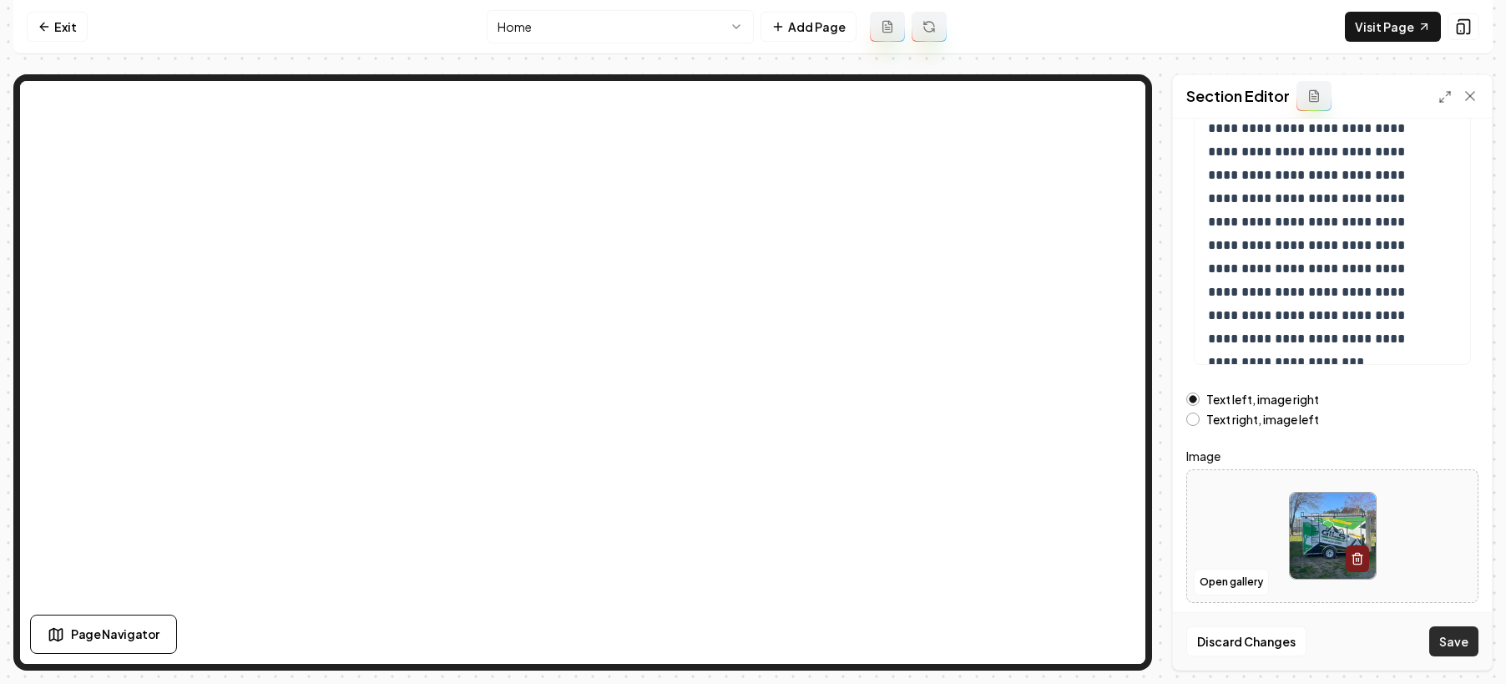
click at [1438, 632] on button "Save" at bounding box center [1453, 641] width 49 height 30
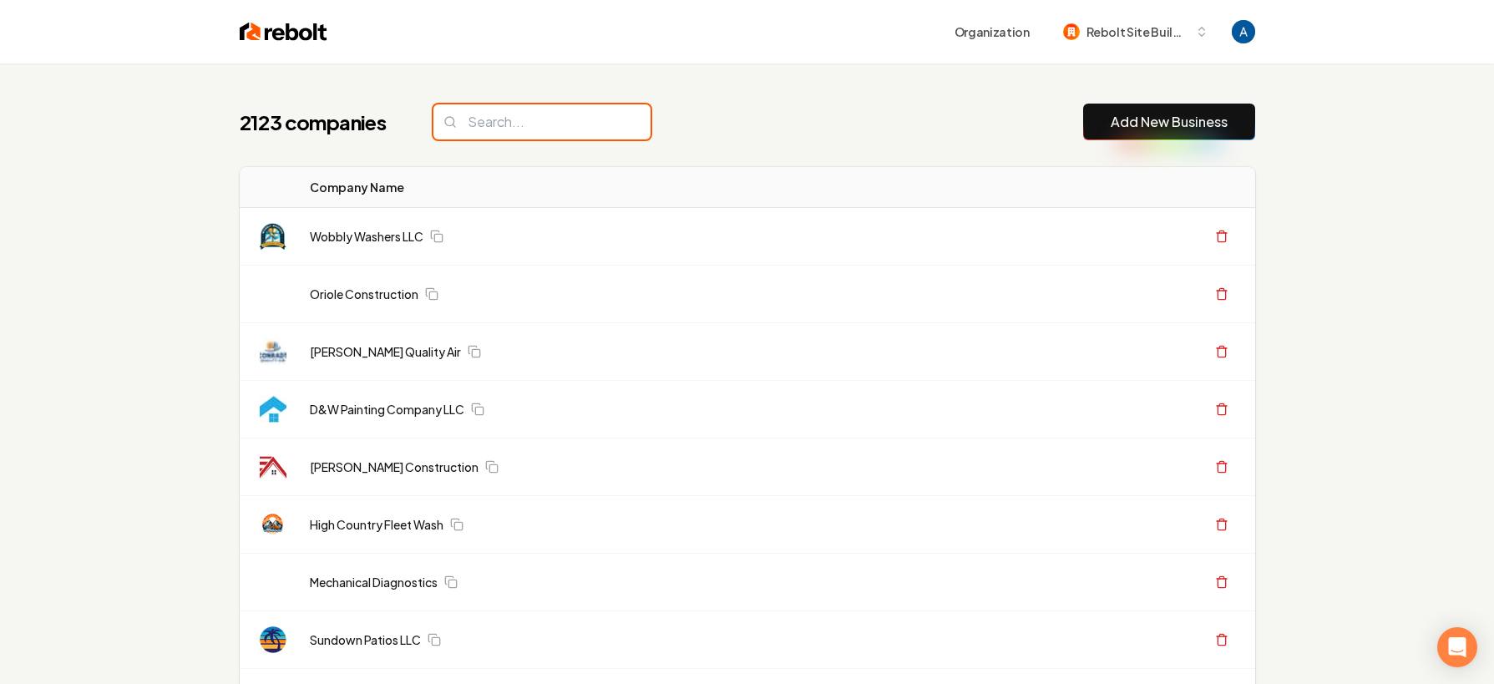
click at [517, 130] on input "search" at bounding box center [541, 121] width 217 height 35
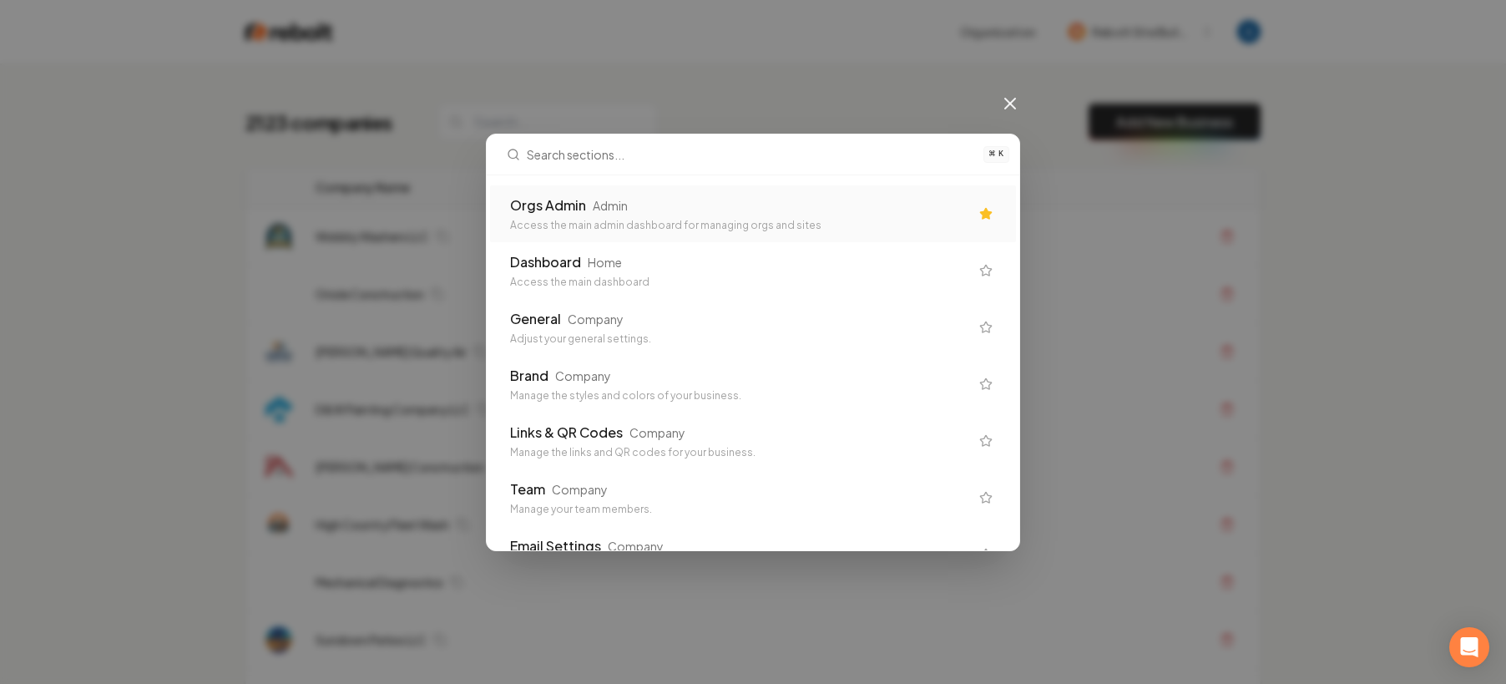
click at [545, 205] on div "Orgs Admin" at bounding box center [548, 205] width 76 height 20
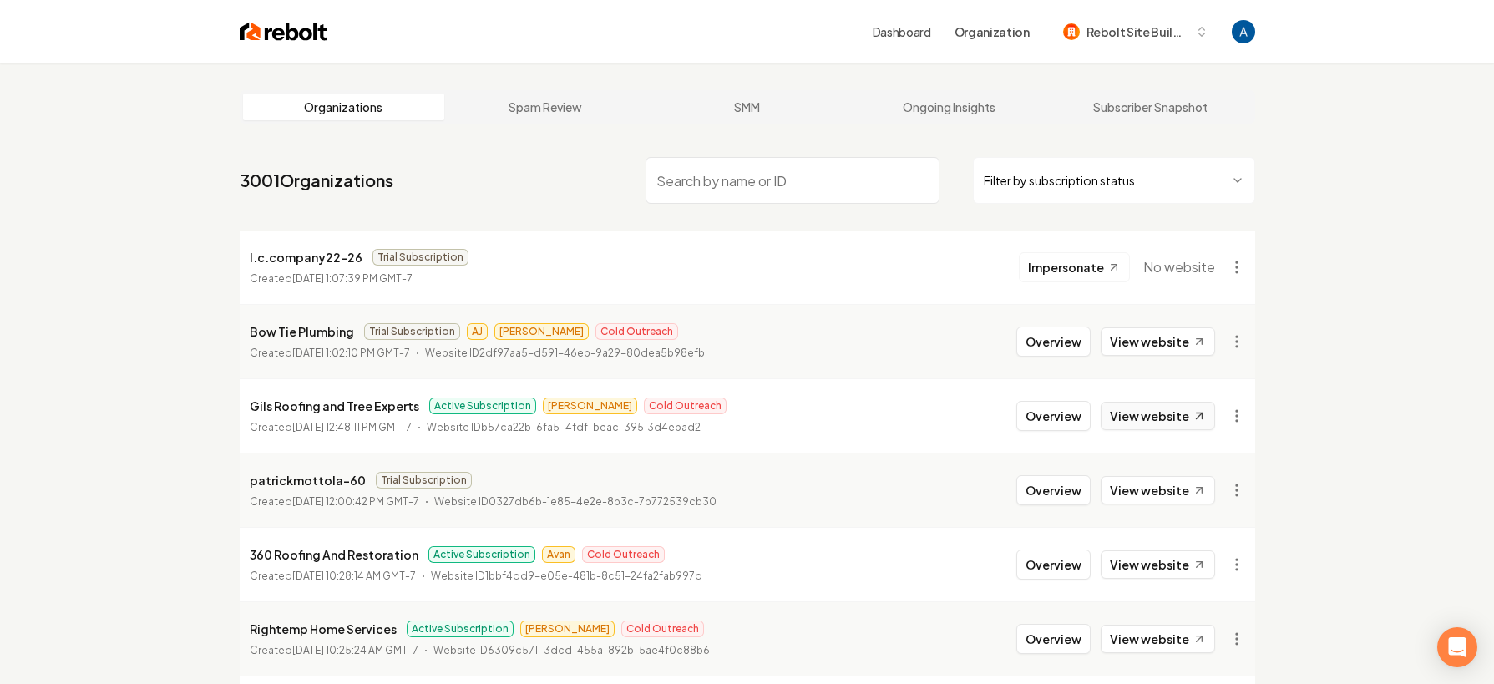
click at [1147, 417] on link "View website" at bounding box center [1157, 416] width 114 height 28
